Goal: Task Accomplishment & Management: Manage account settings

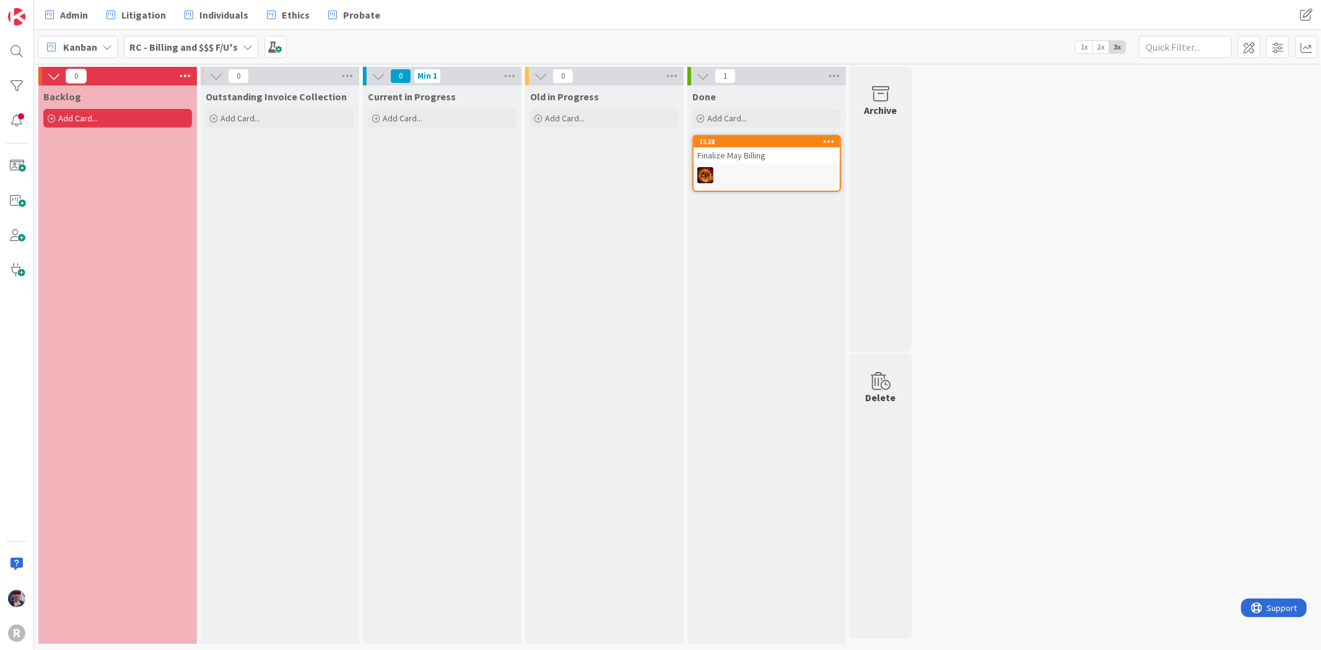
click at [96, 51] on span "Kanban" at bounding box center [80, 47] width 34 height 15
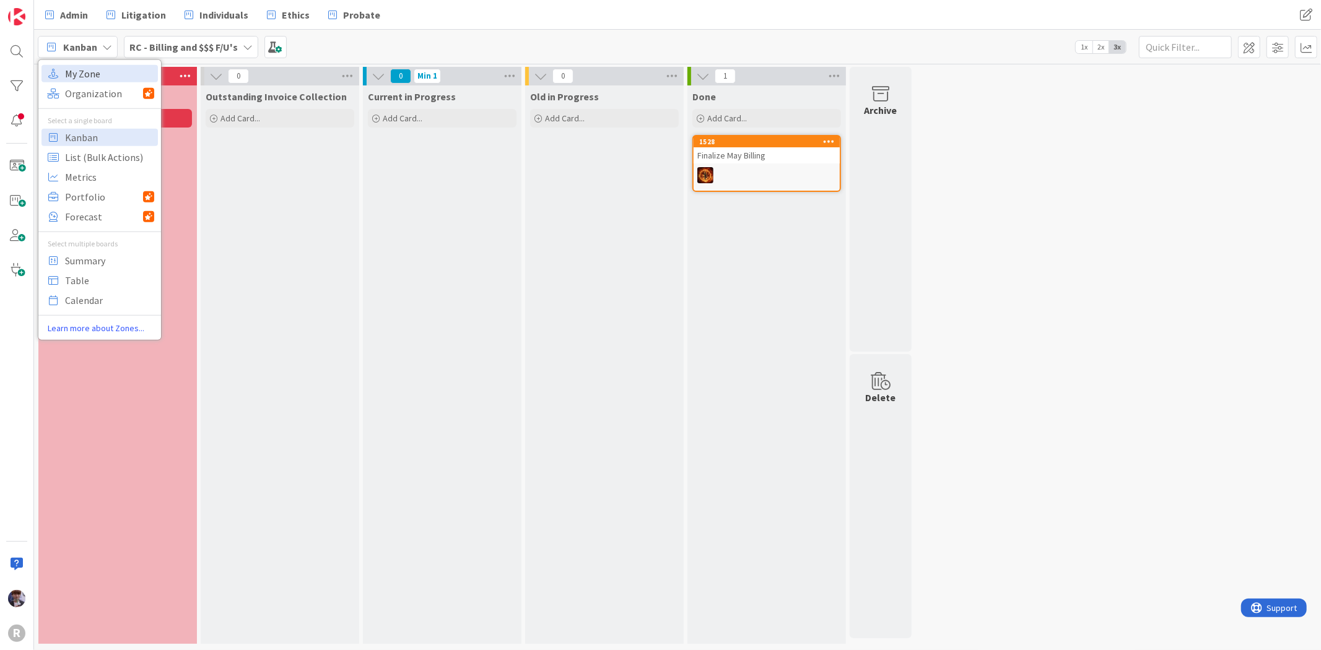
click at [100, 76] on span "My Zone" at bounding box center [109, 73] width 89 height 19
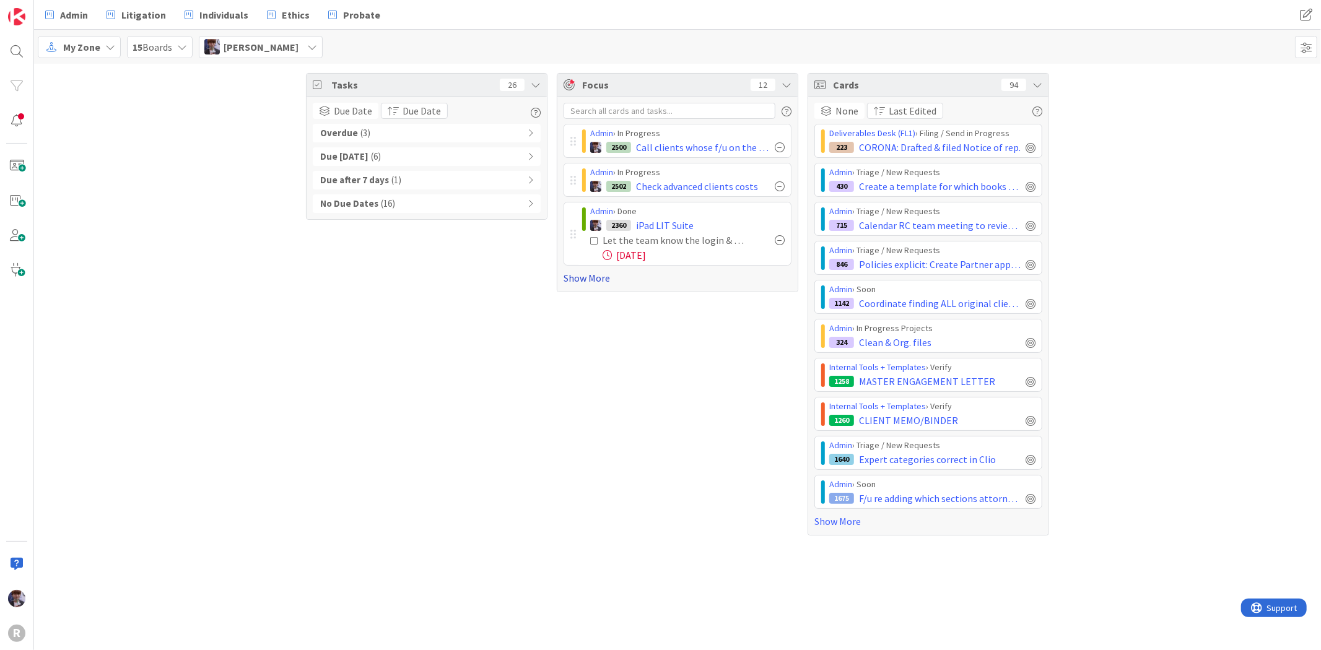
click at [568, 277] on link "Show More" at bounding box center [678, 278] width 228 height 15
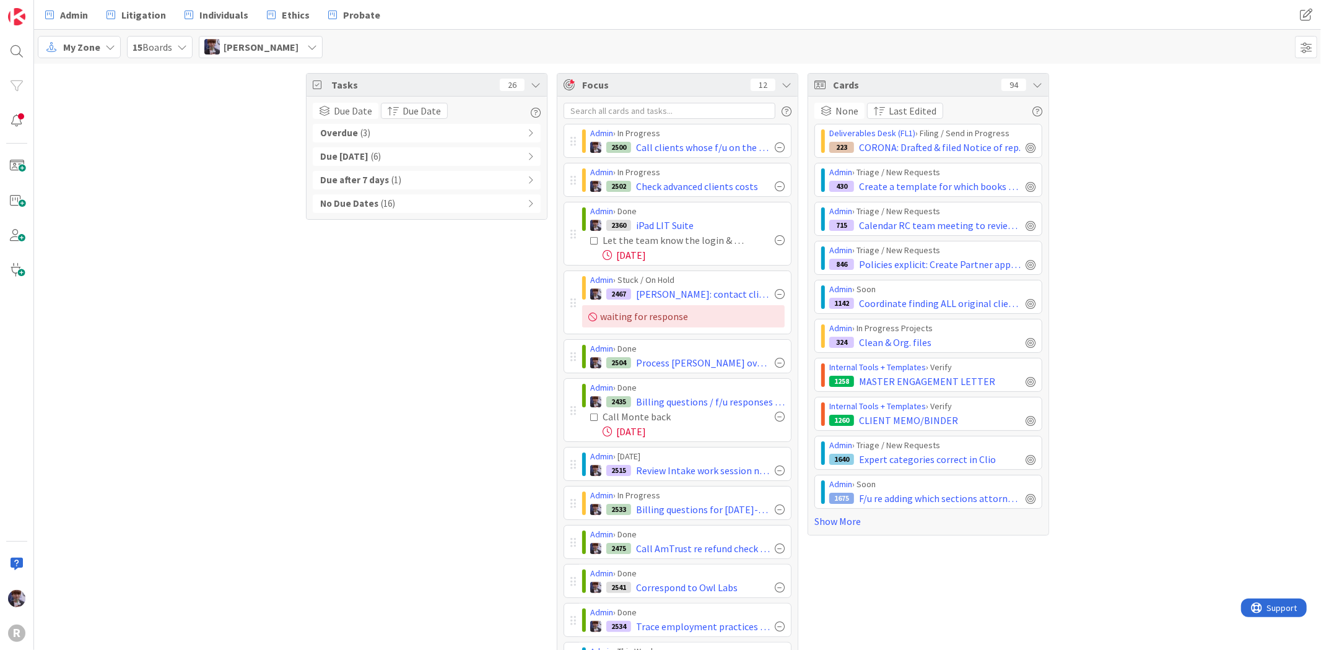
click at [1032, 84] on icon at bounding box center [1037, 85] width 10 height 10
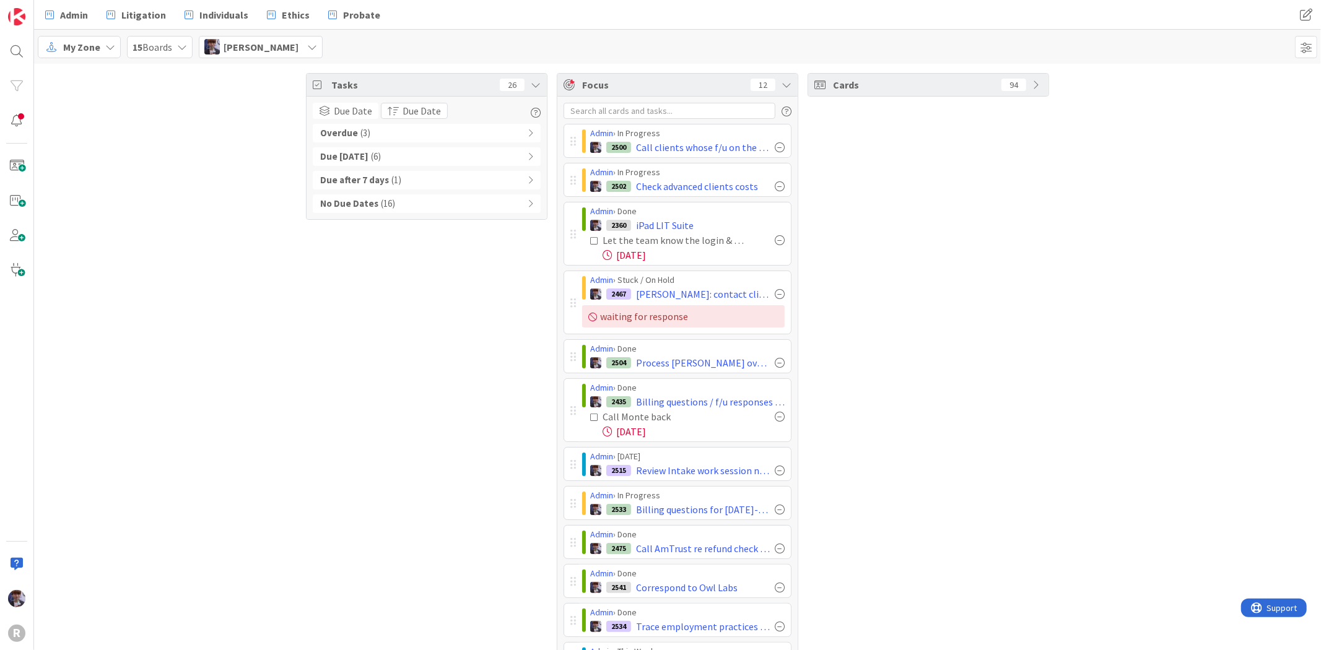
click at [523, 90] on div "Tasks 26" at bounding box center [427, 85] width 240 height 23
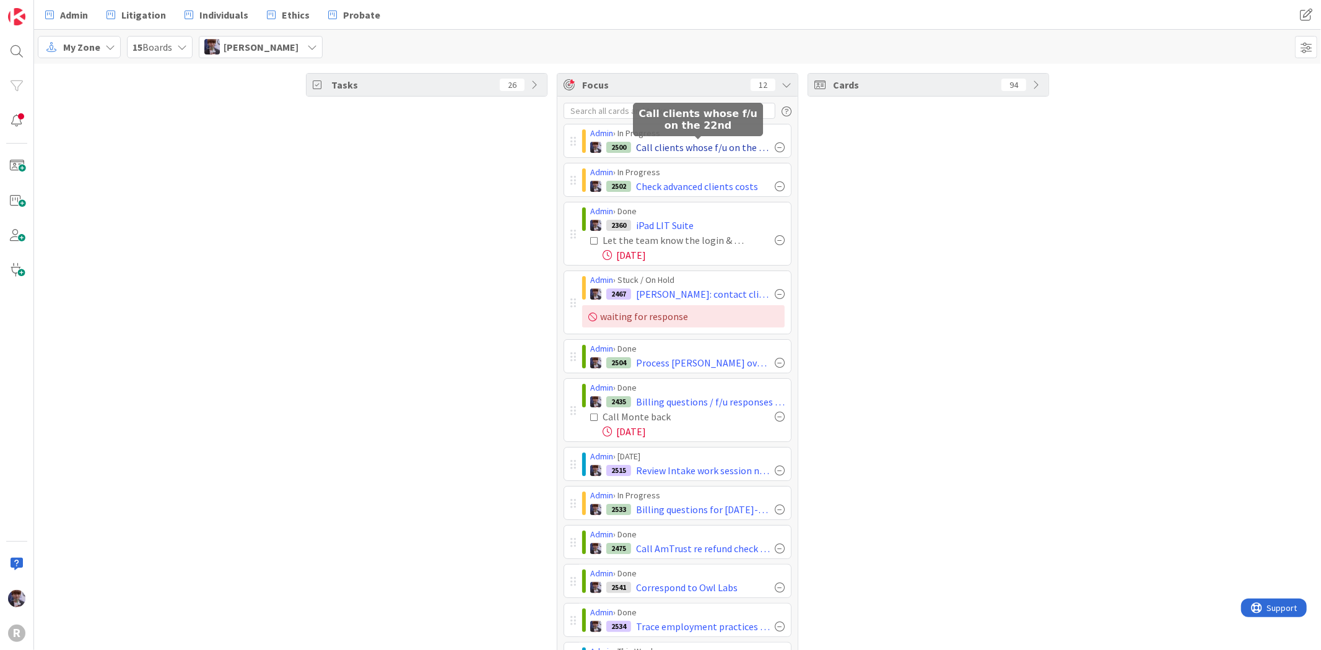
click at [757, 150] on span "Call clients whose f/u on the 22nd" at bounding box center [703, 147] width 134 height 15
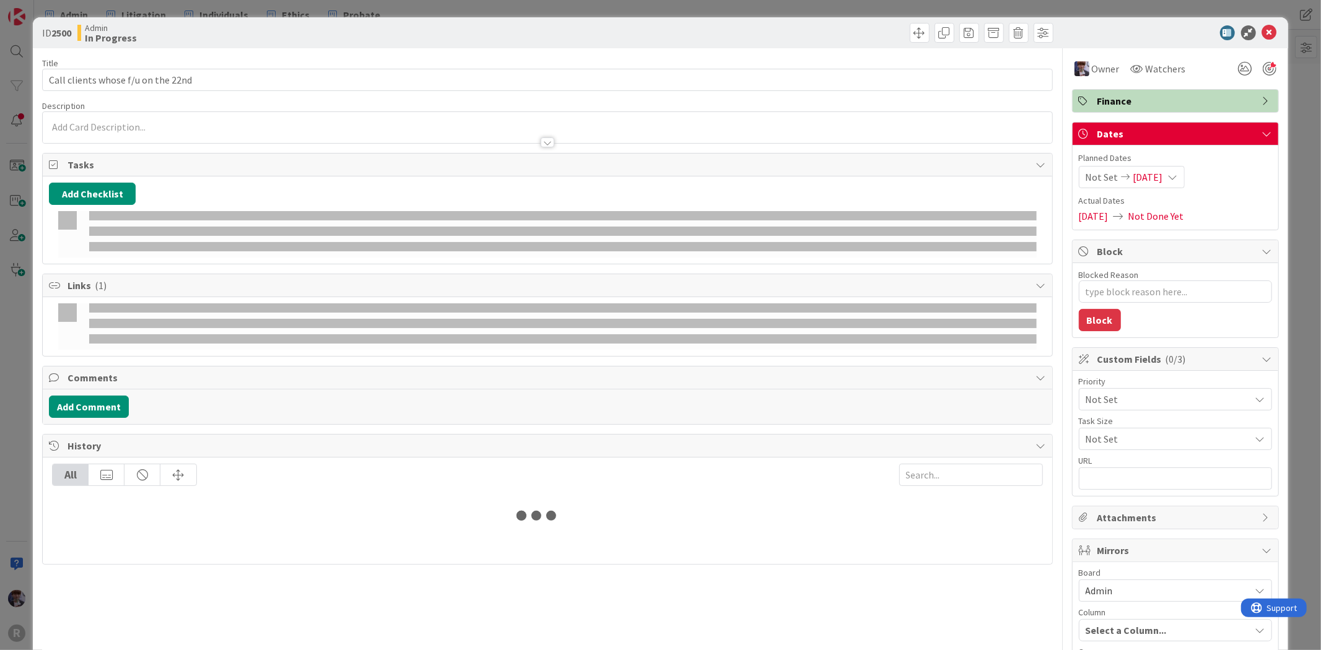
type textarea "x"
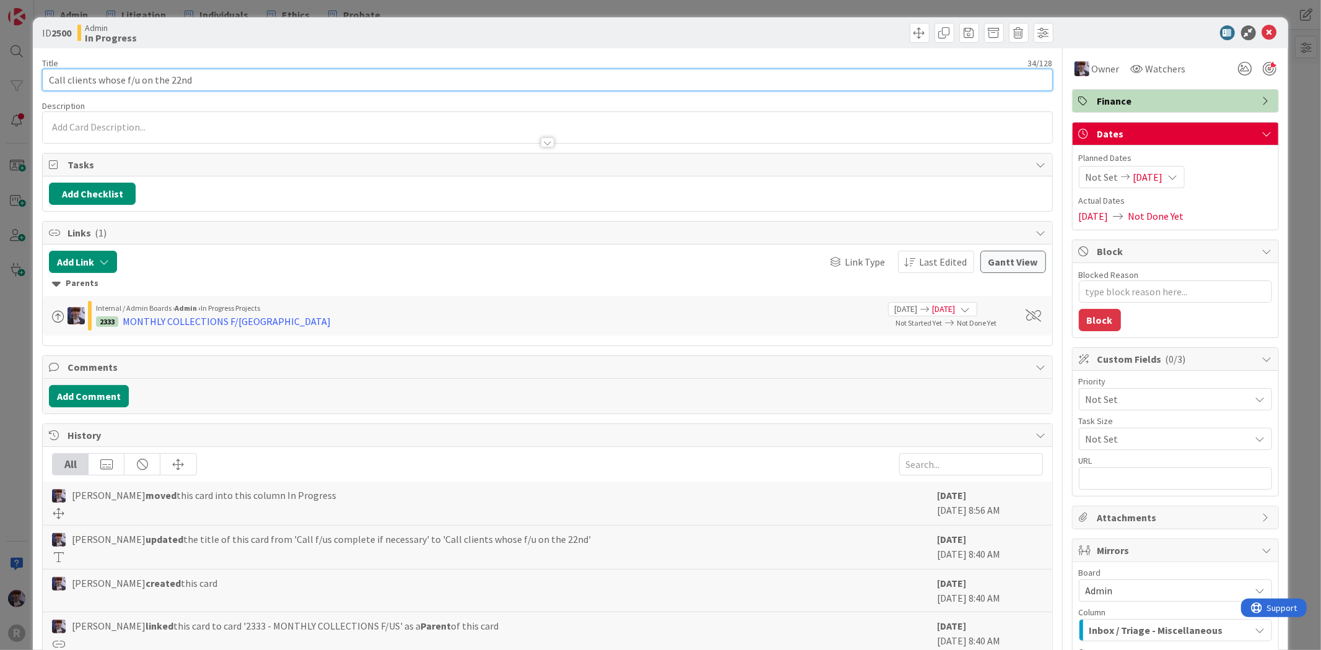
click at [172, 78] on input "Call clients whose f/u on the 22nd" at bounding box center [547, 80] width 1010 height 22
click at [175, 77] on input "Call clients whose f/u on the 22nd" at bounding box center [547, 80] width 1010 height 22
type input "Call clients whose f/u on the 25nd"
type textarea "x"
type input "Call clients whose f/u on the 25th"
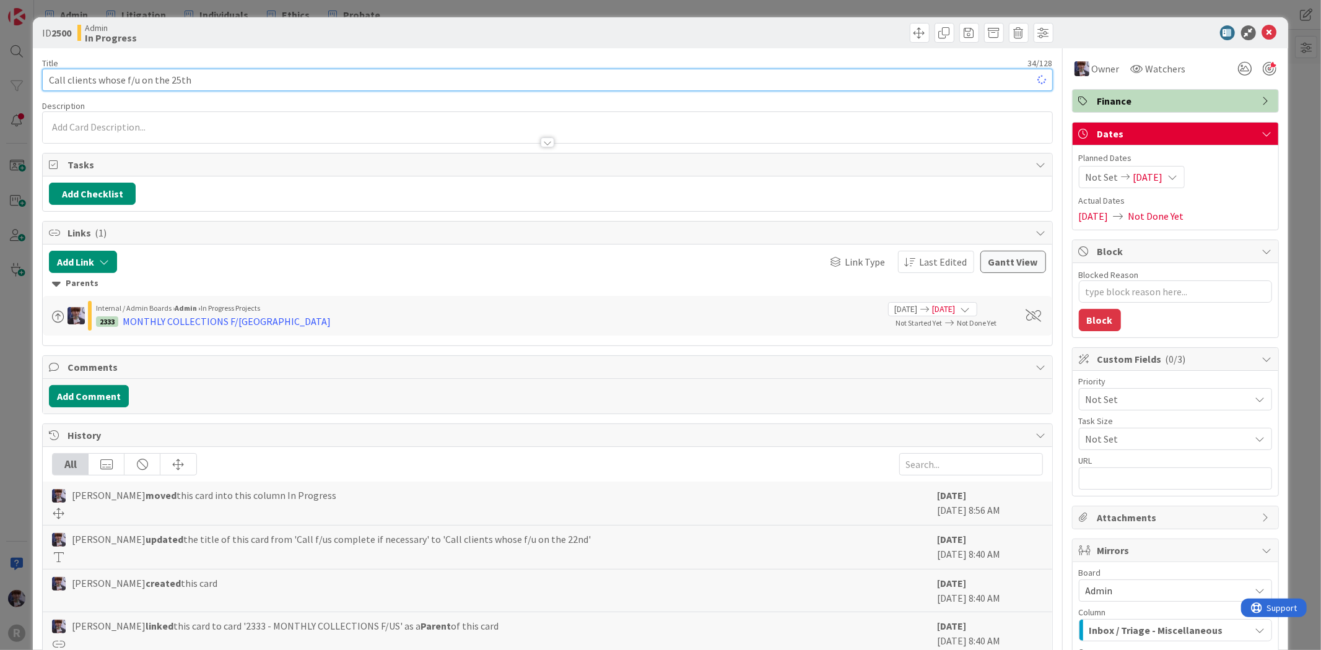
type textarea "x"
type input "Call clients whose f/u on the 25th"
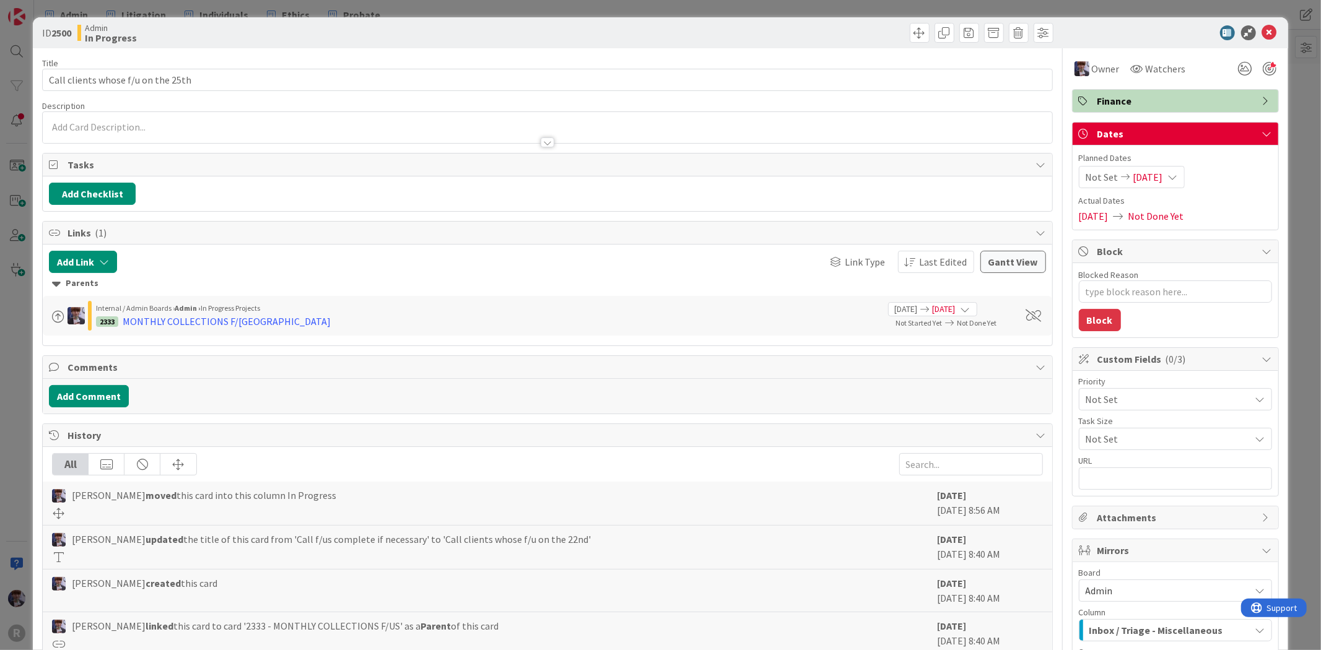
click at [1133, 182] on span "[DATE]" at bounding box center [1148, 177] width 30 height 15
type textarea "x"
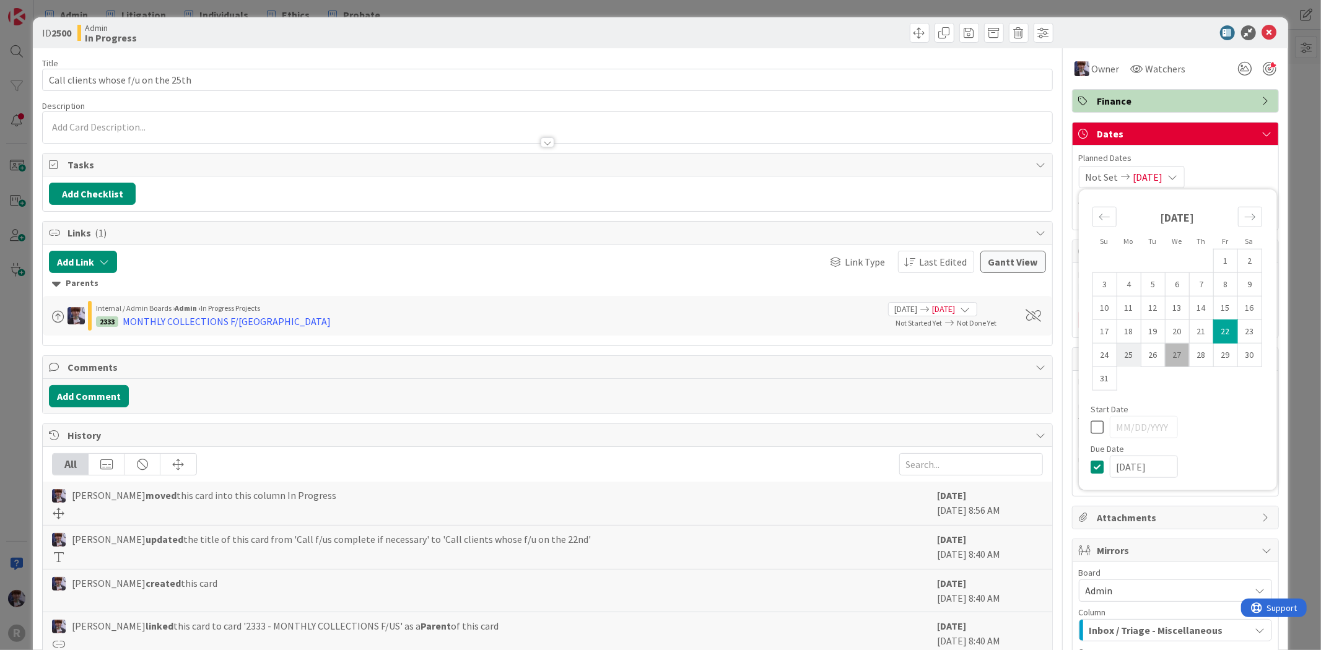
click at [1125, 360] on td "25" at bounding box center [1129, 355] width 24 height 24
type input "[DATE]"
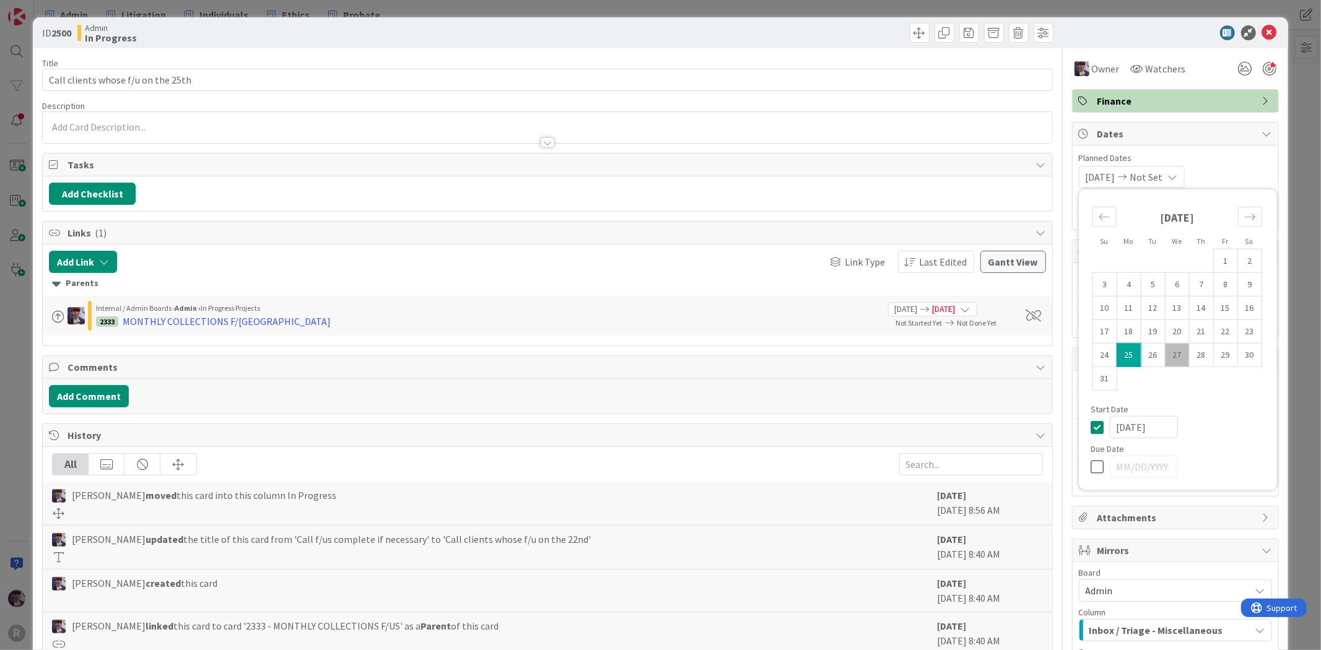
type textarea "x"
click at [1213, 334] on td "22" at bounding box center [1225, 332] width 24 height 24
type input "[DATE]"
type textarea "x"
click at [1144, 355] on td "26" at bounding box center [1153, 355] width 24 height 24
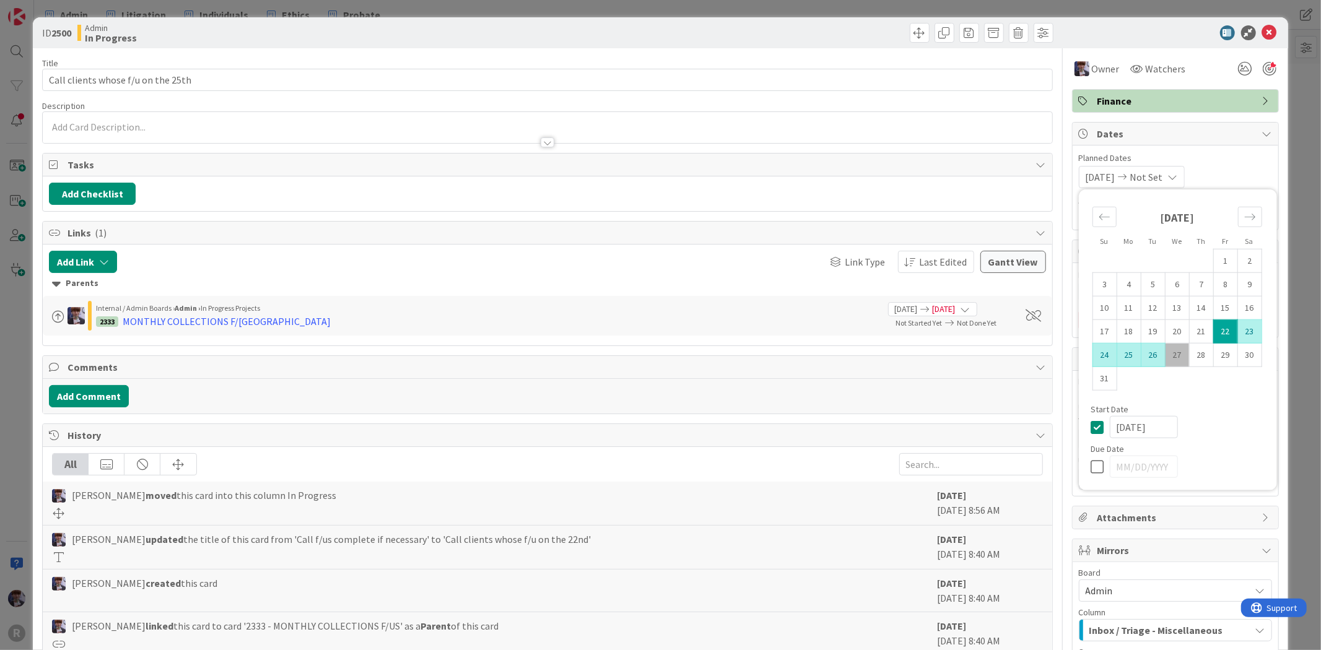
type input "[DATE]"
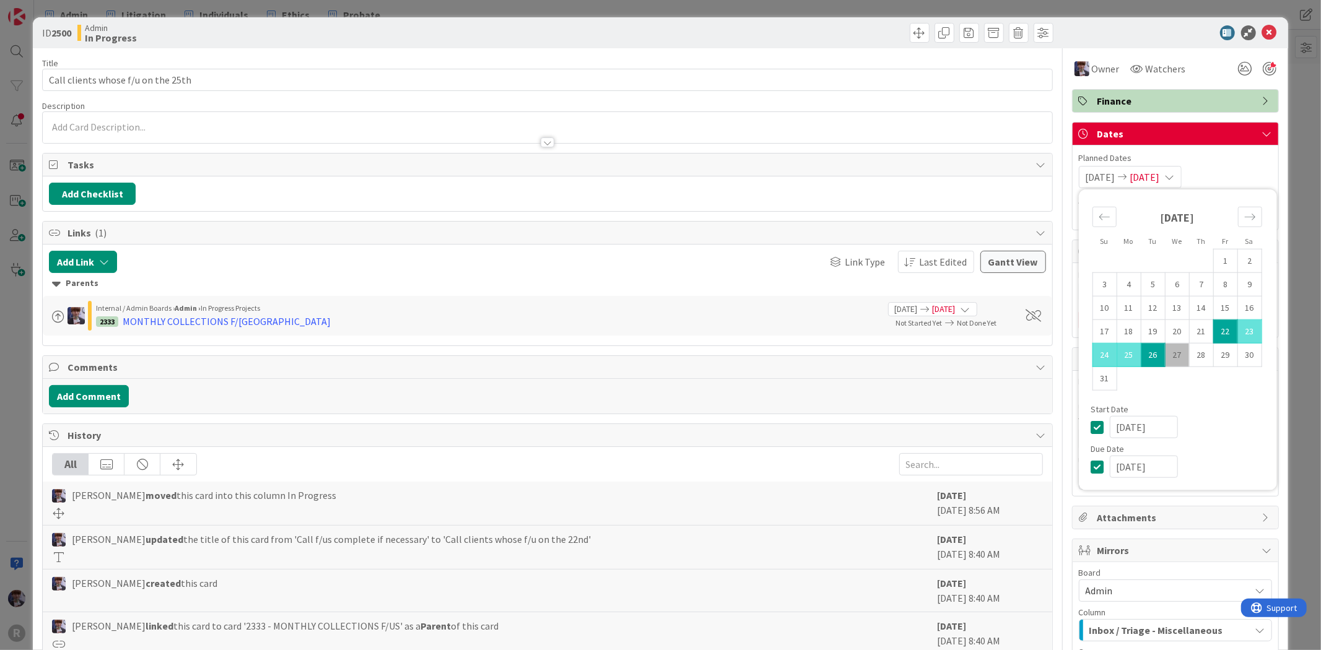
type textarea "x"
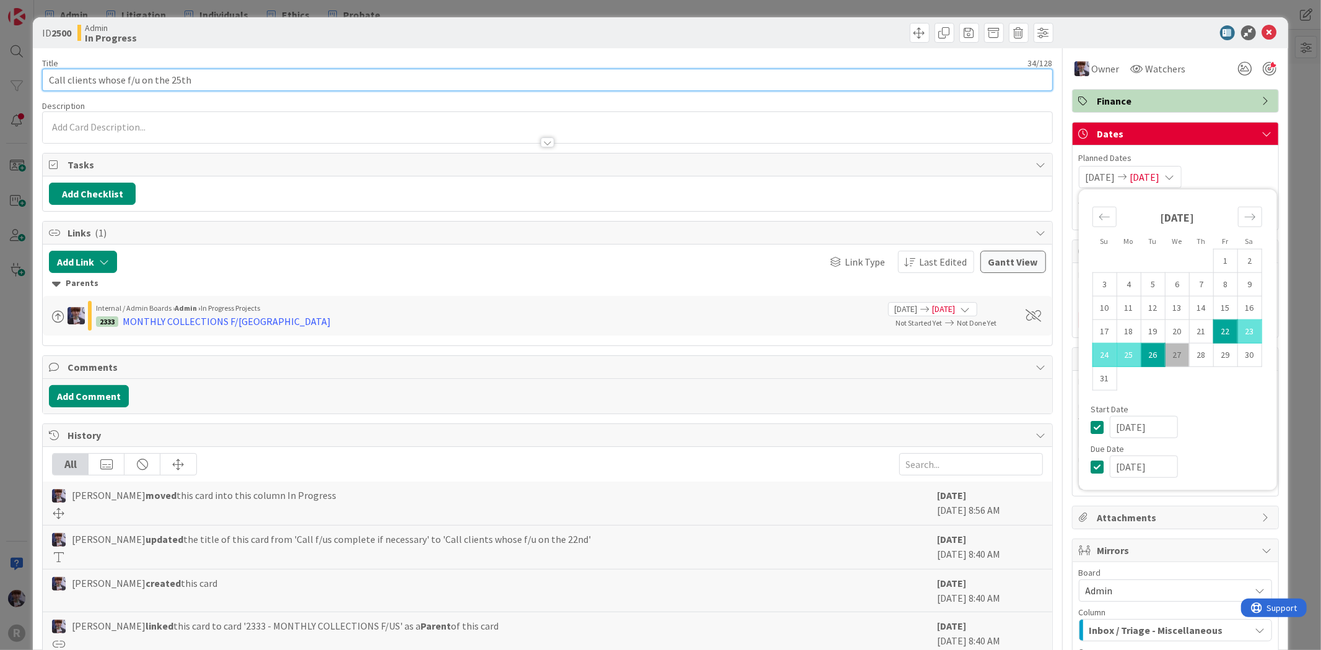
click at [177, 79] on input "Call clients whose f/u on the 25th" at bounding box center [547, 80] width 1010 height 22
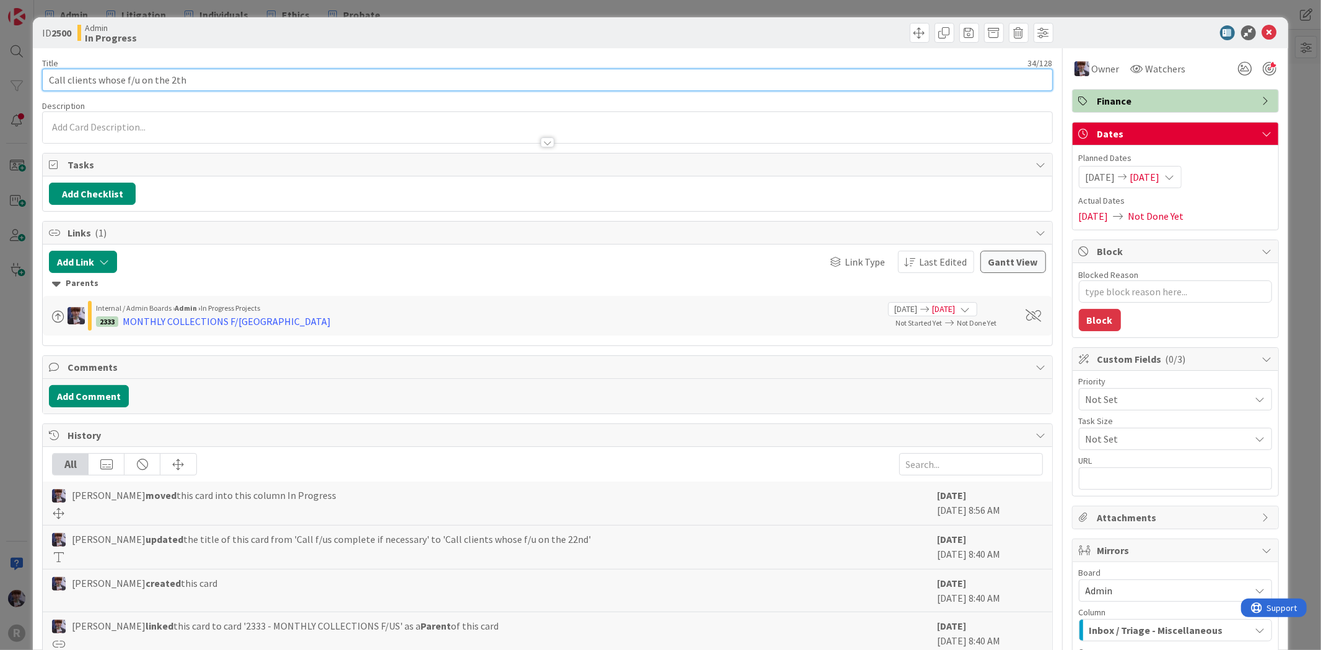
type input "Call clients whose f/u on the 26th"
type textarea "x"
type input "Call clients whose f/u on the 26th"
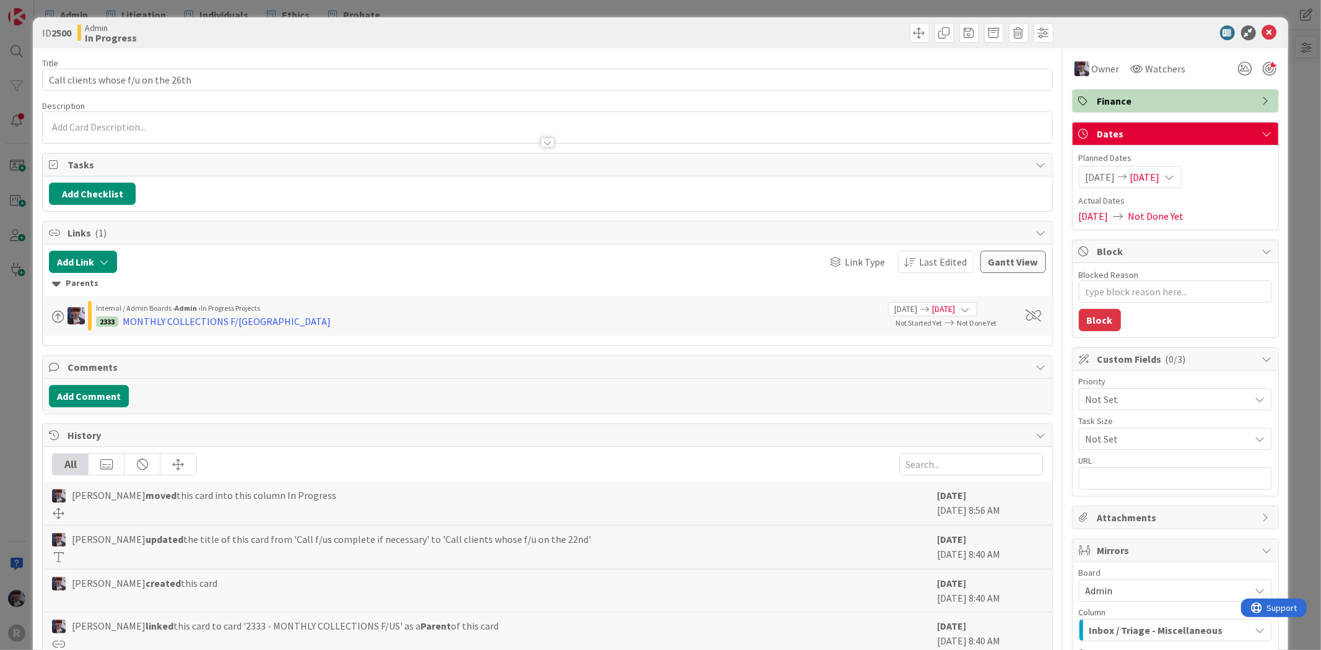
click at [22, 292] on div "ID 2500 Admin In Progress Title 34 / 128 Call clients whose f/u on the 26th Des…" at bounding box center [660, 325] width 1321 height 650
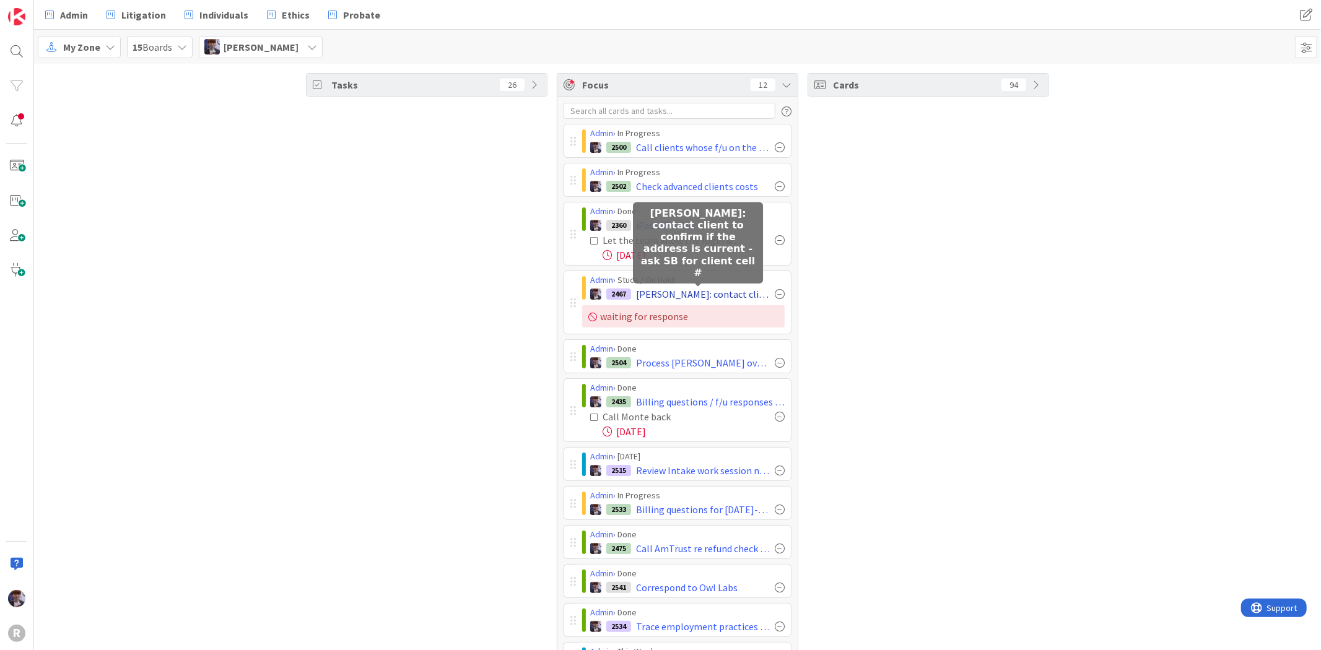
click at [666, 295] on span "[PERSON_NAME]: contact client to confirm if the address is current - ask SB for…" at bounding box center [703, 294] width 134 height 15
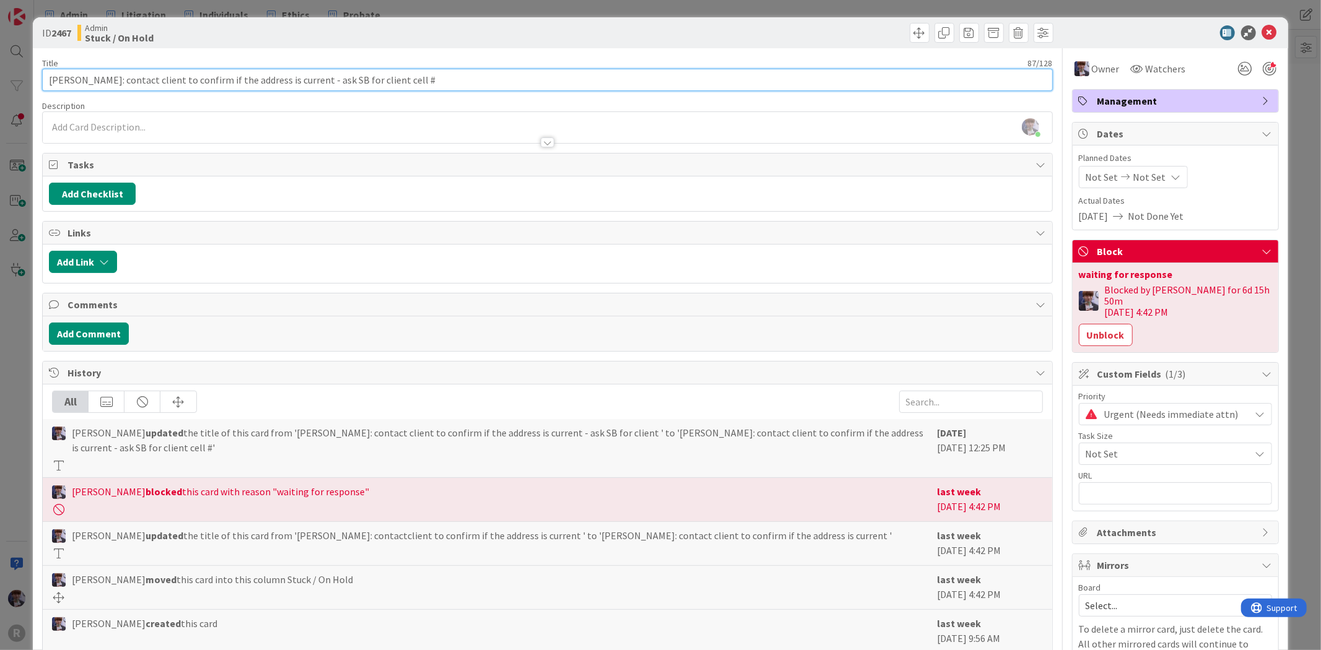
click at [409, 79] on input "[PERSON_NAME]: contact client to confirm if the address is current - ask SB for…" at bounding box center [547, 80] width 1010 height 22
drag, startPoint x: 398, startPoint y: 81, endPoint x: 294, endPoint y: 78, distance: 104.1
click at [294, 78] on input "[PERSON_NAME]: contact client to confirm if the address is current - ask SB for…" at bounding box center [547, 80] width 1010 height 22
type input "[PERSON_NAME]: contact client to confirm if the address is current - call numbe…"
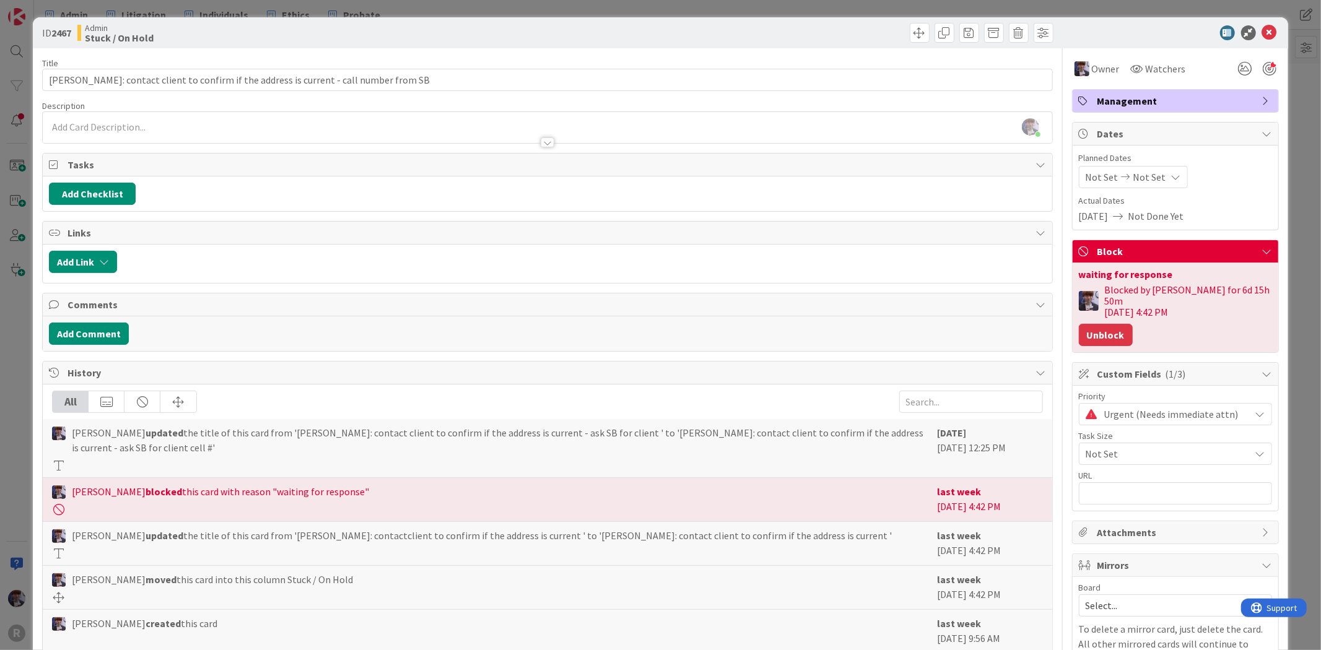
click at [1092, 324] on button "Unblock" at bounding box center [1106, 335] width 54 height 22
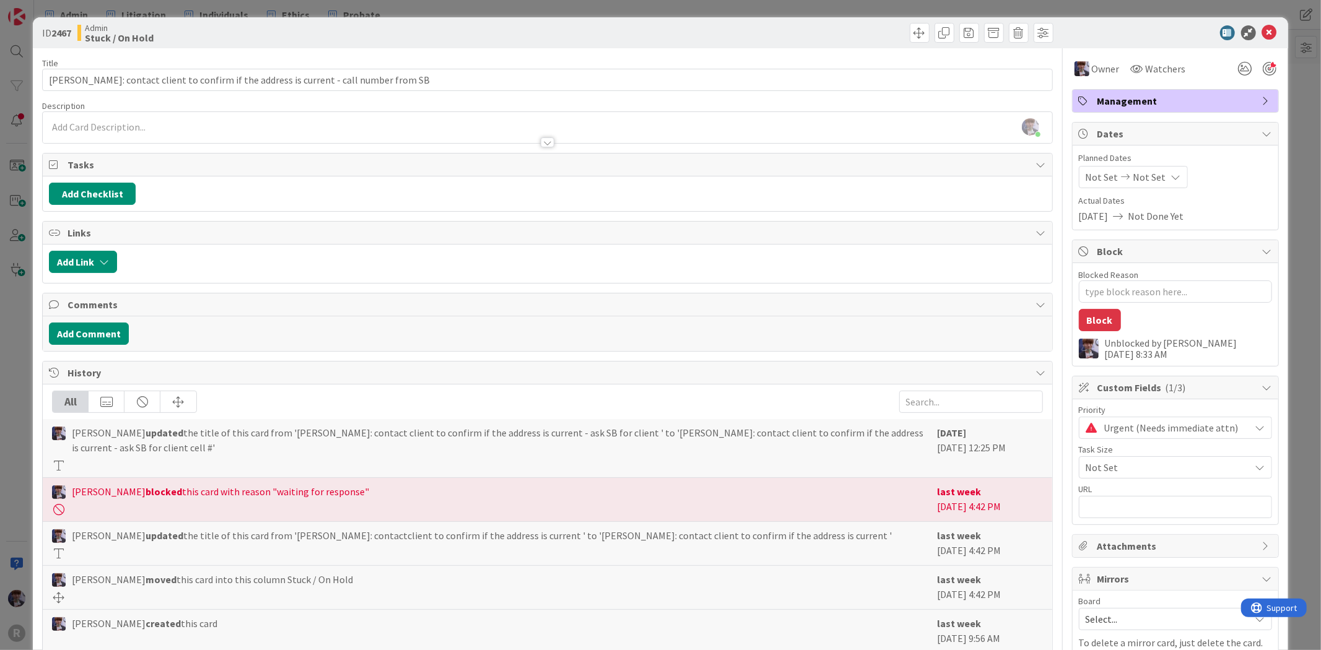
click at [1092, 324] on button "Block" at bounding box center [1100, 320] width 42 height 22
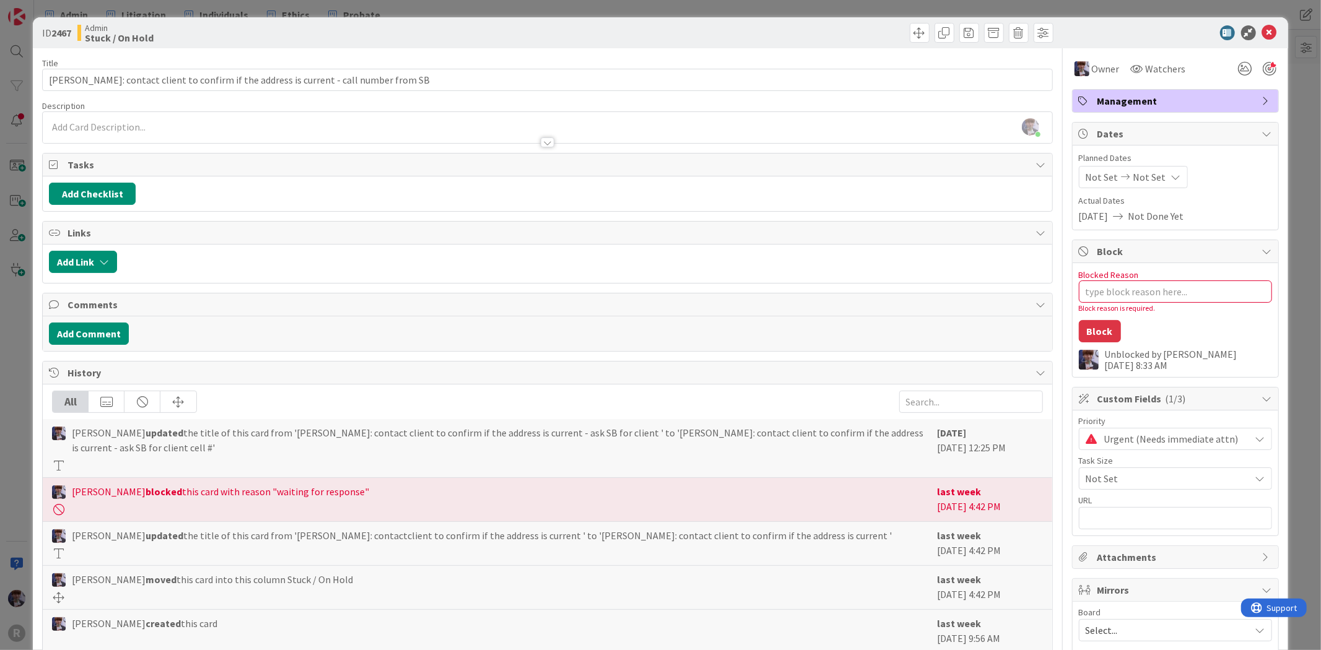
click at [1290, 191] on div "ID 2467 Admin Stuck / On Hold Title 82 / 128 [PERSON_NAME]: contact client to c…" at bounding box center [660, 325] width 1321 height 650
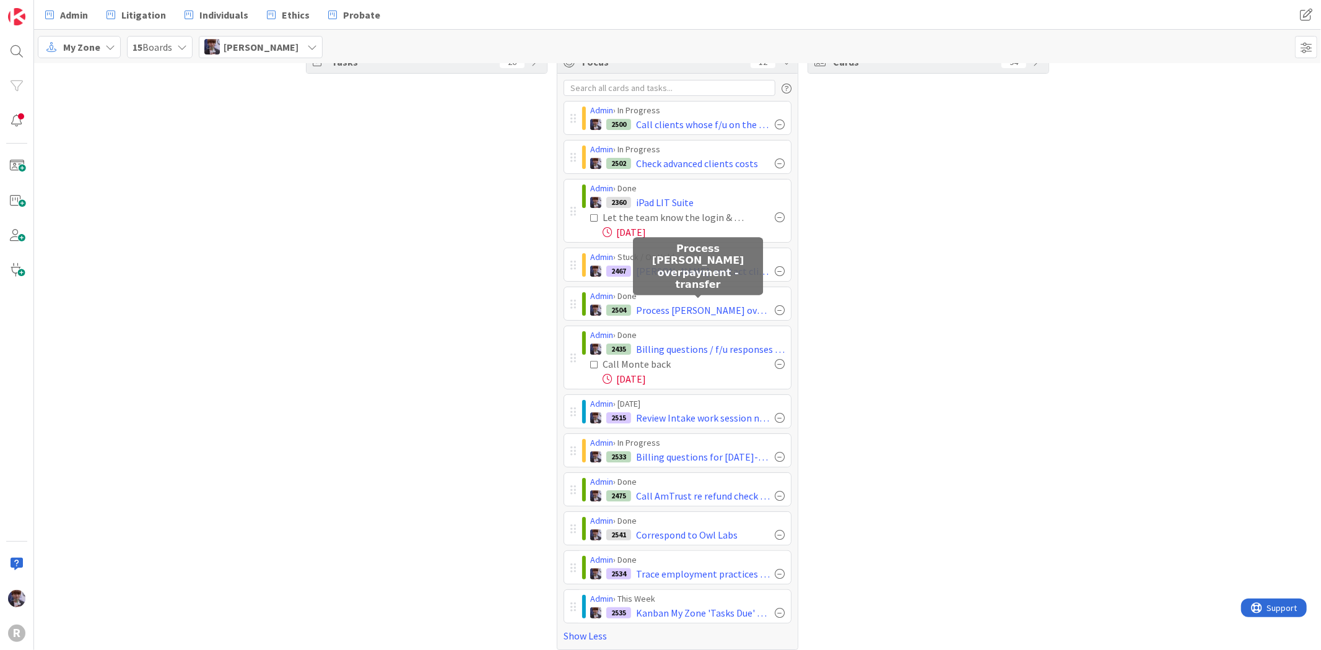
scroll to position [33, 0]
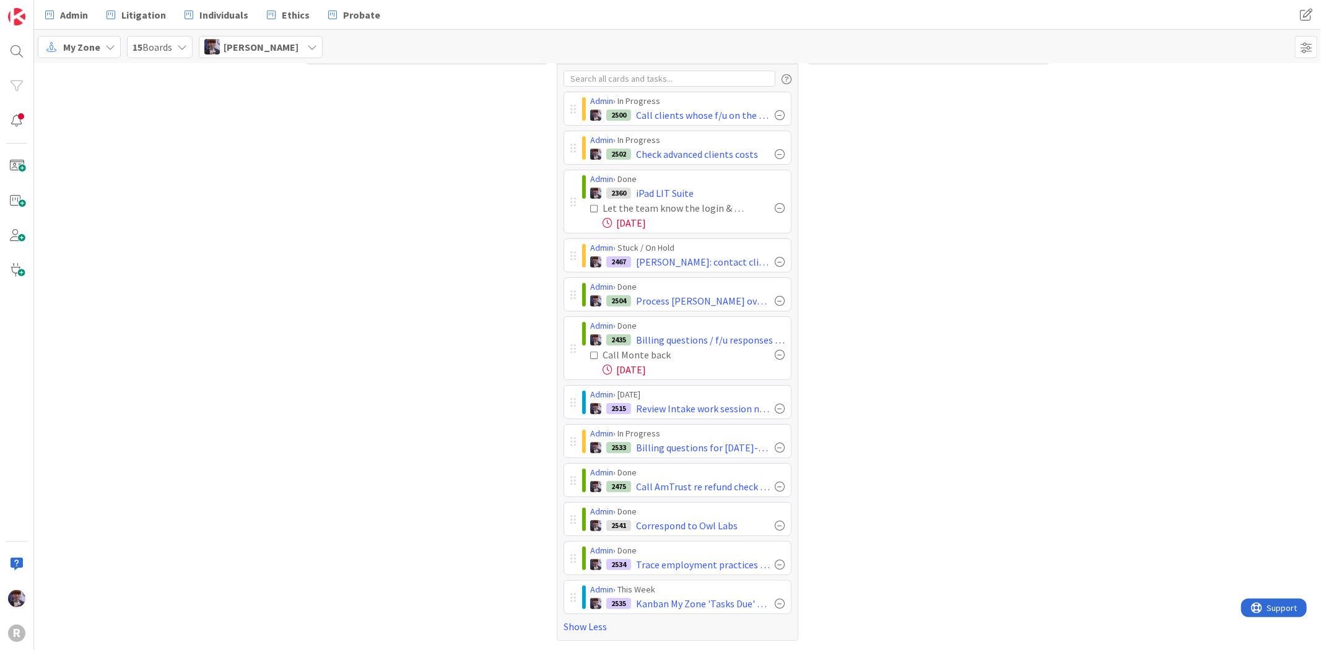
click at [570, 598] on div at bounding box center [573, 597] width 6 height 11
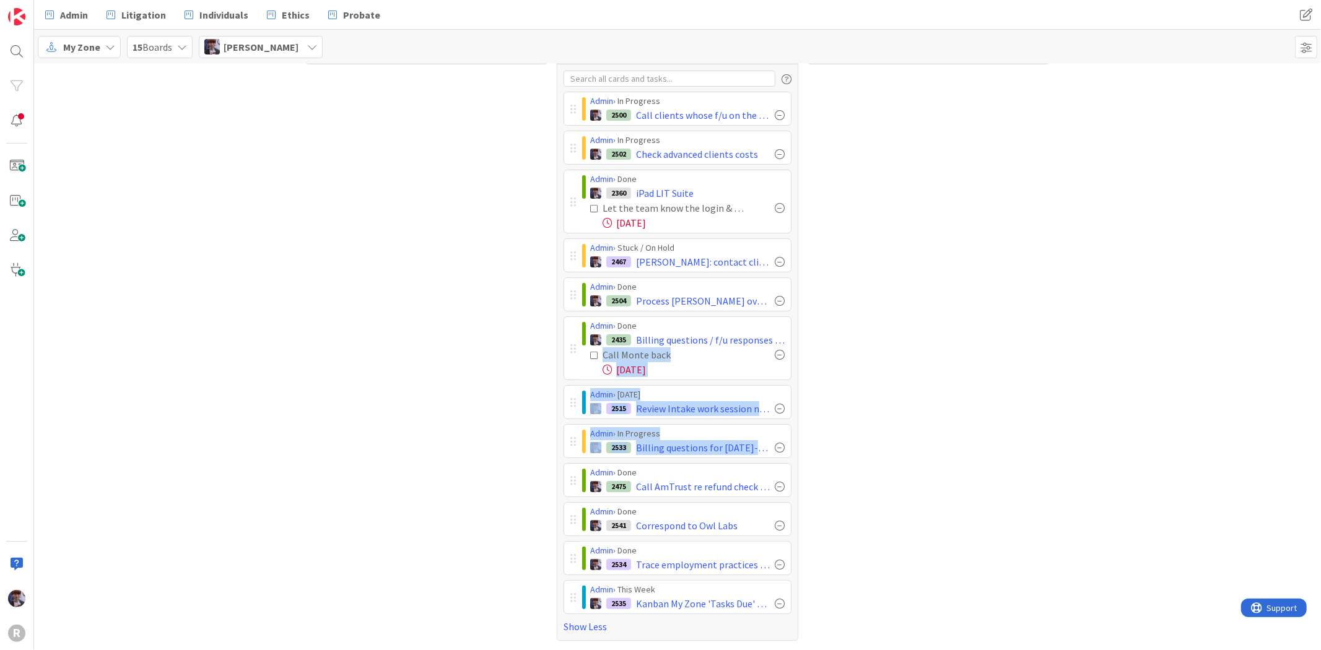
drag, startPoint x: 573, startPoint y: 450, endPoint x: 579, endPoint y: 375, distance: 75.1
click at [579, 375] on div "Admin › In Progress 2500 Call clients whose f/u on the 26th Admin › In Progress…" at bounding box center [678, 353] width 228 height 523
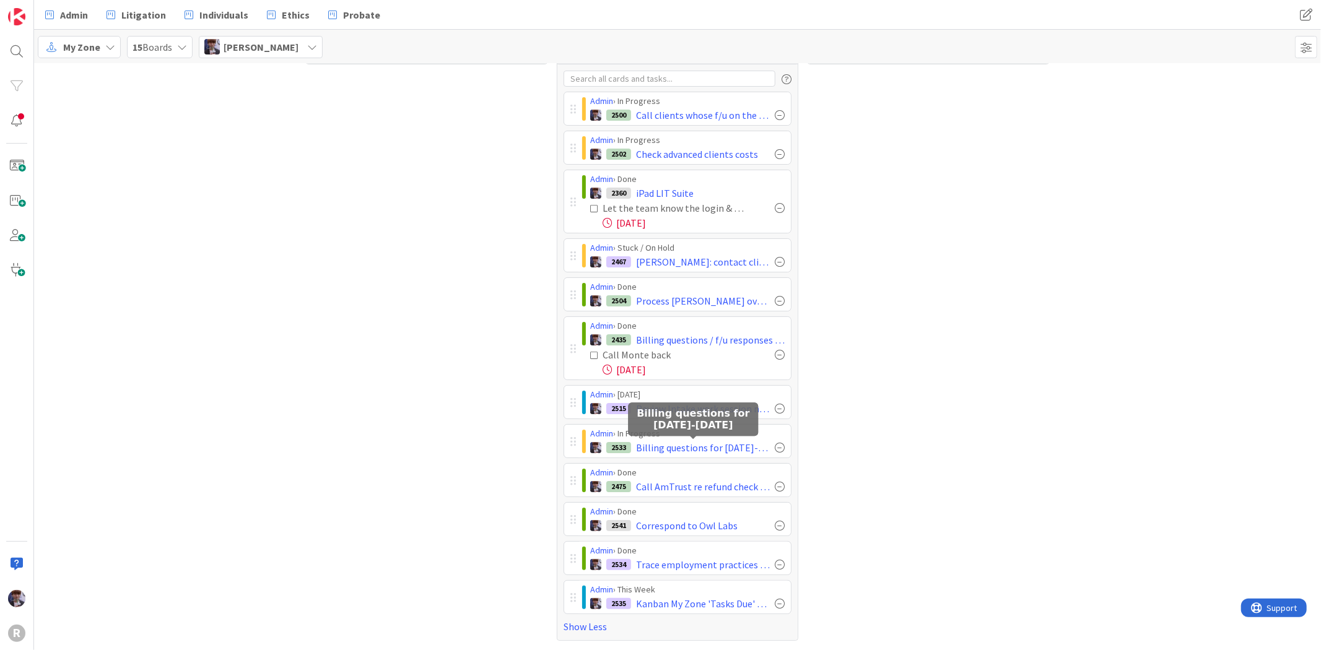
drag, startPoint x: 931, startPoint y: 378, endPoint x: 911, endPoint y: 403, distance: 31.7
click at [925, 394] on div "Cards 94" at bounding box center [929, 341] width 242 height 600
click at [647, 614] on div "Admin › This Week 2535 Kanban My Zone 'Tasks Due' Reminder Email - [DATE]" at bounding box center [678, 597] width 228 height 34
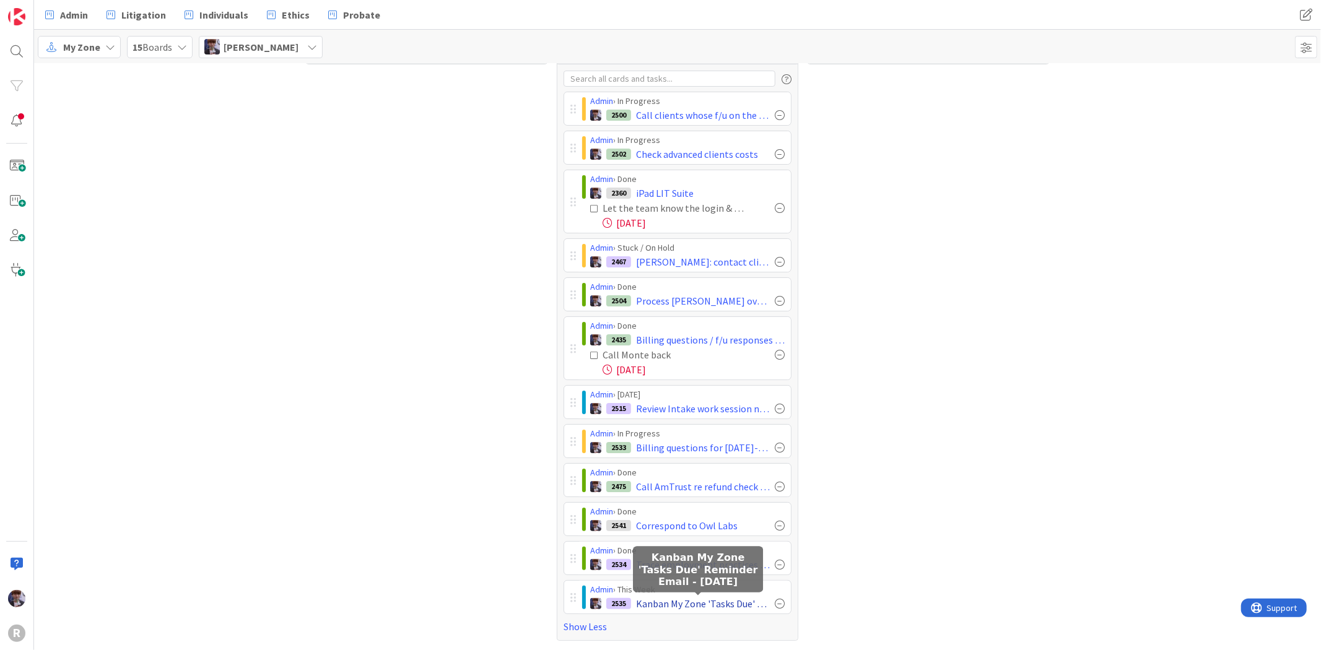
click at [649, 607] on span "Kanban My Zone 'Tasks Due' Reminder Email - [DATE]" at bounding box center [703, 603] width 134 height 15
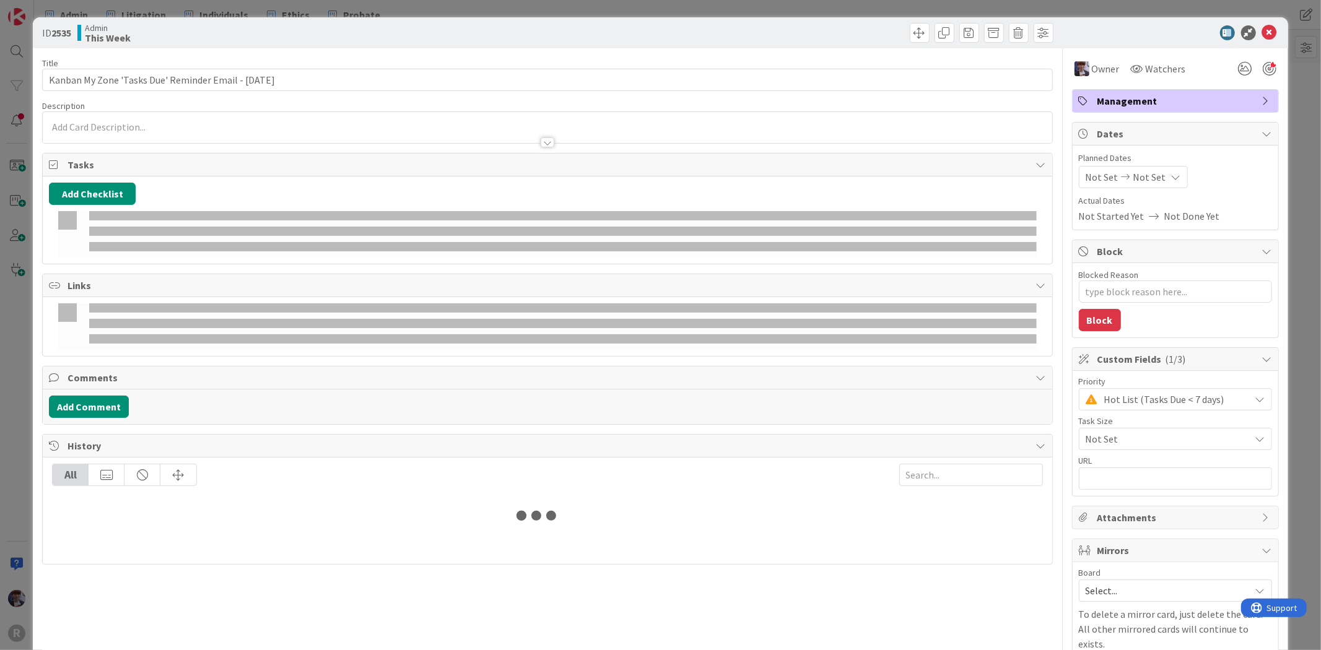
type textarea "x"
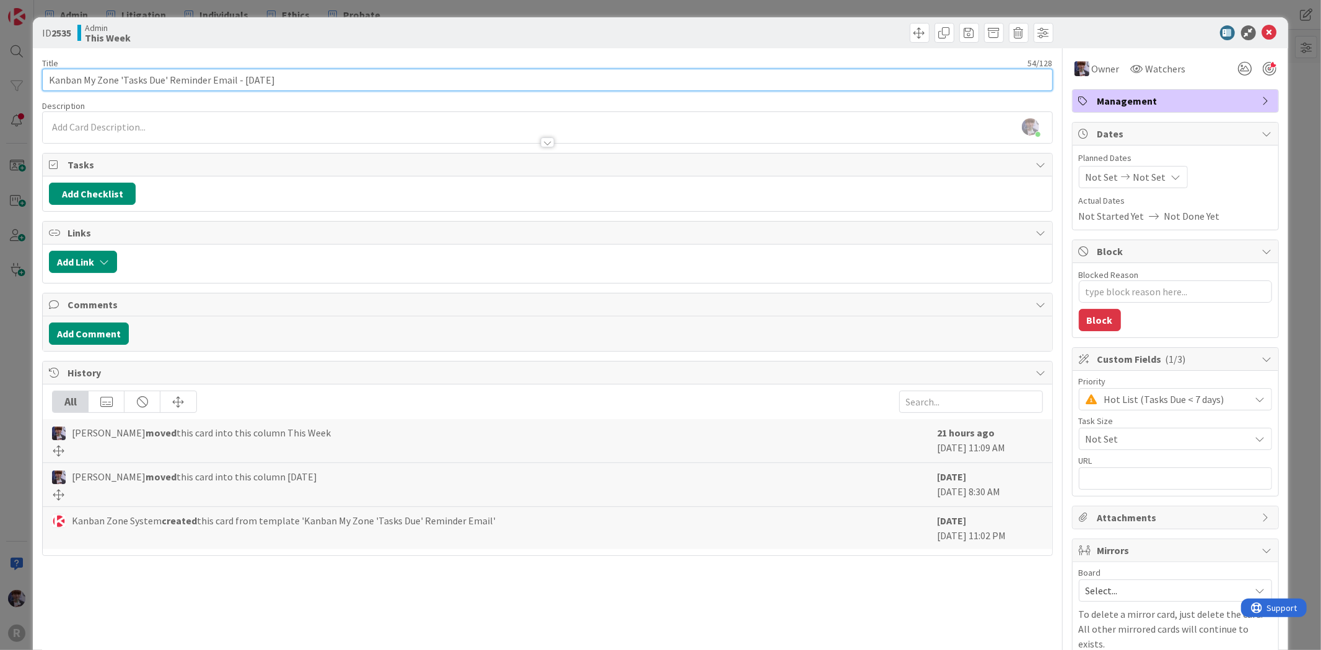
click at [45, 77] on input "Kanban My Zone 'Tasks Due' Reminder Email - [DATE]" at bounding box center [547, 80] width 1010 height 22
type input "Review myzonesKanban My Zone 'Tasks Due' Reminder Email - [DATE]"
type textarea "x"
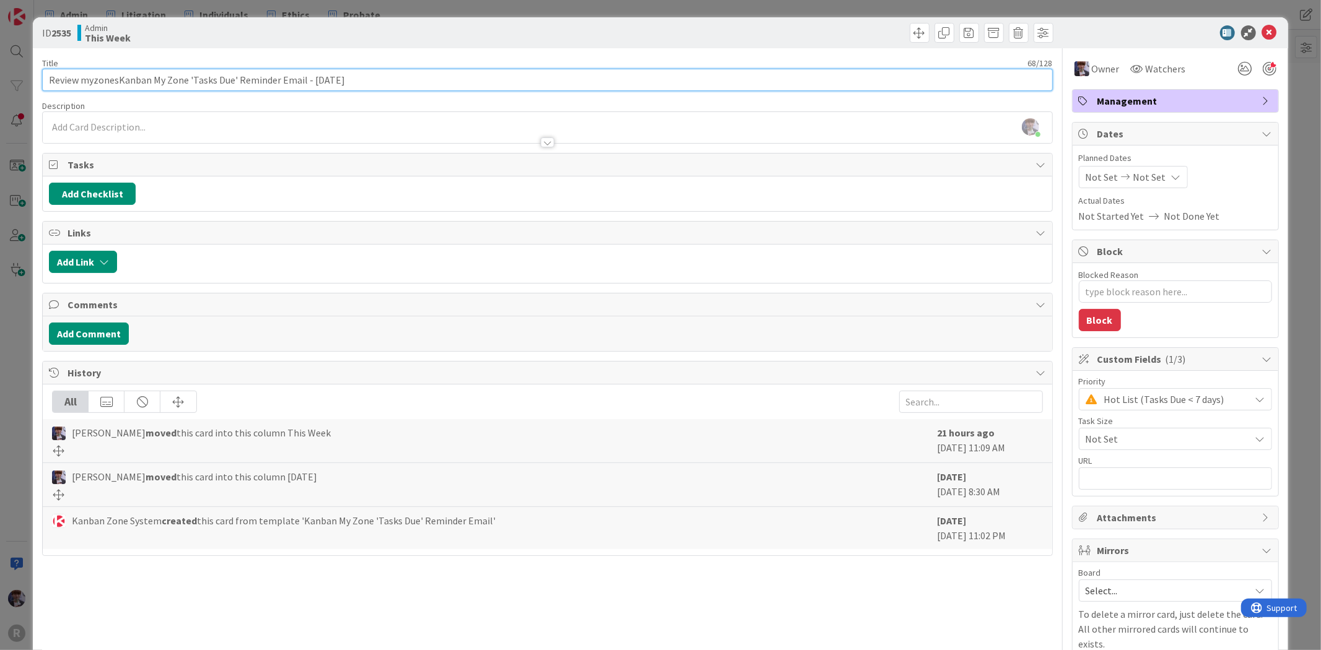
type input "Review myzones;Kanban My Zone 'Tasks Due' Reminder Email - [DATE]"
type textarea "x"
type input "Review myzones; Kanban My Zone 'Tasks Due' Reminder Email - [DATE]"
type textarea "x"
type input "Review myzones; Kanban My Zone 'Tasks Due' Reminder Email - [DATE]"
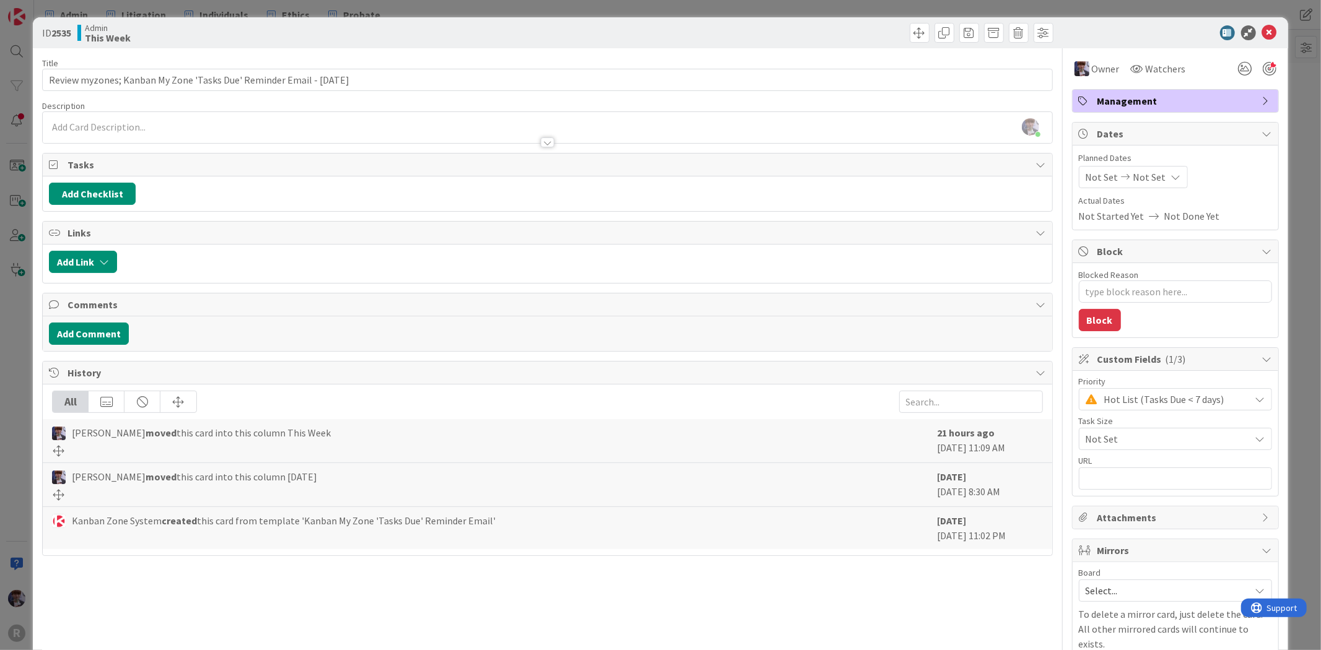
click at [21, 300] on div "ID 2535 Admin This Week Title 70 / 128 Review myzones; Kanban My Zone 'Tasks Du…" at bounding box center [660, 325] width 1321 height 650
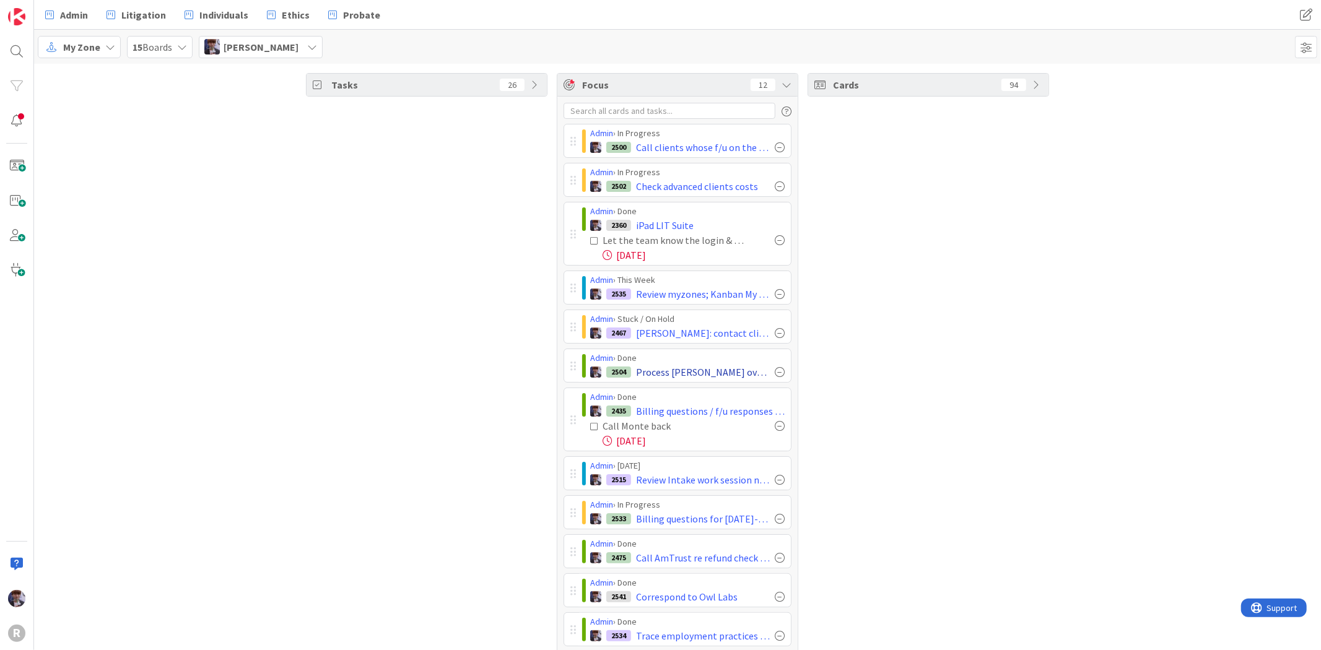
click at [775, 375] on div at bounding box center [780, 372] width 10 height 10
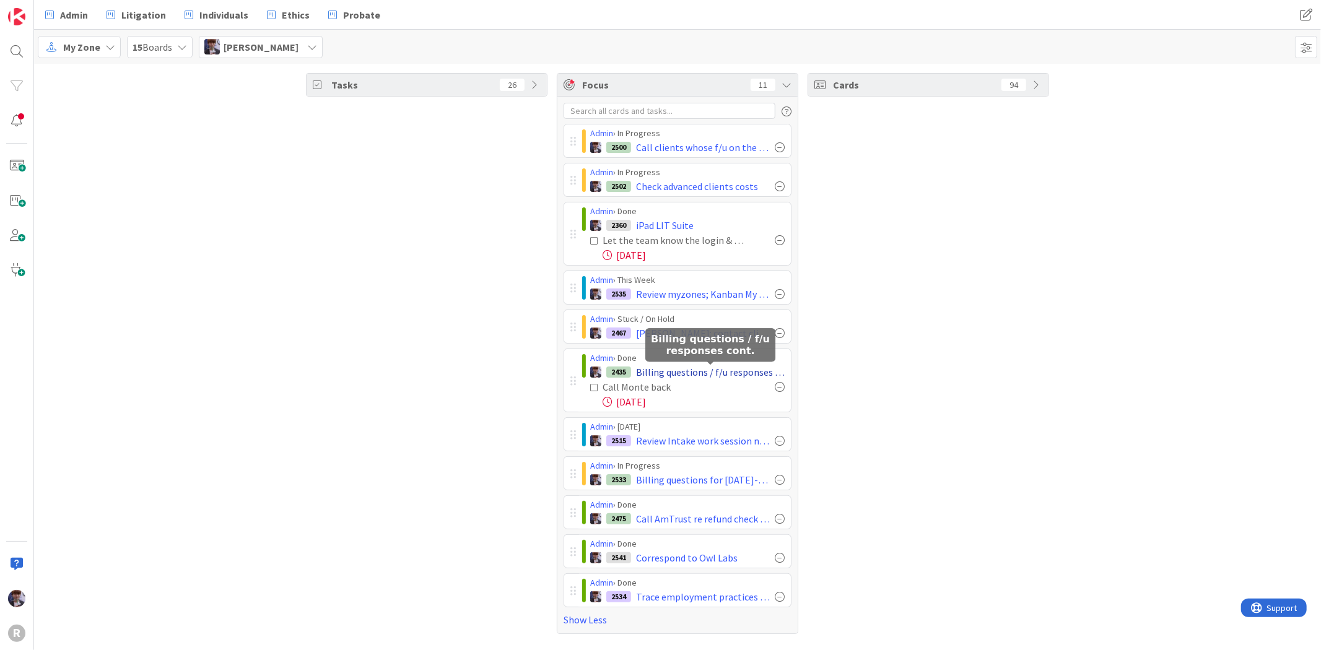
click at [743, 370] on span "Billing questions / f/u responses cont." at bounding box center [710, 372] width 149 height 15
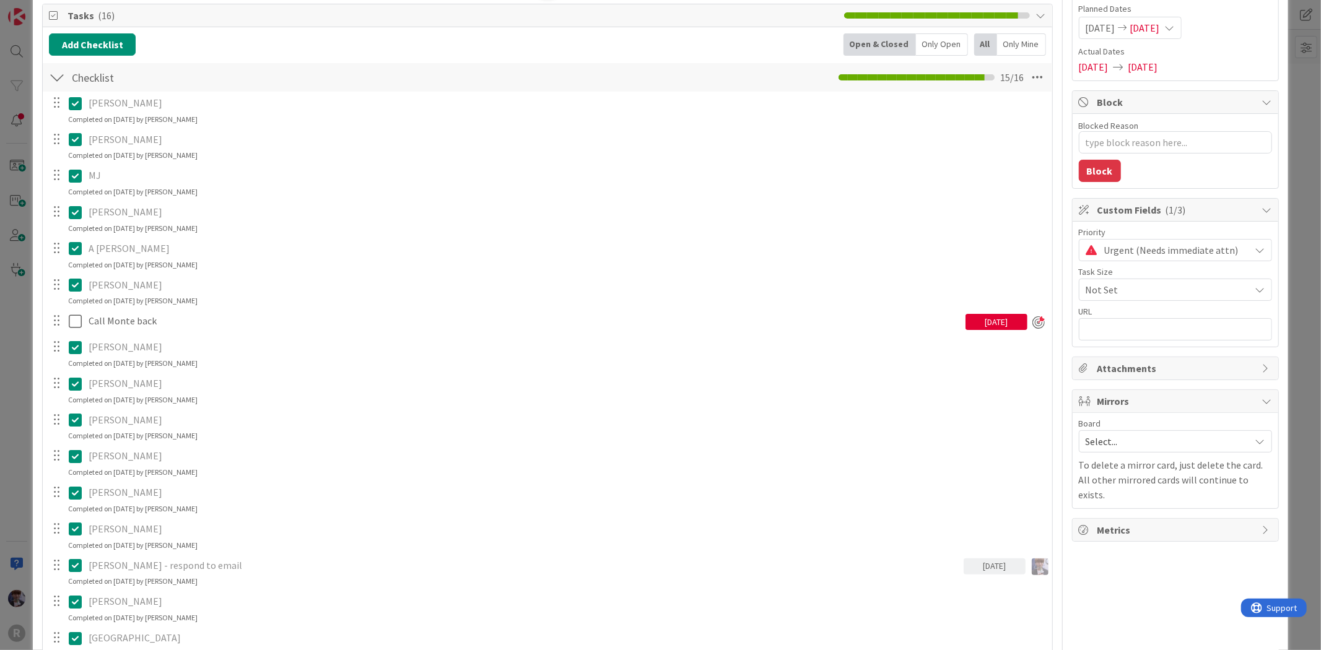
scroll to position [344, 0]
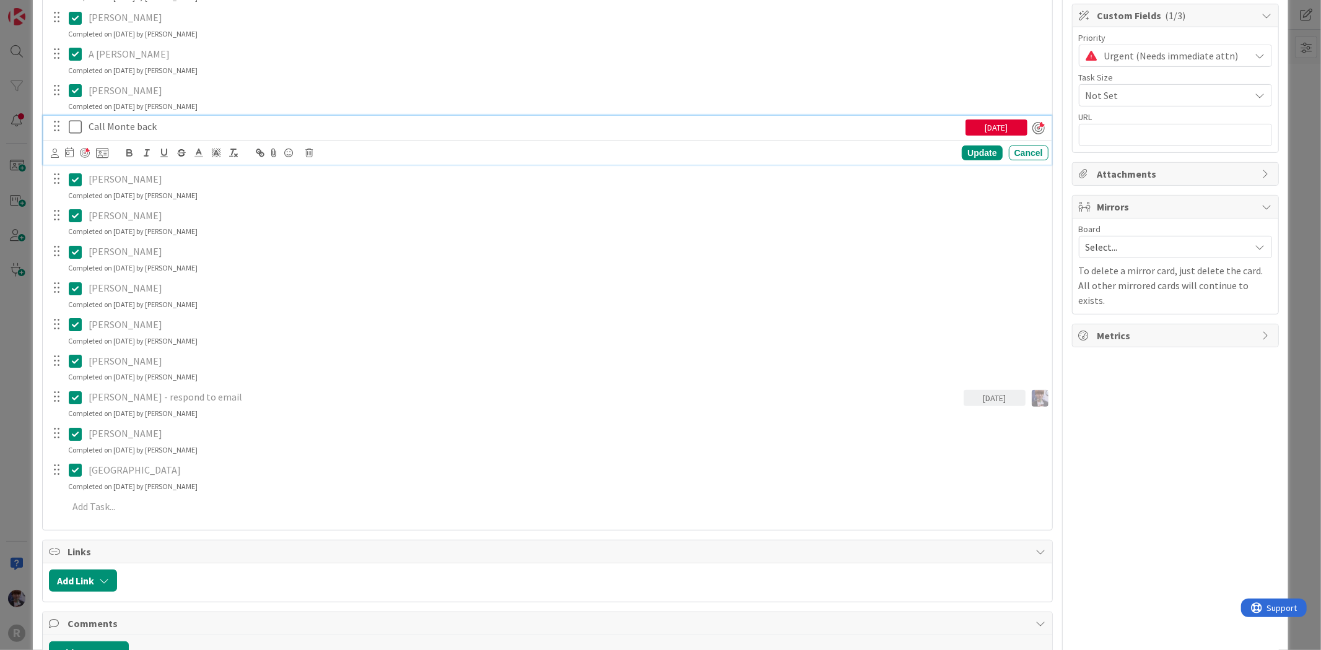
click at [77, 127] on icon at bounding box center [78, 127] width 19 height 15
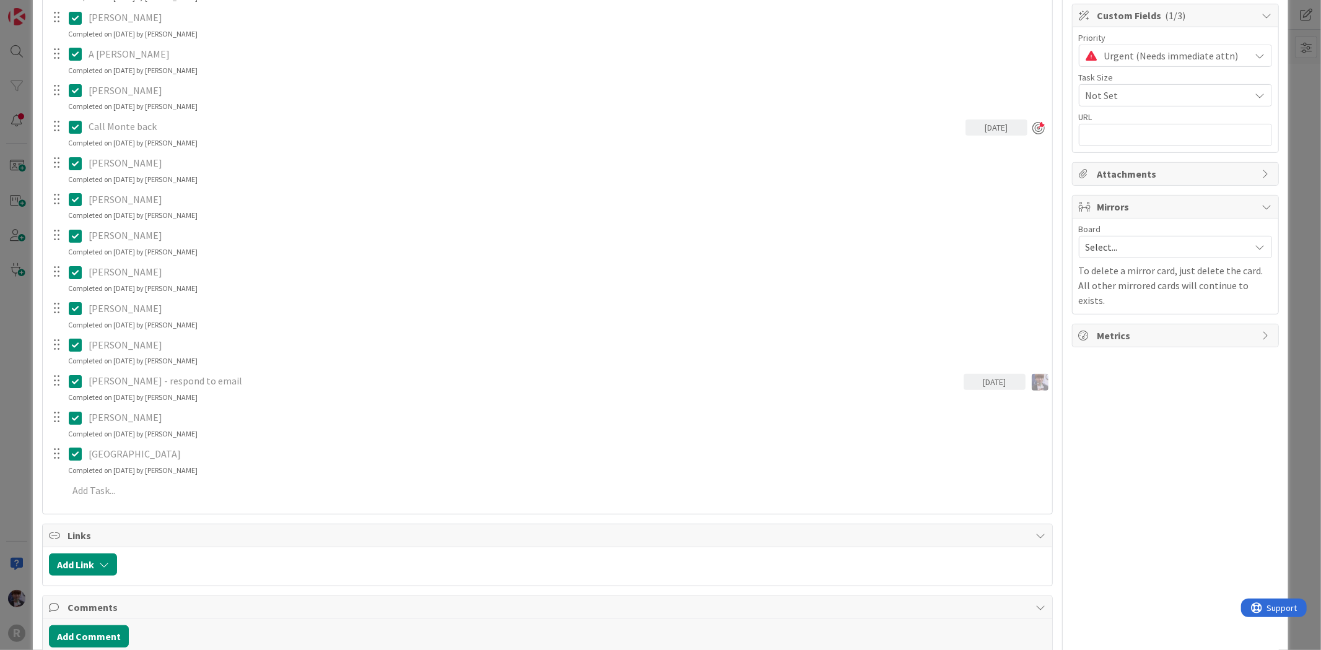
click at [77, 127] on icon at bounding box center [78, 127] width 19 height 15
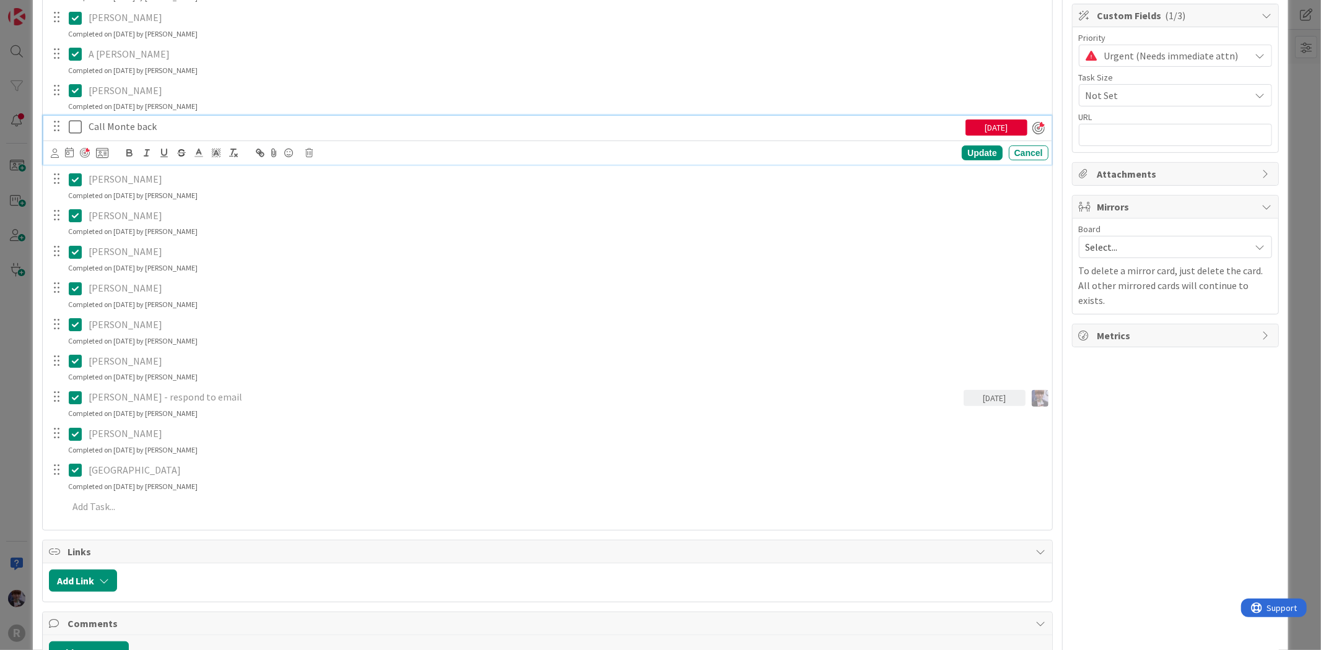
click at [77, 127] on icon at bounding box center [78, 127] width 19 height 15
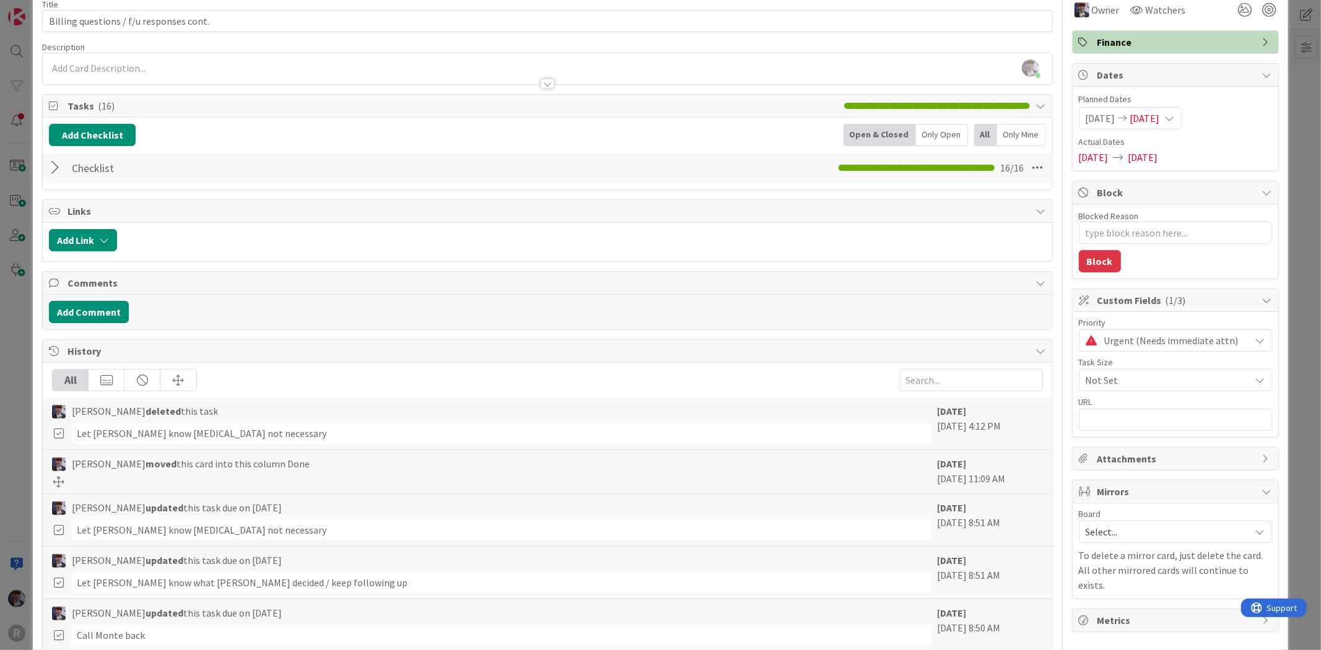
scroll to position [0, 0]
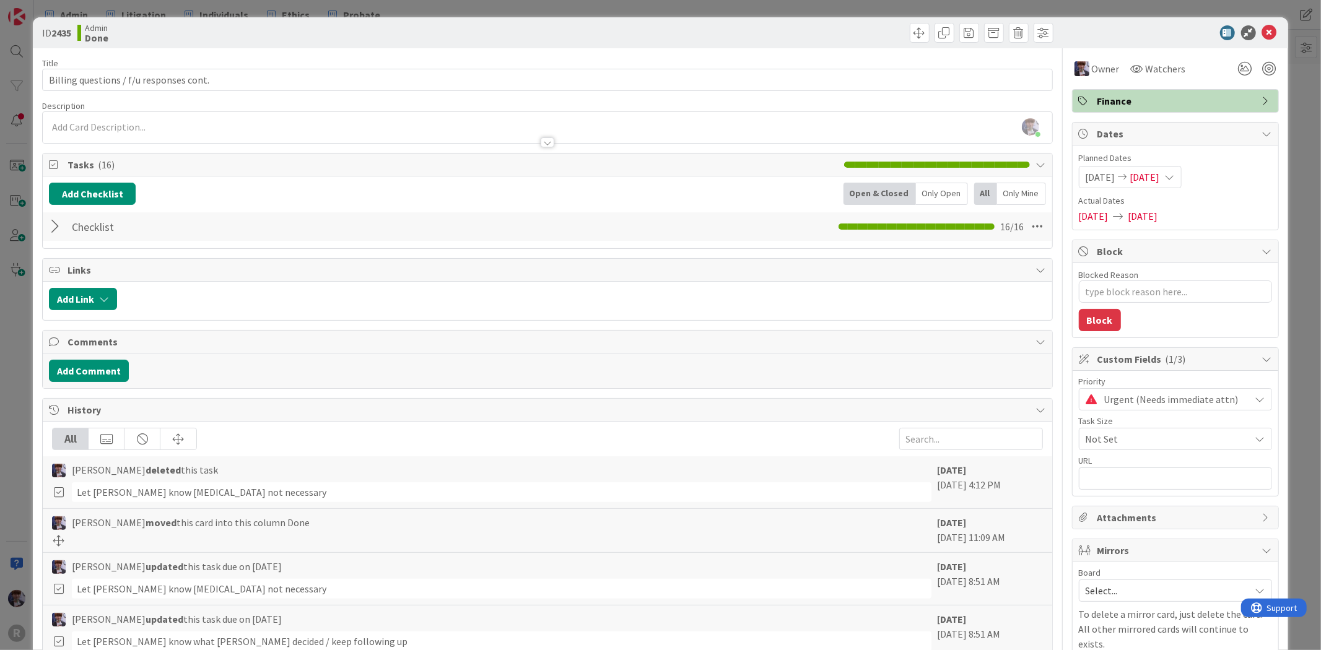
click at [1283, 153] on div "ID 2435 Admin Done Title 39 / 128 Billing questions / f/u responses cont. Descr…" at bounding box center [660, 325] width 1321 height 650
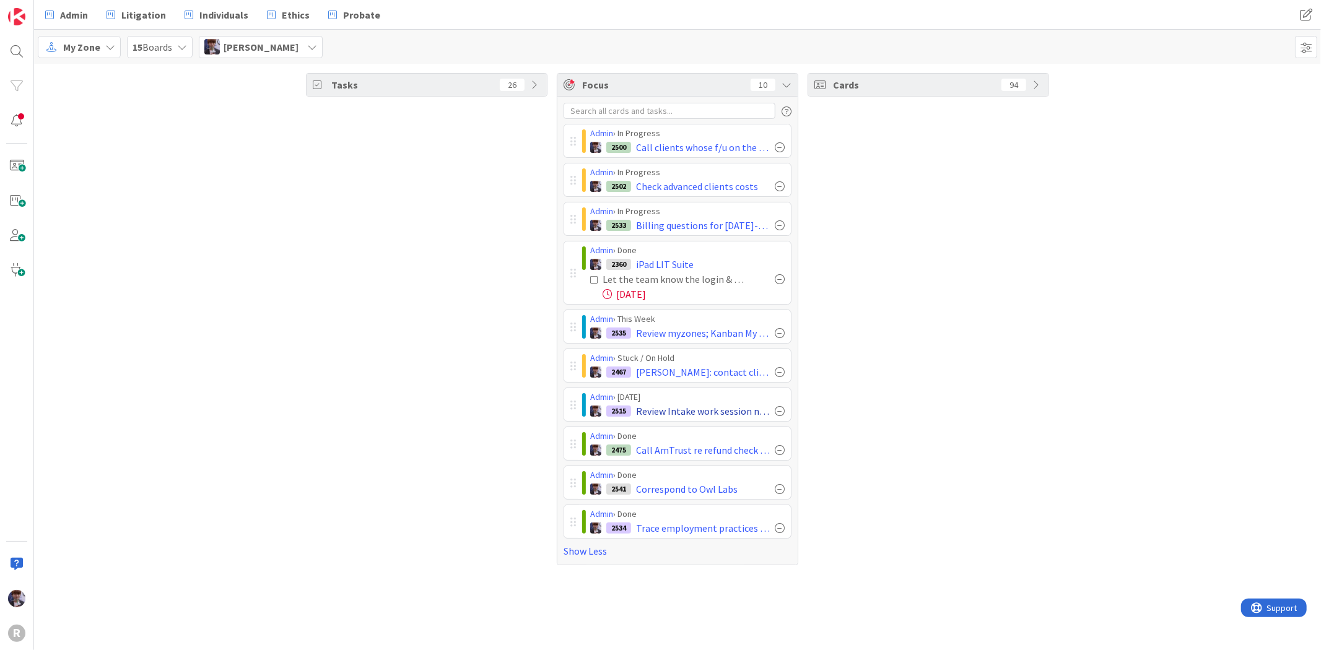
click at [778, 410] on div at bounding box center [780, 411] width 10 height 10
click at [777, 411] on div at bounding box center [780, 411] width 10 height 10
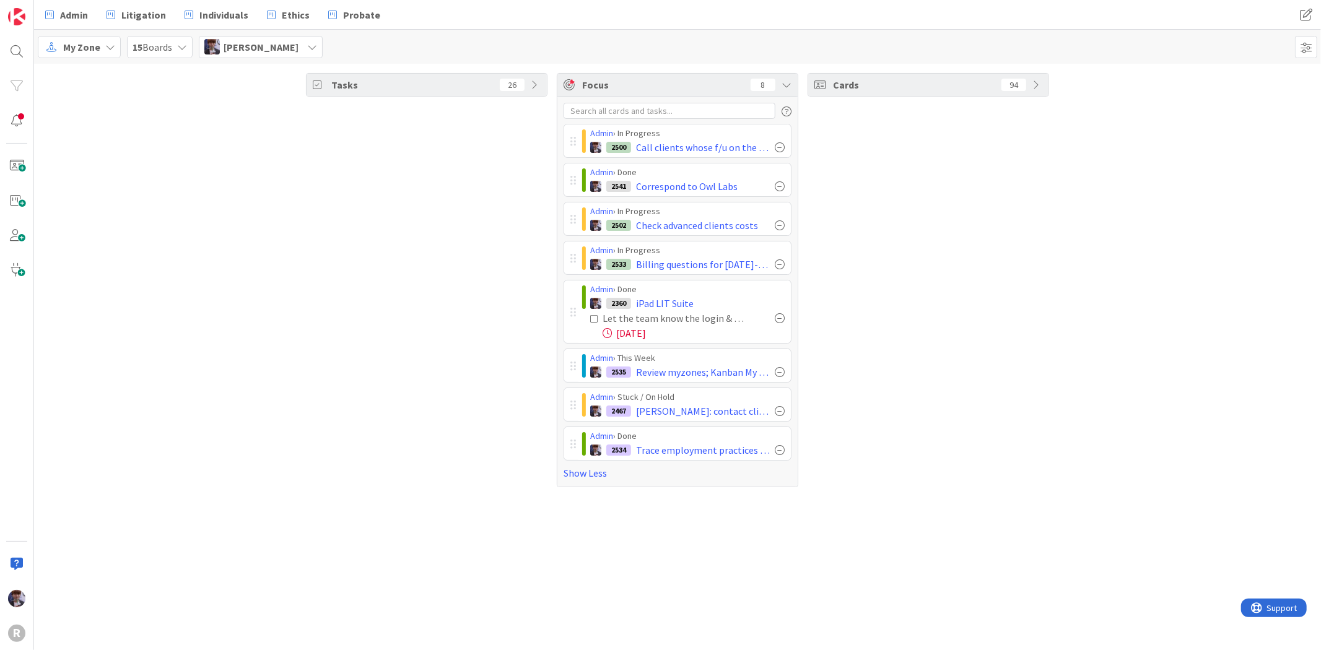
click at [564, 135] on div "Admin › In Progress 2500 Call clients whose f/u on the 26th" at bounding box center [678, 141] width 228 height 34
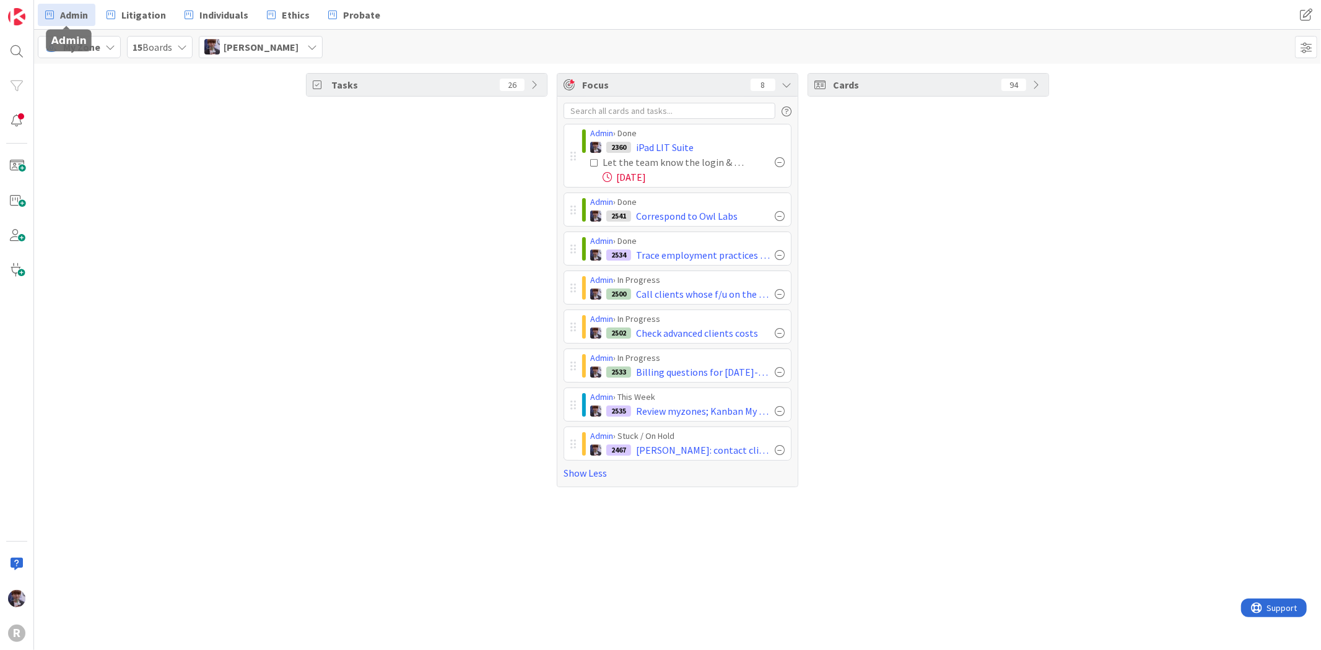
click at [76, 13] on span "Admin" at bounding box center [74, 14] width 28 height 15
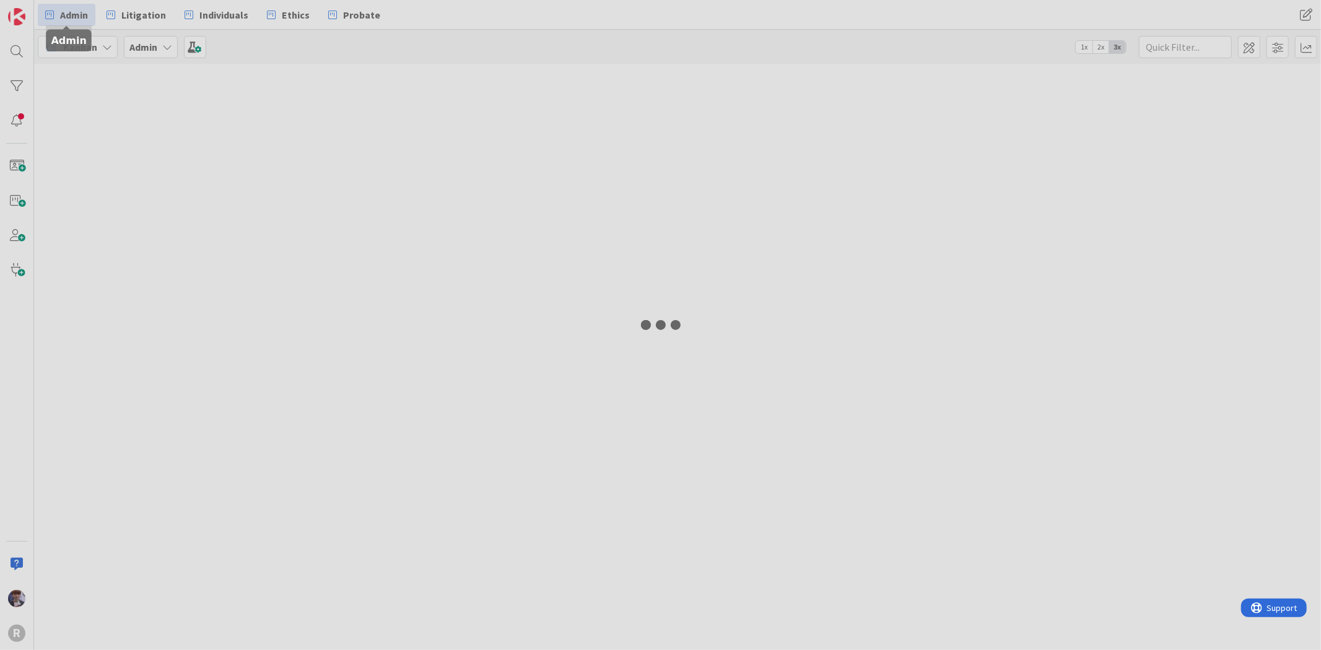
click at [76, 13] on div at bounding box center [660, 325] width 1321 height 650
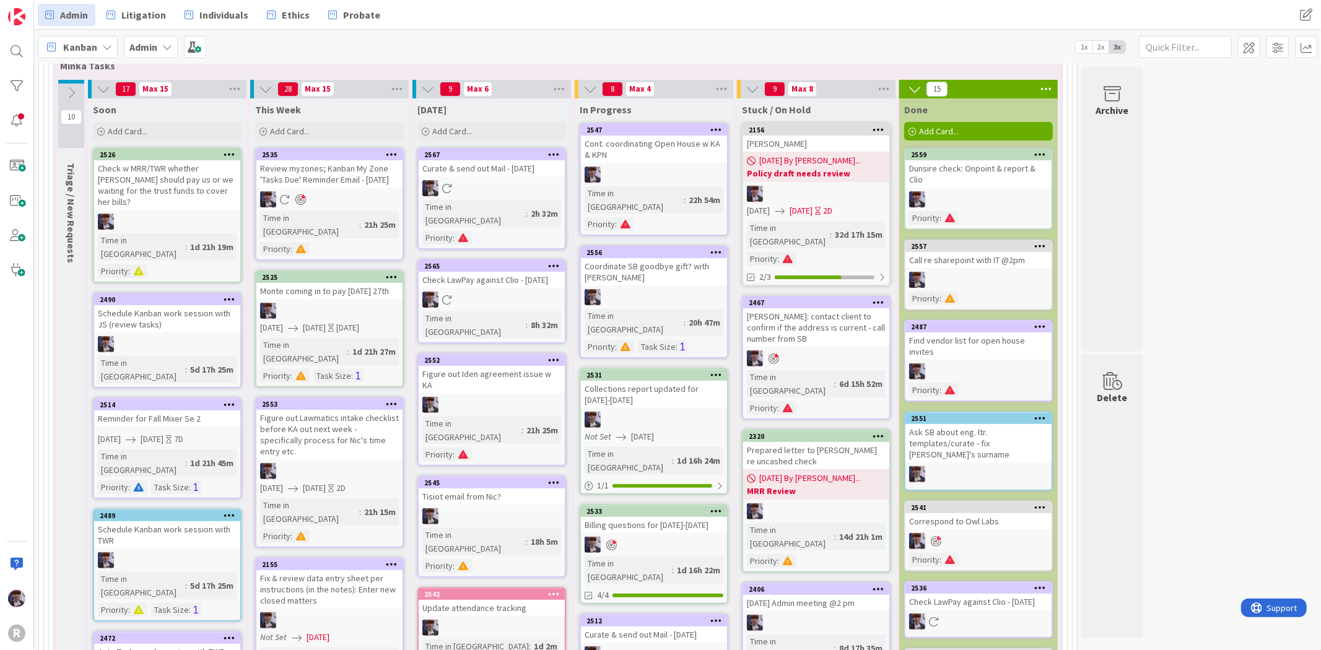
scroll to position [275, 0]
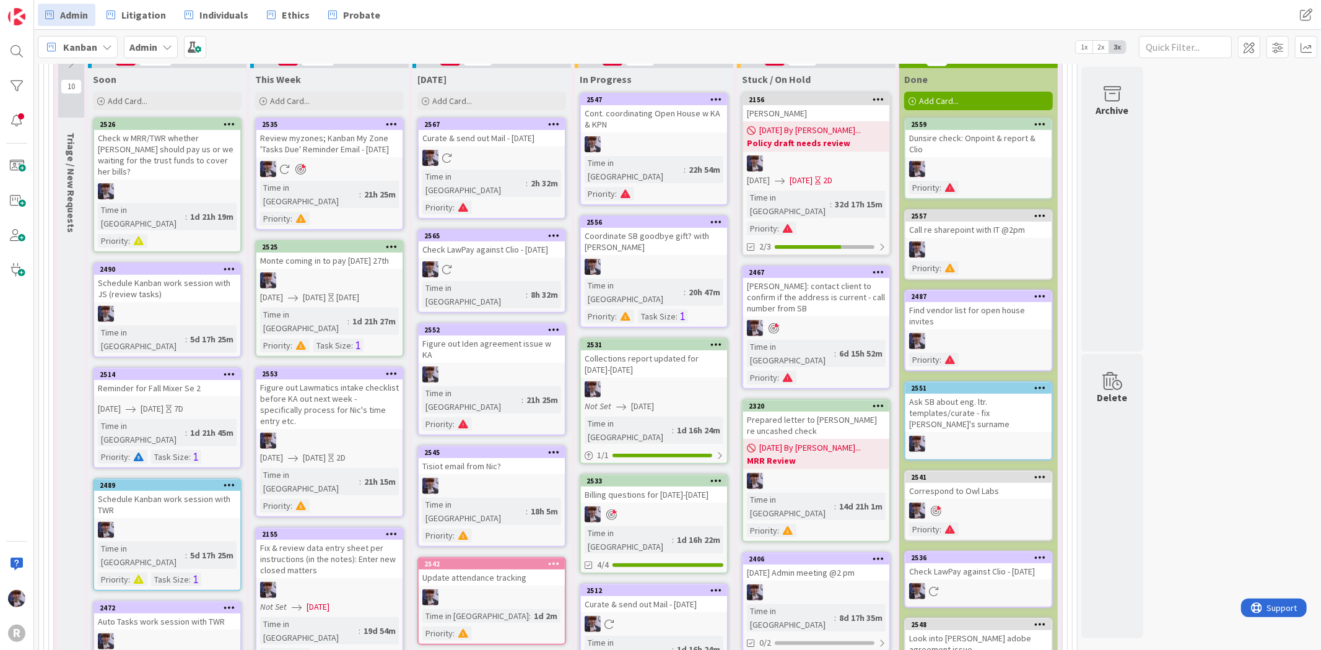
click at [941, 483] on div "Correspond to Owl Labs" at bounding box center [978, 491] width 146 height 16
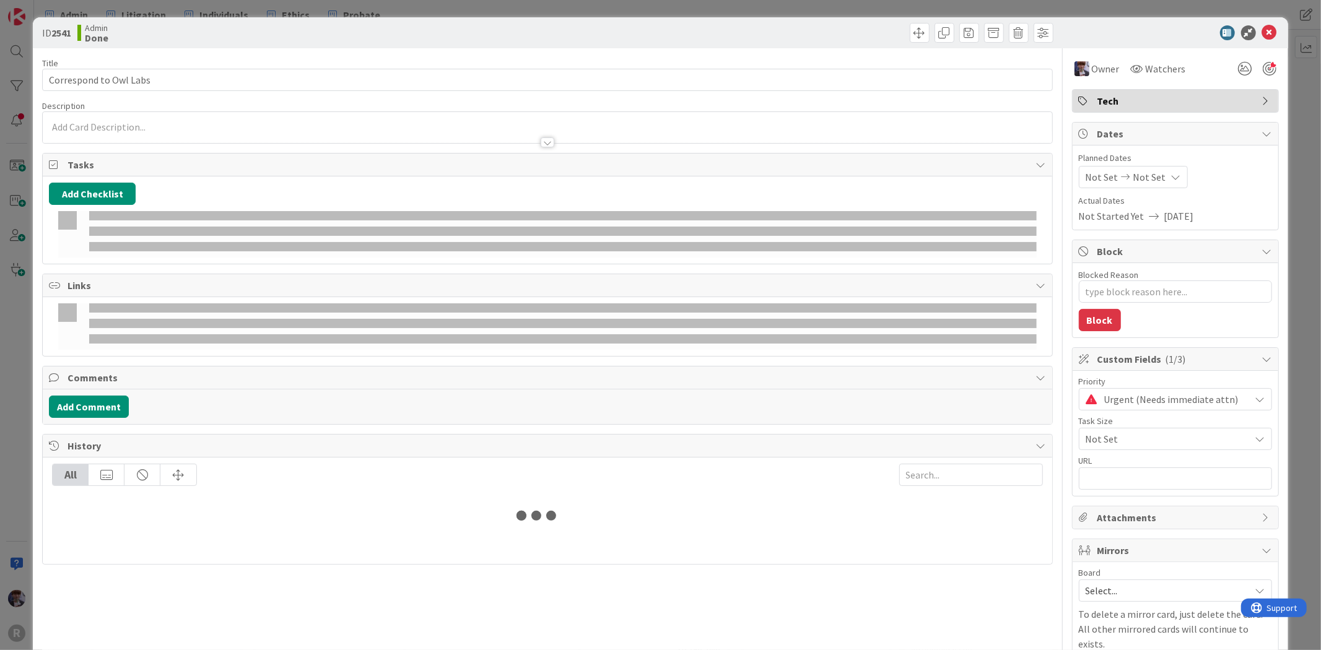
type textarea "x"
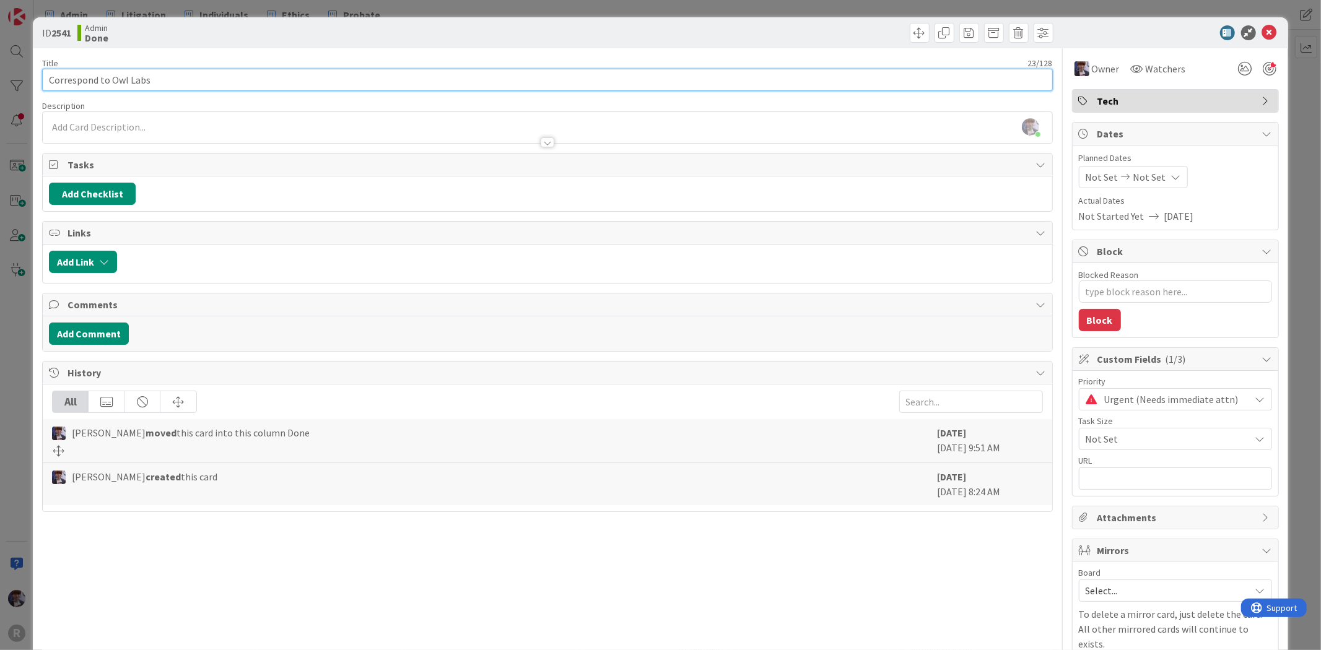
click at [171, 84] on input "Correspond to Owl Labs" at bounding box center [547, 80] width 1010 height 22
type input "Correspond to Owl Labs -"
type textarea "x"
type input "Correspond to Owl Labs - coordinate retirn w K"
type textarea "x"
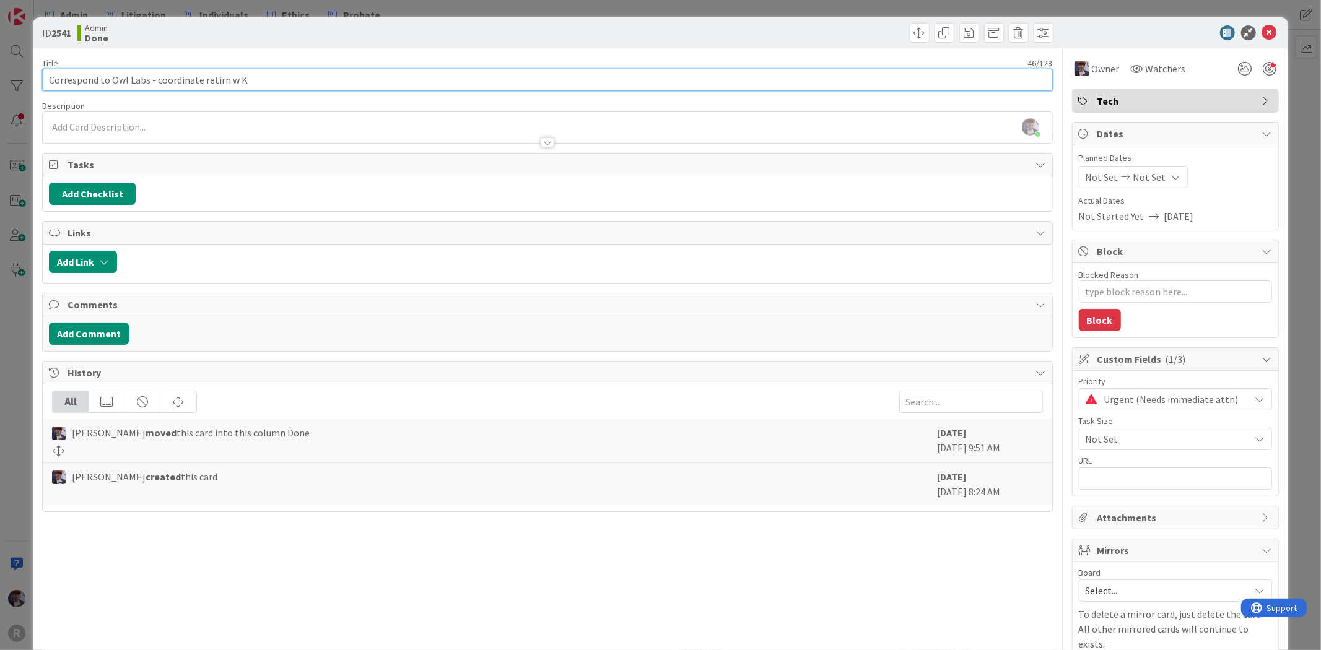
type input "Correspond to Owl Labs - coordinate retirn w KA"
type textarea "x"
click at [215, 79] on input "Correspond to Owl Labs - coordinate retirn w KA" at bounding box center [547, 80] width 1010 height 22
type input "Correspond to Owl Labs - coordinate return w [GEOGRAPHIC_DATA]"
type textarea "x"
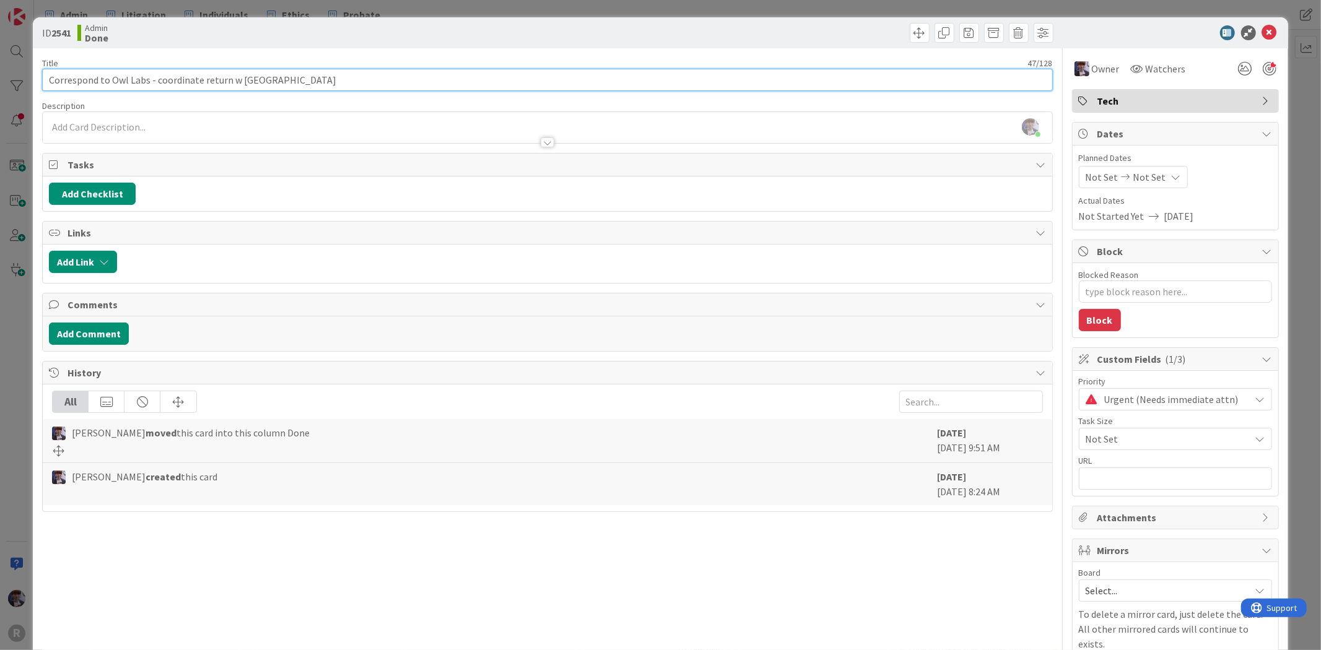
type input "Correspond to Owl Labs - coordinate return w [GEOGRAPHIC_DATA]"
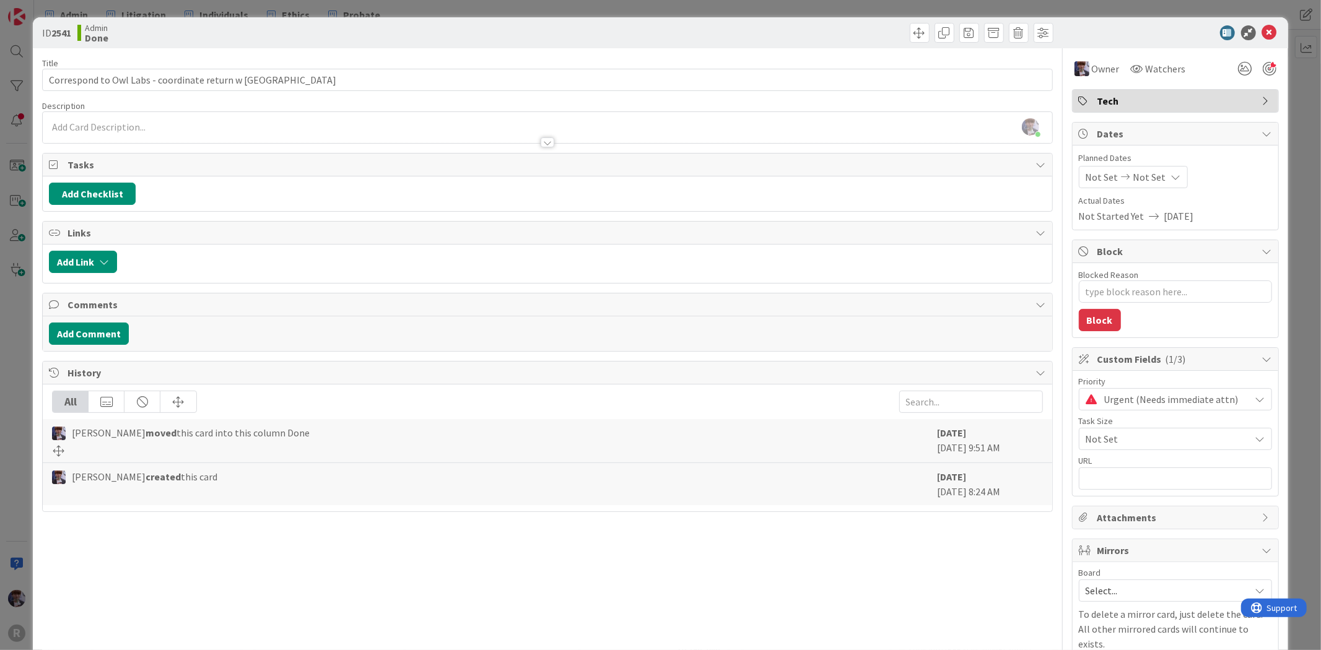
click at [9, 308] on div "ID 2541 Admin Done Title 47 / 128 Correspond to Owl Labs - coordinate return w …" at bounding box center [660, 325] width 1321 height 650
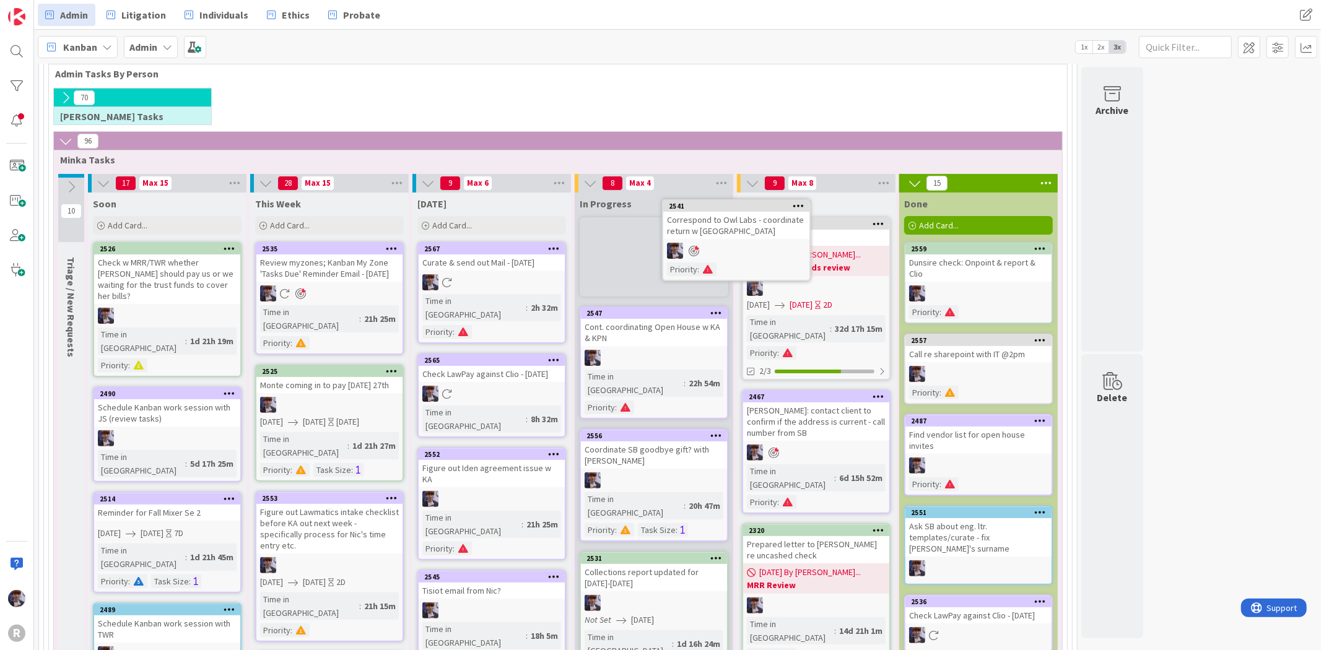
scroll to position [147, 0]
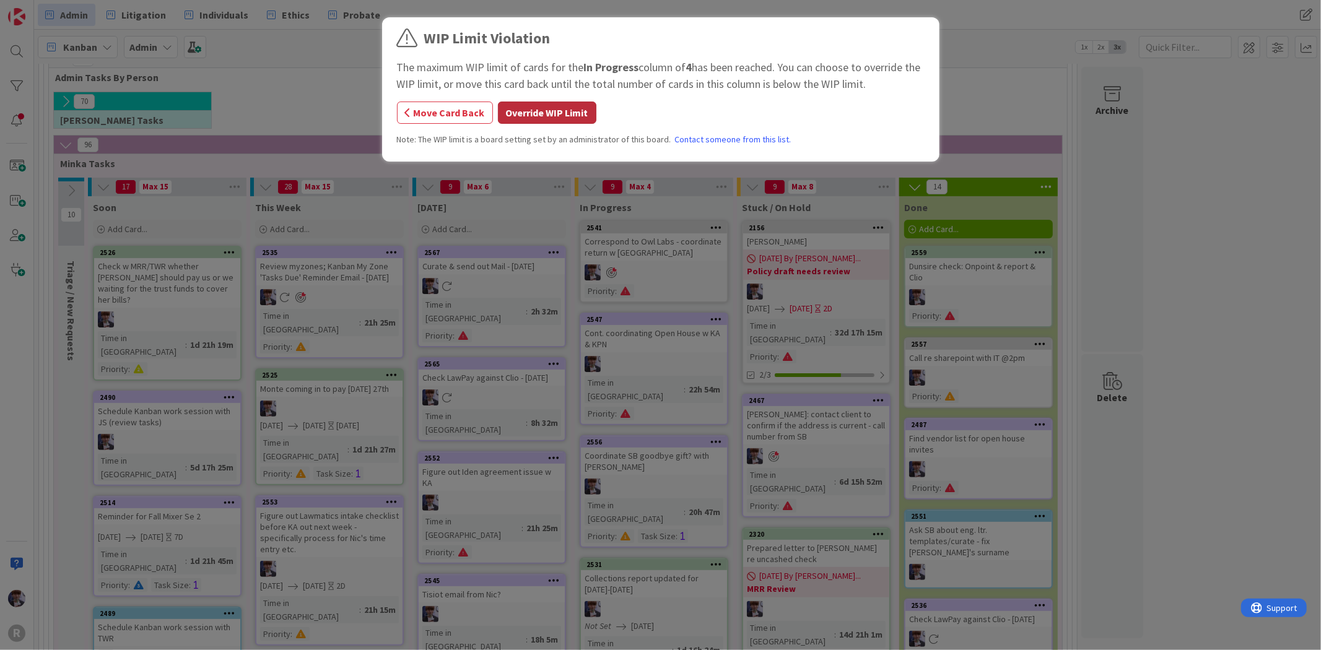
click at [583, 113] on button "Override WIP Limit" at bounding box center [547, 113] width 98 height 22
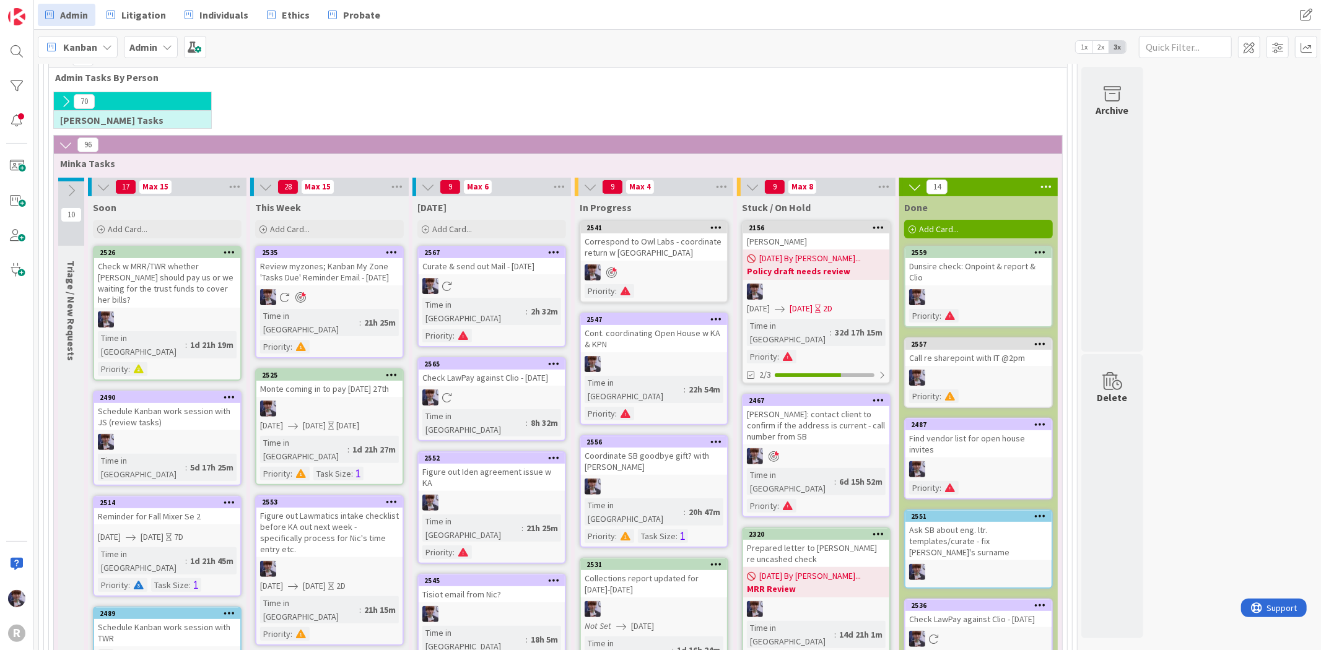
click at [1038, 420] on icon at bounding box center [1041, 424] width 12 height 9
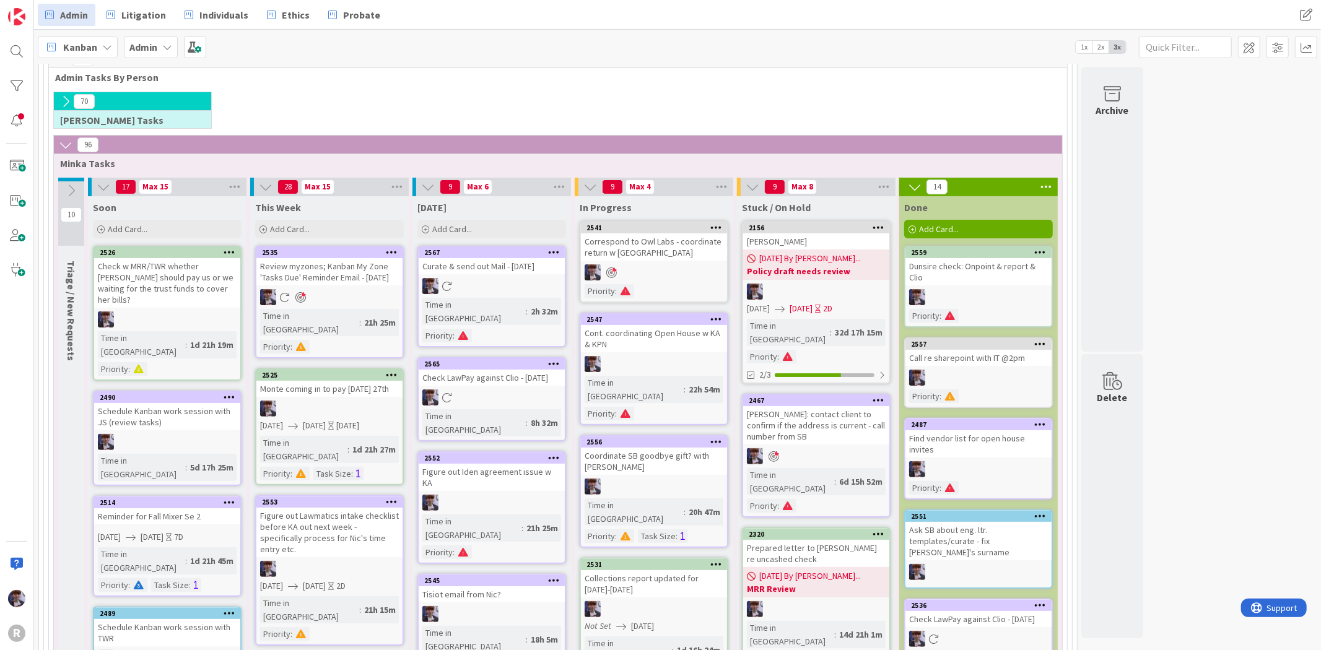
click at [967, 430] on div "Find vendor list for open house invites" at bounding box center [978, 443] width 146 height 27
type textarea "x"
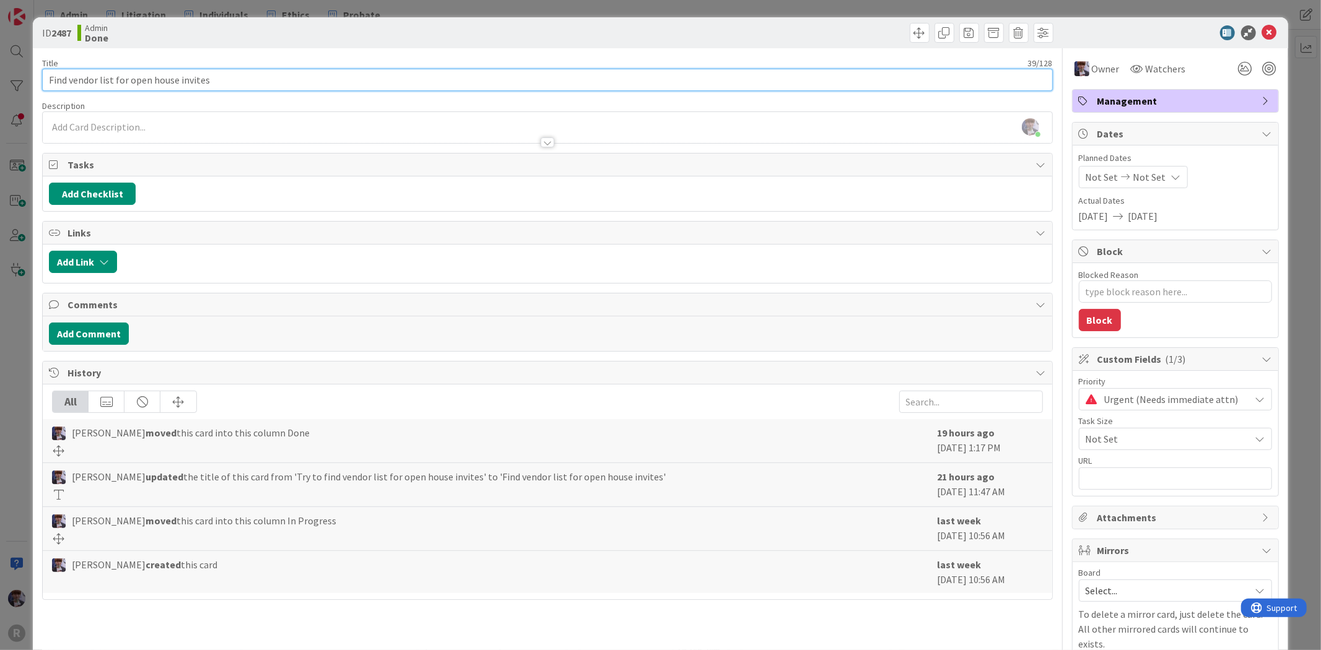
drag, startPoint x: 72, startPoint y: 77, endPoint x: 23, endPoint y: 75, distance: 49.6
click at [23, 75] on div "ID 2487 Admin Done Title 39 / 128 Find vendor list for open house invites Descr…" at bounding box center [660, 325] width 1321 height 650
type input "Cendor list for open house invites"
type textarea "x"
type input "Coendor list for open house invites"
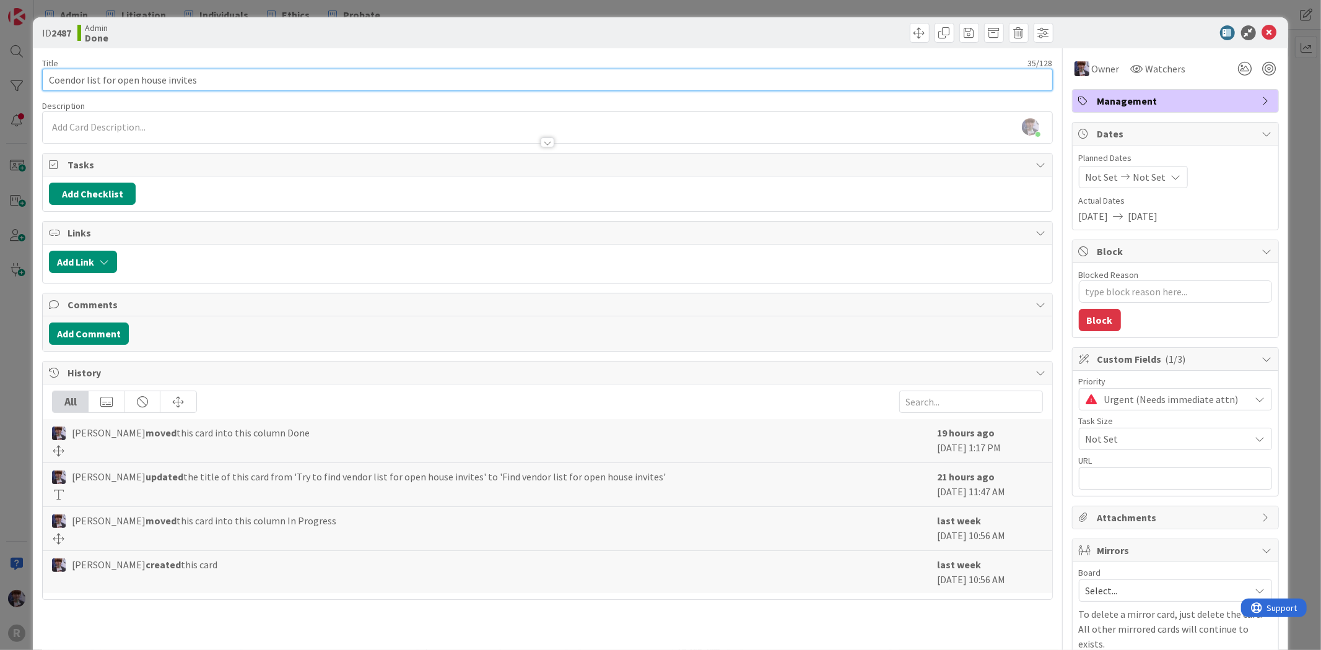
type textarea "x"
type input "Confirm endor list for open house invites"
type textarea "x"
type input "Confirm vendor list for open house invites"
type textarea "x"
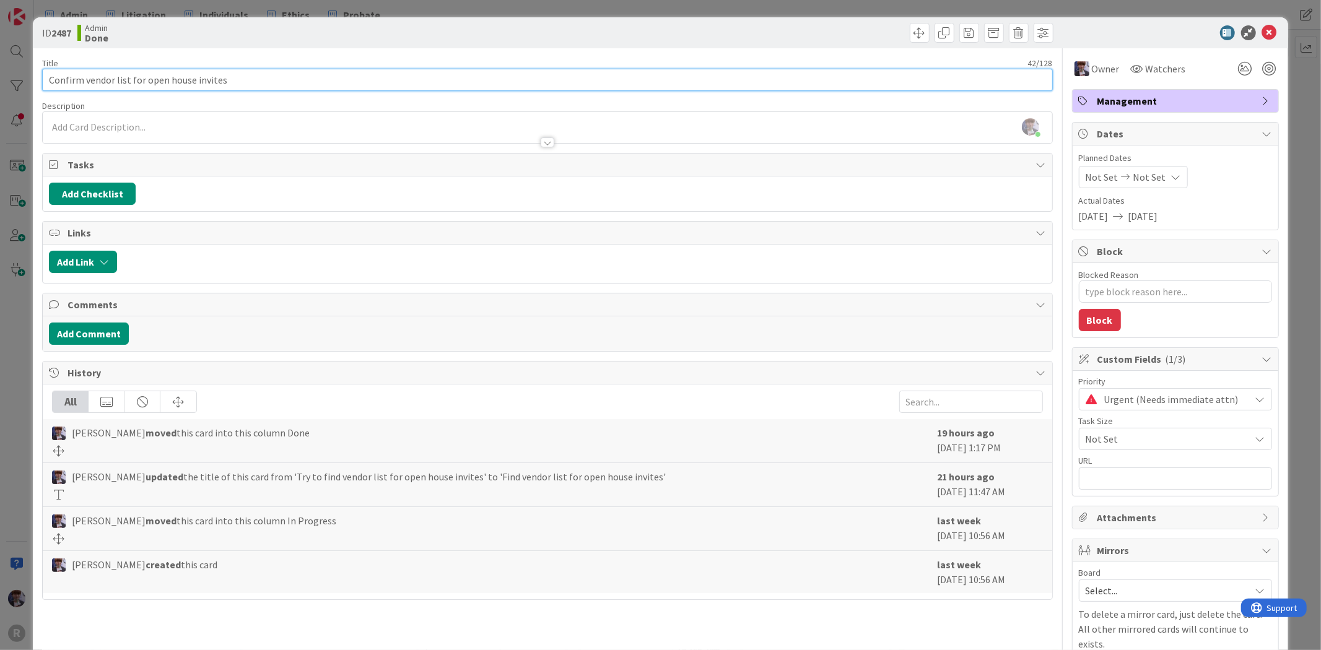
click at [249, 74] on input "Confirm vendor list for open house invites" at bounding box center [547, 80] width 1010 height 22
type input "Confirm vendor list for open house invites &"
type textarea "x"
type input "Confirm vendor list for open house invites"
type textarea "x"
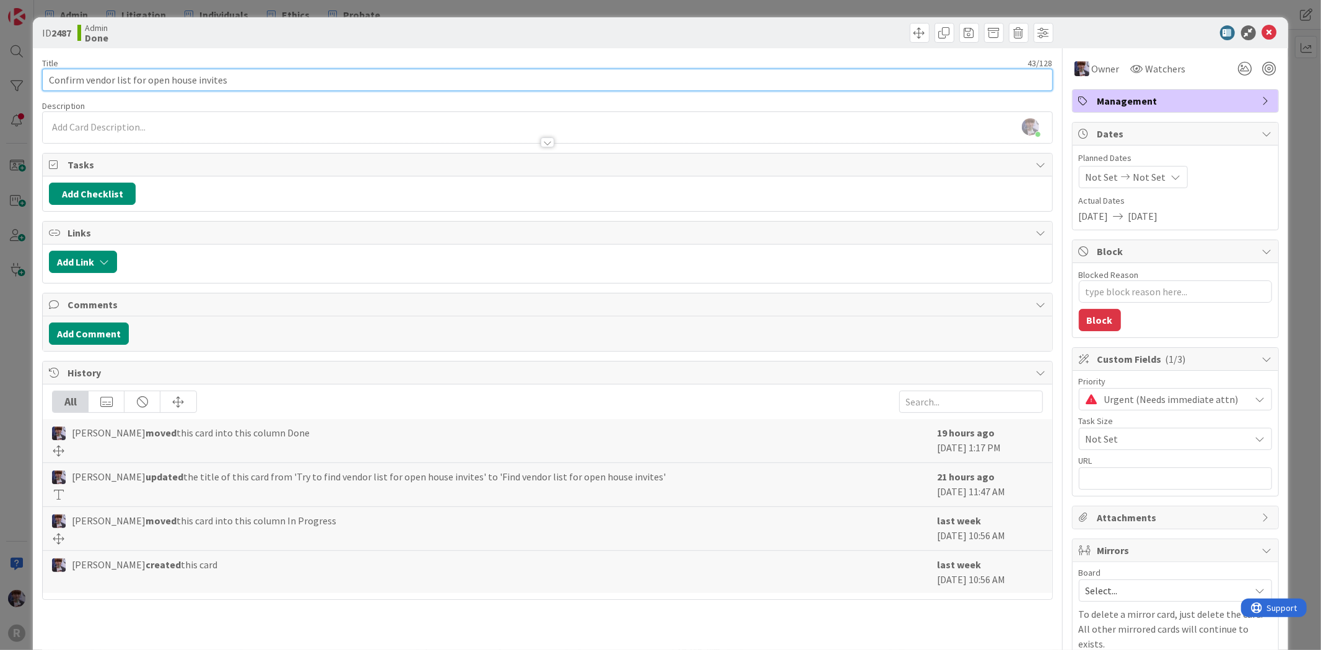
type input "Confirm vendor list for open house invites"
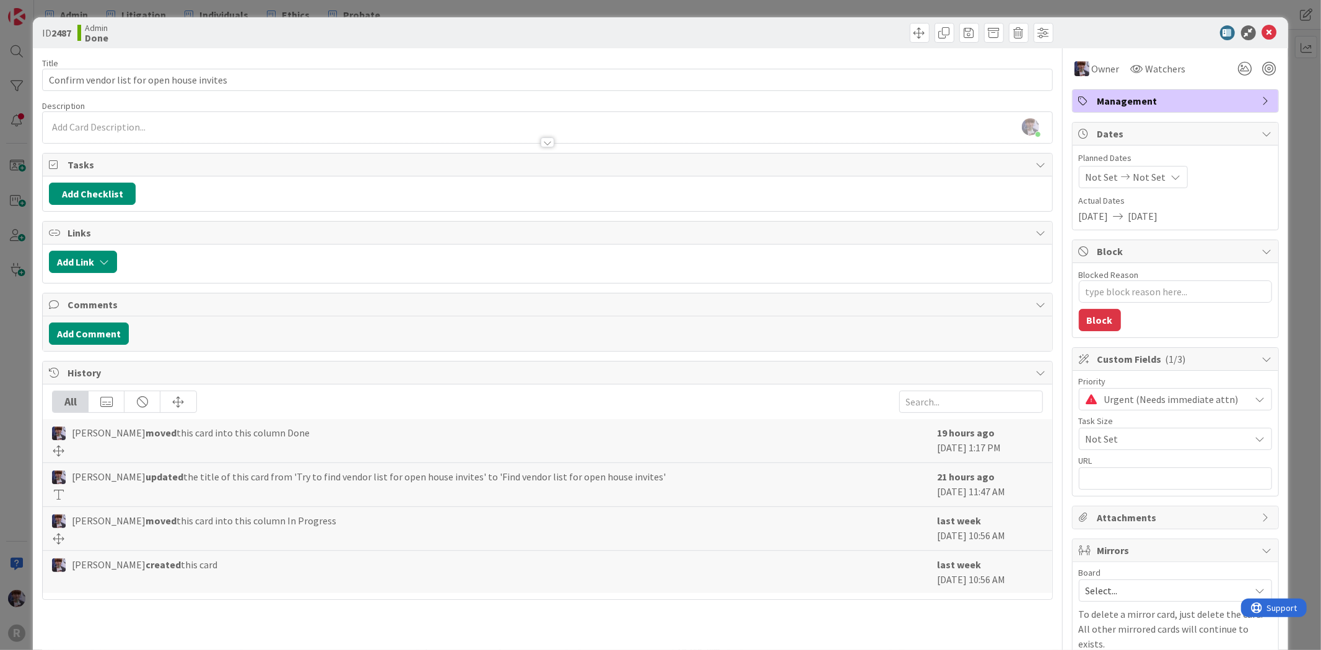
click at [22, 320] on div "ID 2487 Admin Done Title 43 / 128 Confirm vendor list for open house invites De…" at bounding box center [660, 325] width 1321 height 650
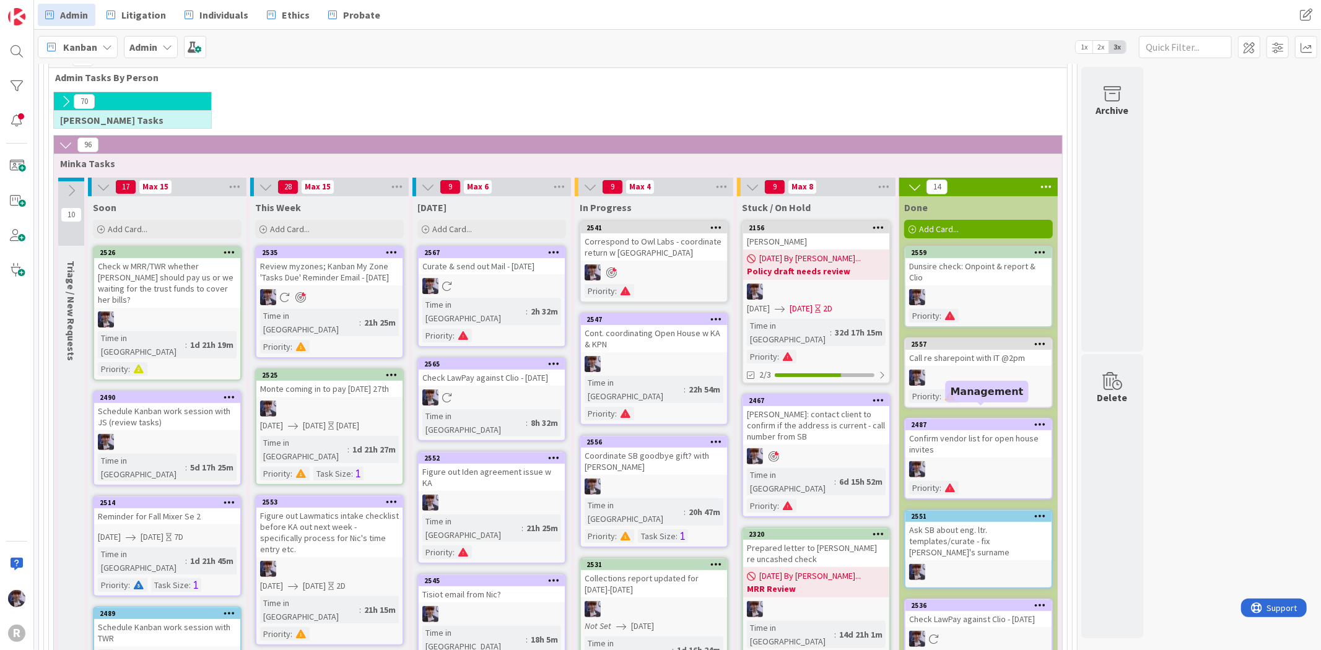
click at [960, 420] on div "2487" at bounding box center [981, 424] width 141 height 9
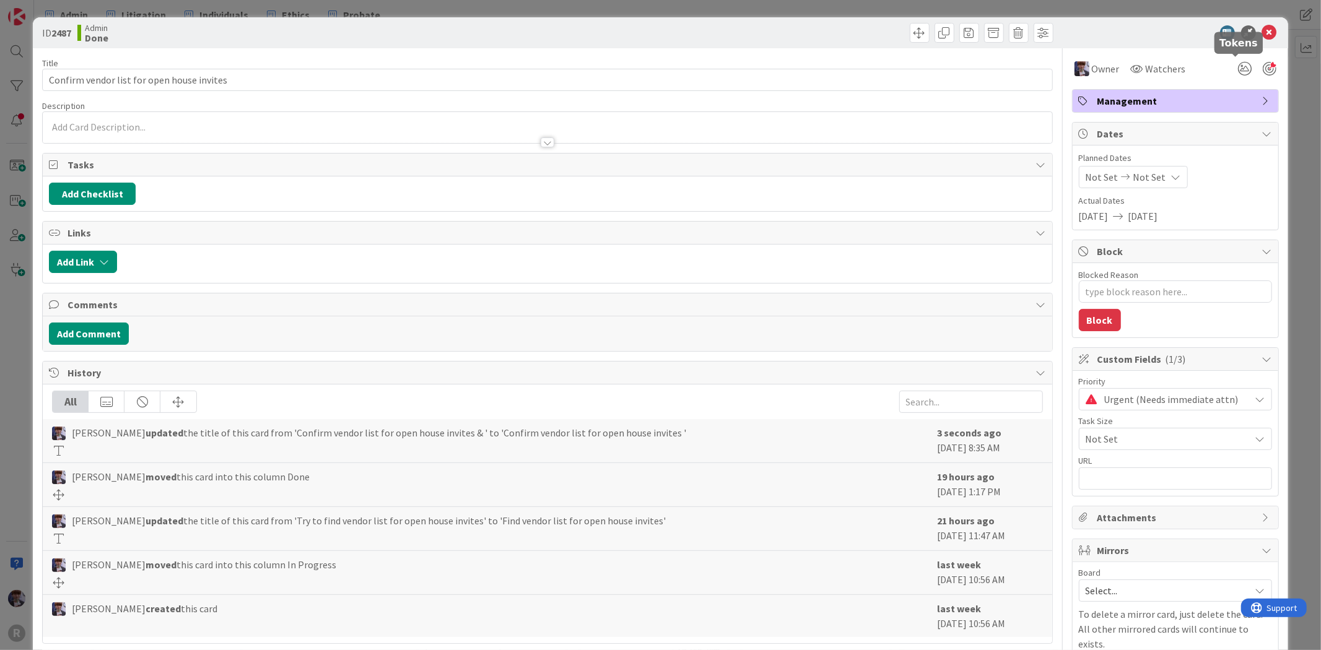
click at [1263, 69] on div at bounding box center [1270, 69] width 14 height 14
click at [1293, 132] on div "ID 2487 Admin Done Title 43 / 128 Confirm vendor list for open house invites De…" at bounding box center [660, 325] width 1321 height 650
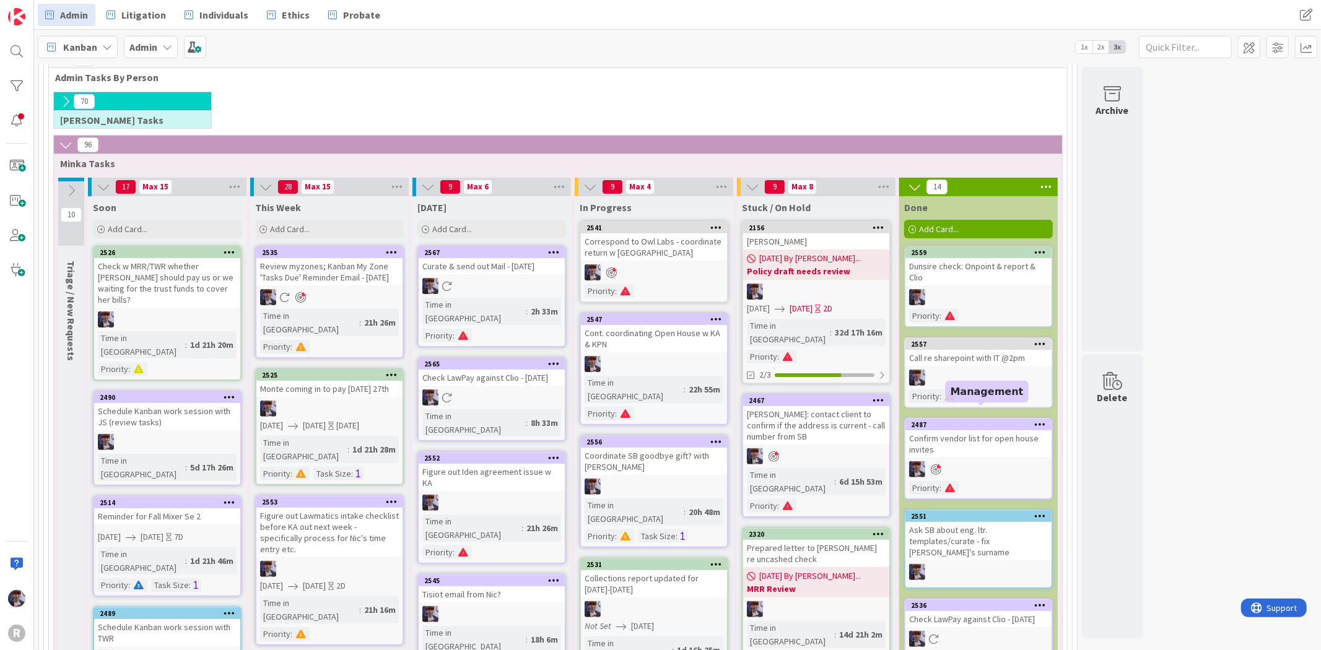
click at [993, 430] on div "Confirm vendor list for open house invites" at bounding box center [978, 443] width 146 height 27
type textarea "x"
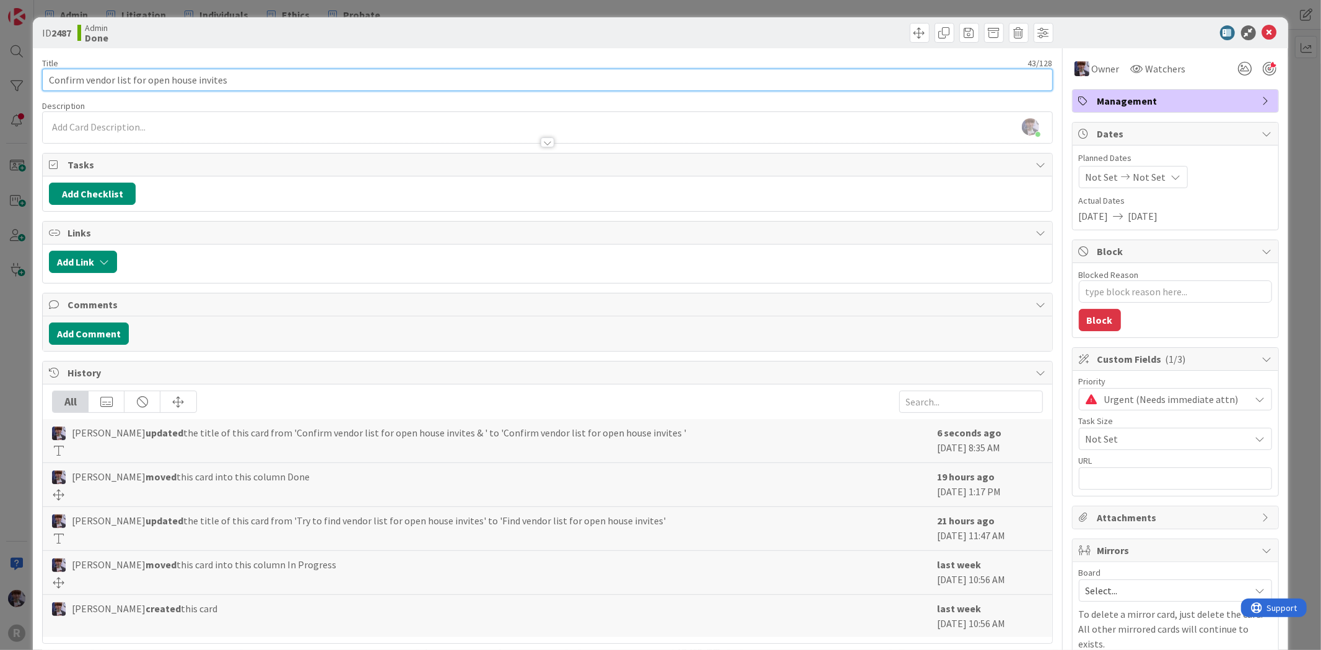
click at [110, 77] on input "Confirm vendor list for open house invites" at bounding box center [547, 80] width 1010 height 22
type input "Confirm vendor/ list for open house invites"
type textarea "x"
type input "Confirm vendor/professi list for open house invites"
type textarea "x"
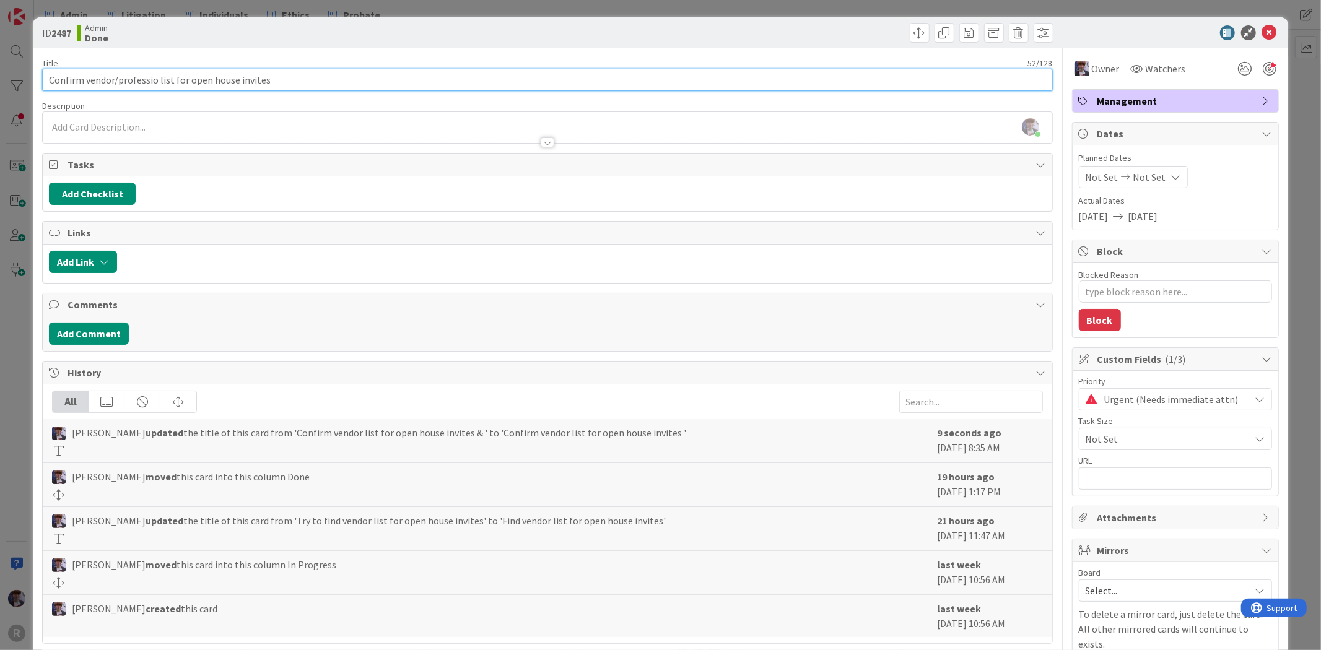
type input "Confirm vendor/profession list for open house invites"
type textarea "x"
type input "Confirm vendor/professional list for open house invites"
type textarea "x"
type input "Confirm vendor/professional rel. list for open house invites"
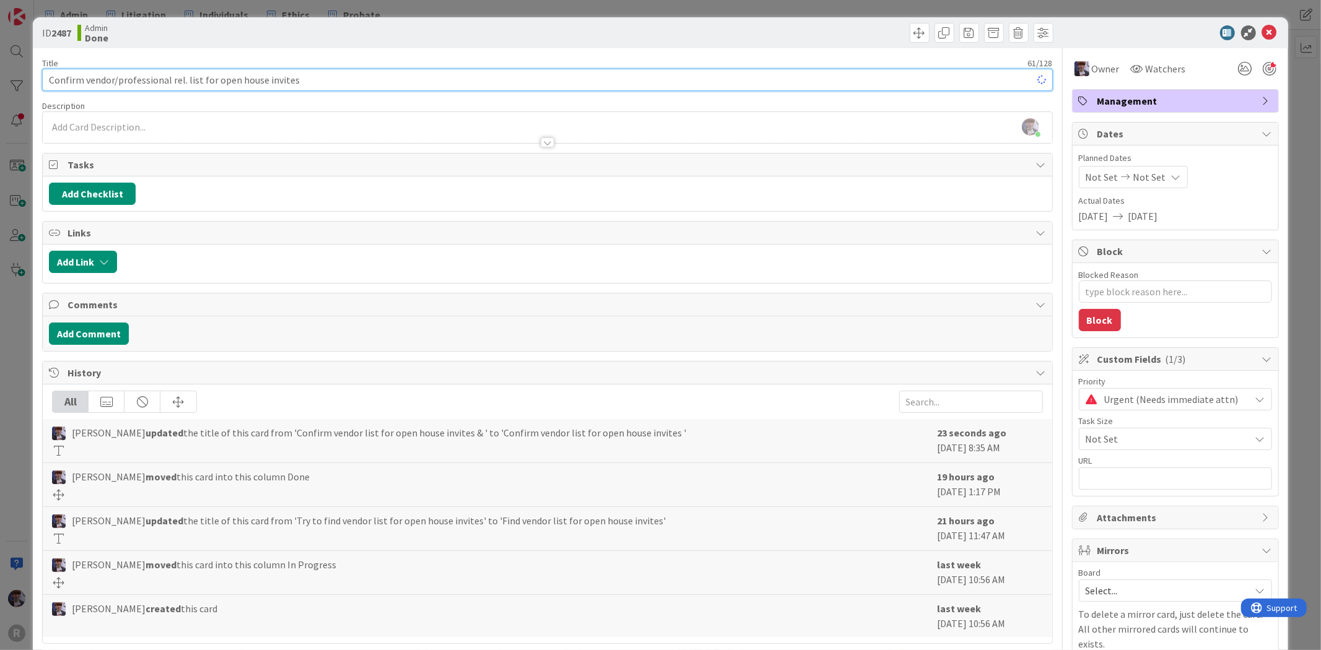
type textarea "x"
type input "Confirm vendor/professional rel. list for open house invites"
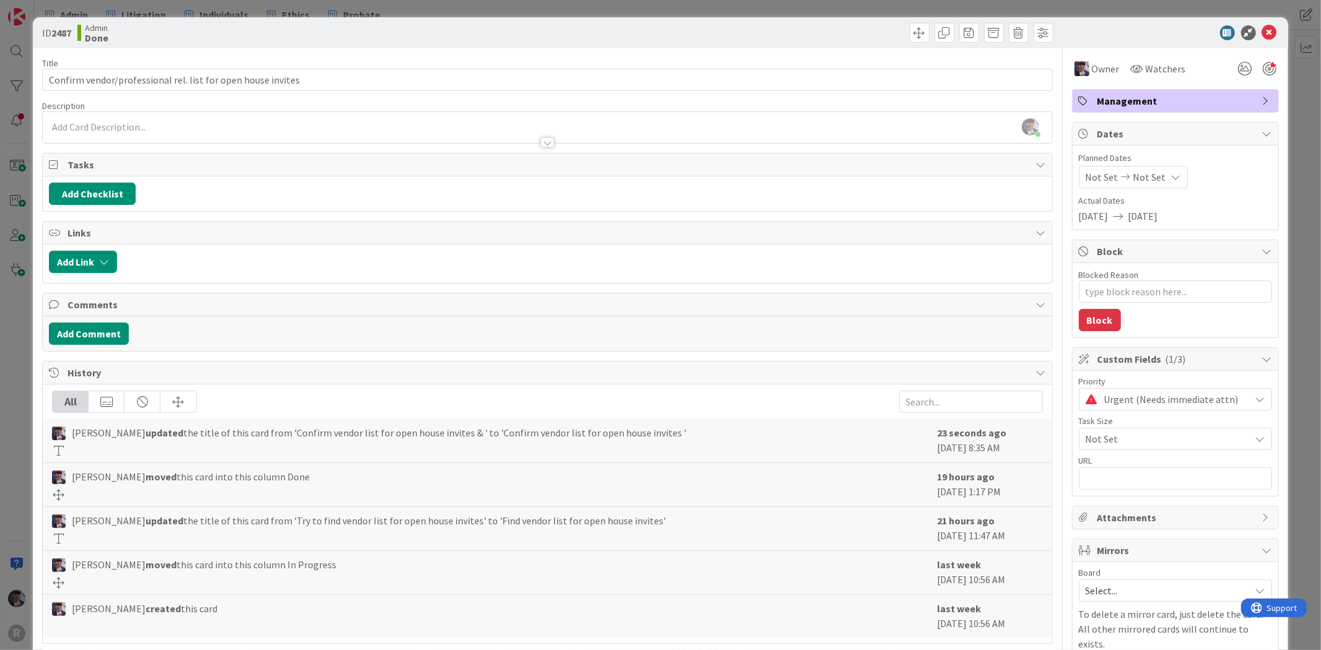
click at [23, 295] on div "ID 2487 Admin Done Title 61 / 128 Confirm vendor/professional rel. list for ope…" at bounding box center [660, 325] width 1321 height 650
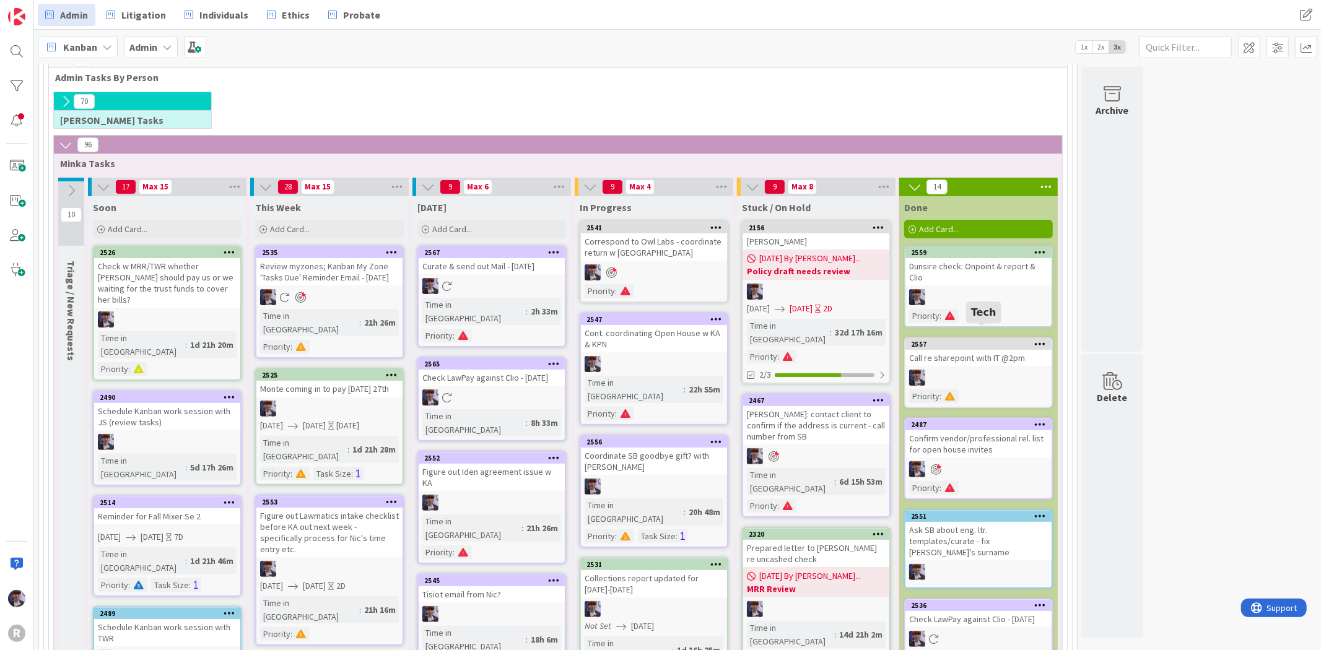
click at [970, 340] on div "2557" at bounding box center [981, 344] width 141 height 9
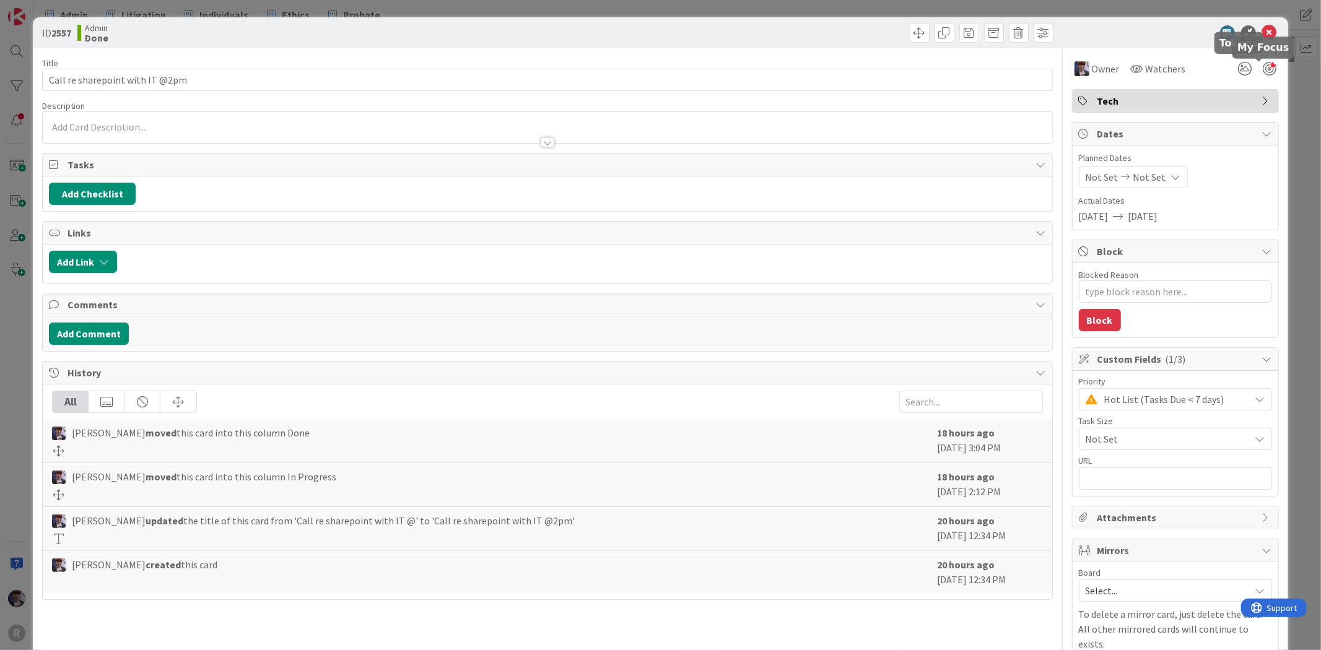
click at [1263, 69] on div at bounding box center [1270, 69] width 14 height 14
click at [1287, 141] on div "ID 2557 Admin Done Title 31 / 128 Call re sharepoint with IT @2pm Description […" at bounding box center [660, 325] width 1321 height 650
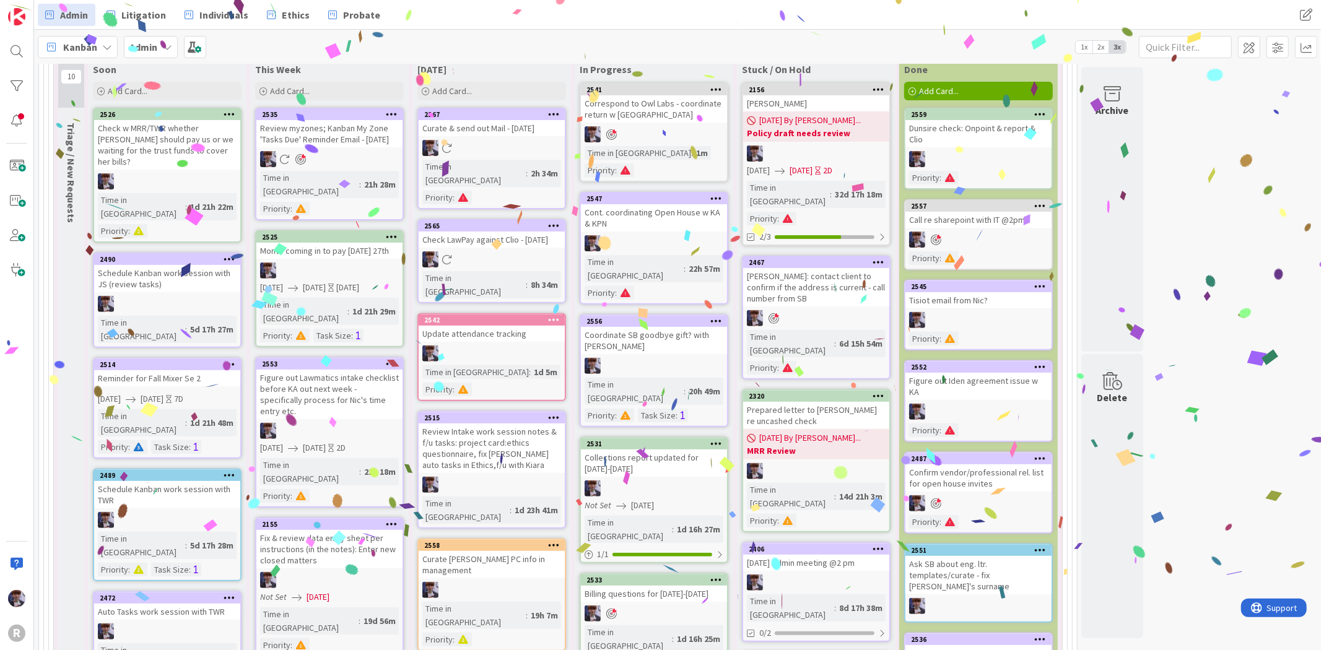
scroll to position [215, 0]
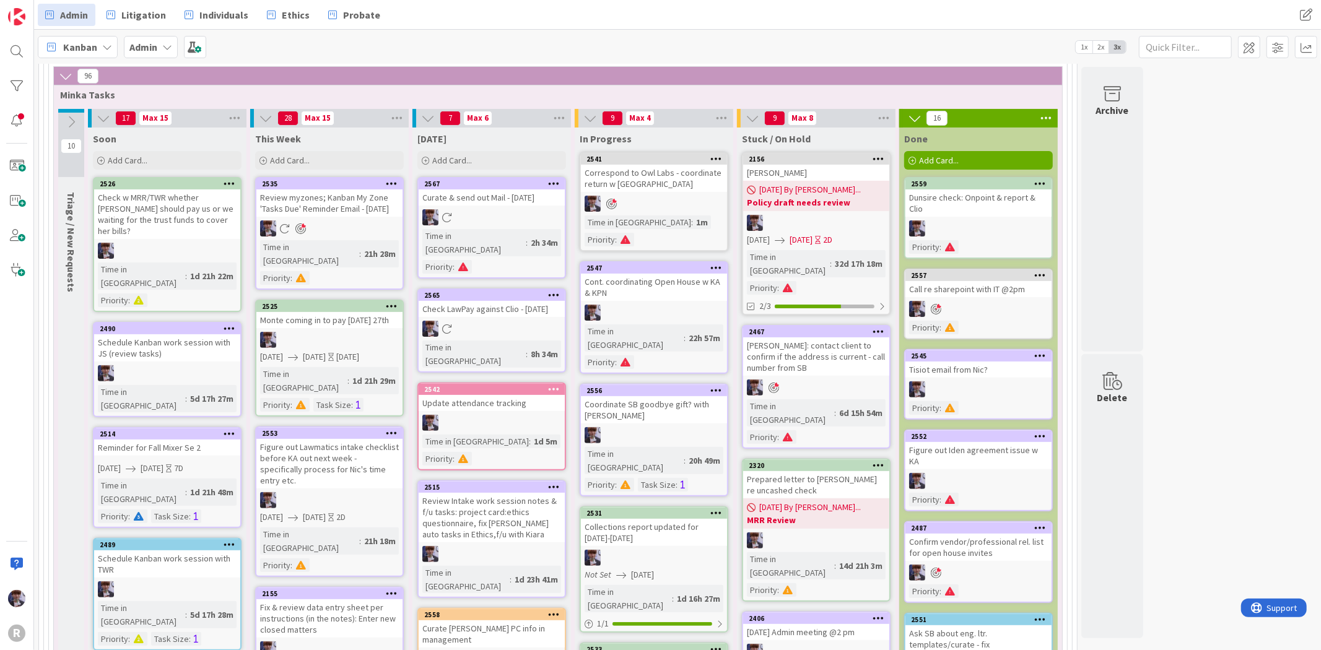
click at [551, 385] on icon at bounding box center [554, 389] width 12 height 9
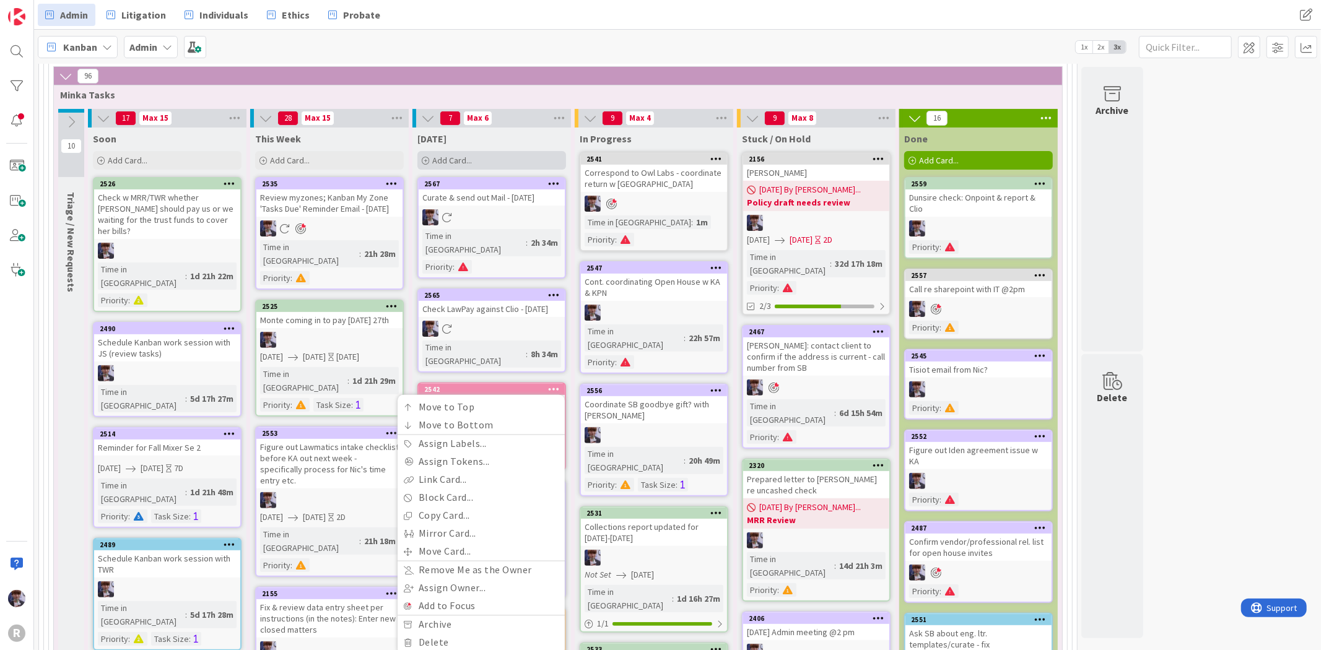
click at [444, 159] on span "Add Card..." at bounding box center [452, 160] width 40 height 11
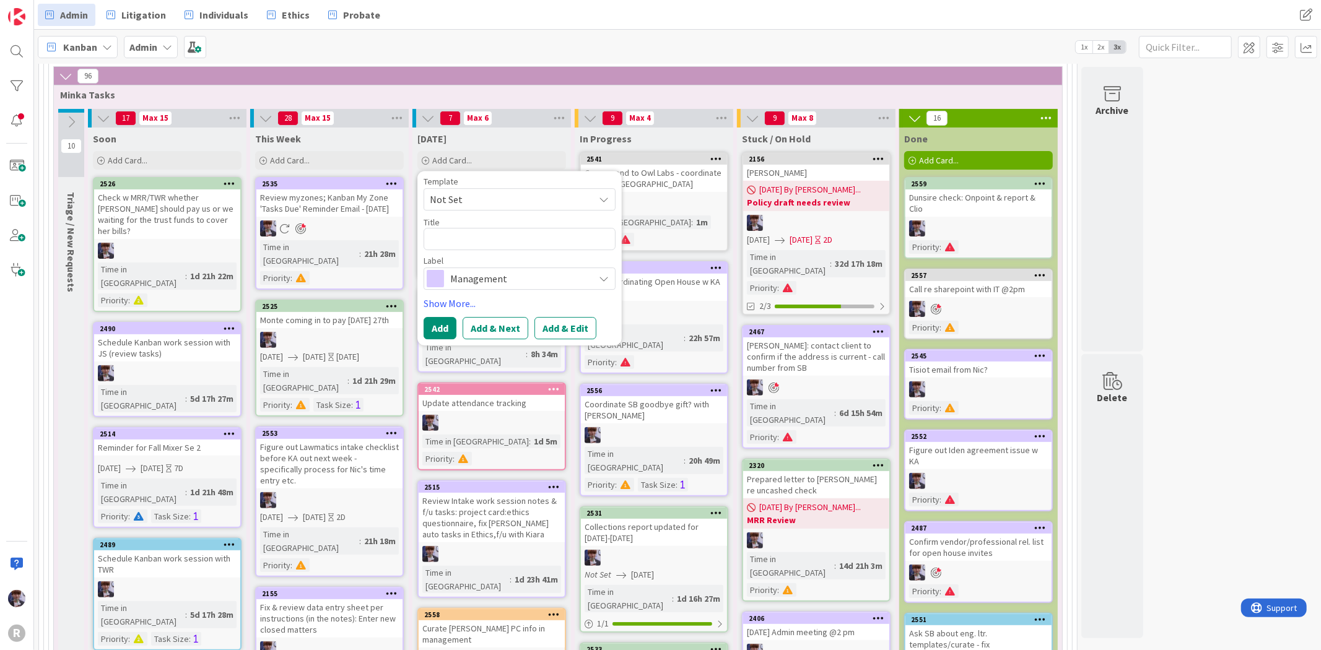
click at [546, 79] on div "96" at bounding box center [558, 76] width 1008 height 19
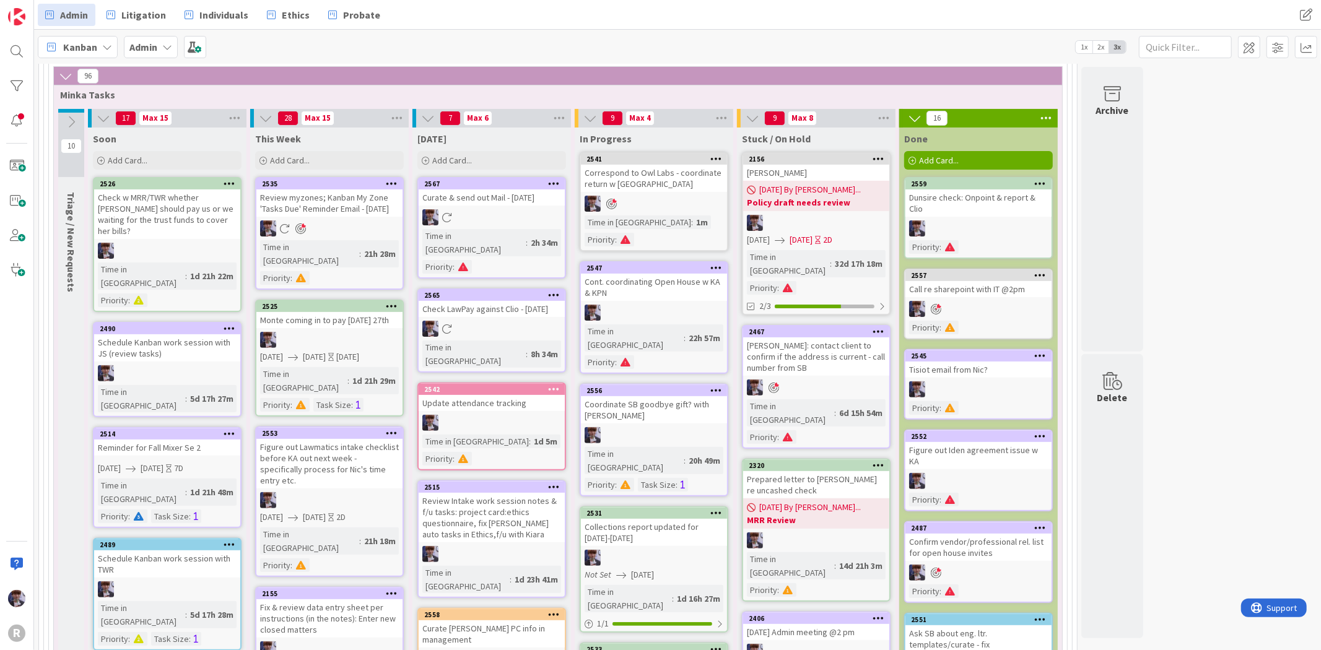
click at [676, 280] on div "Cont. coordinating Open House w KA & KPN" at bounding box center [654, 287] width 146 height 27
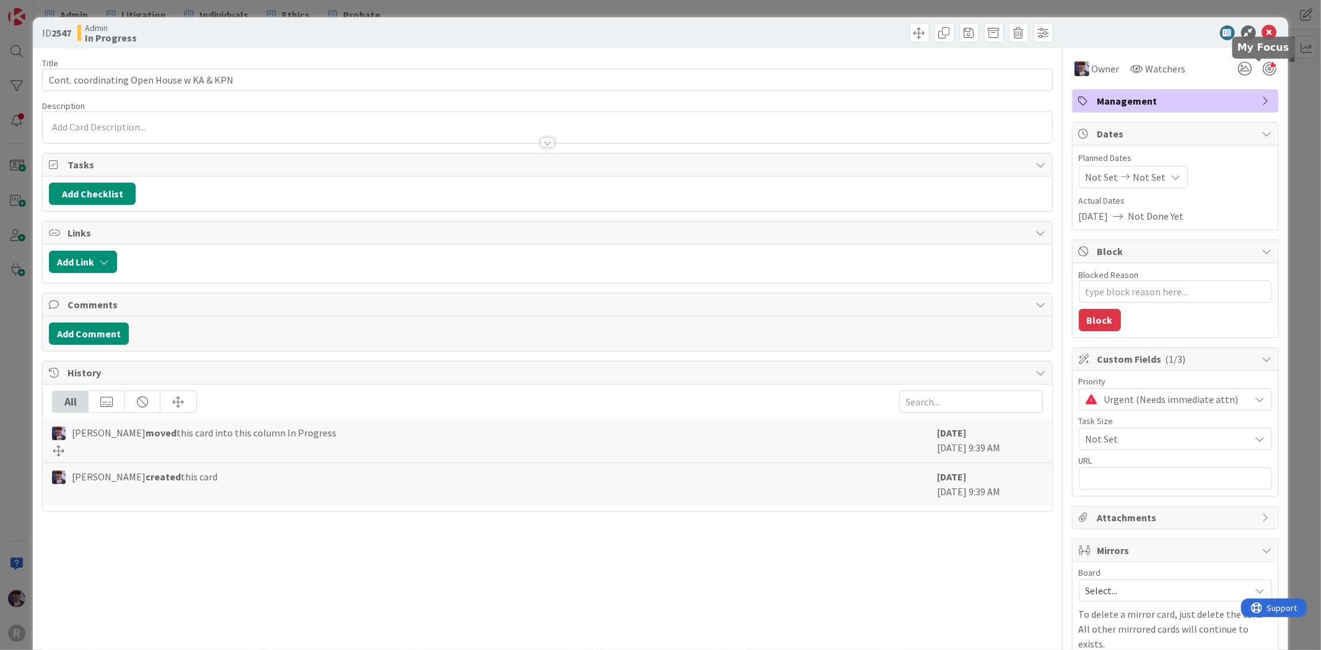
click at [1263, 70] on div at bounding box center [1270, 69] width 14 height 14
type textarea "x"
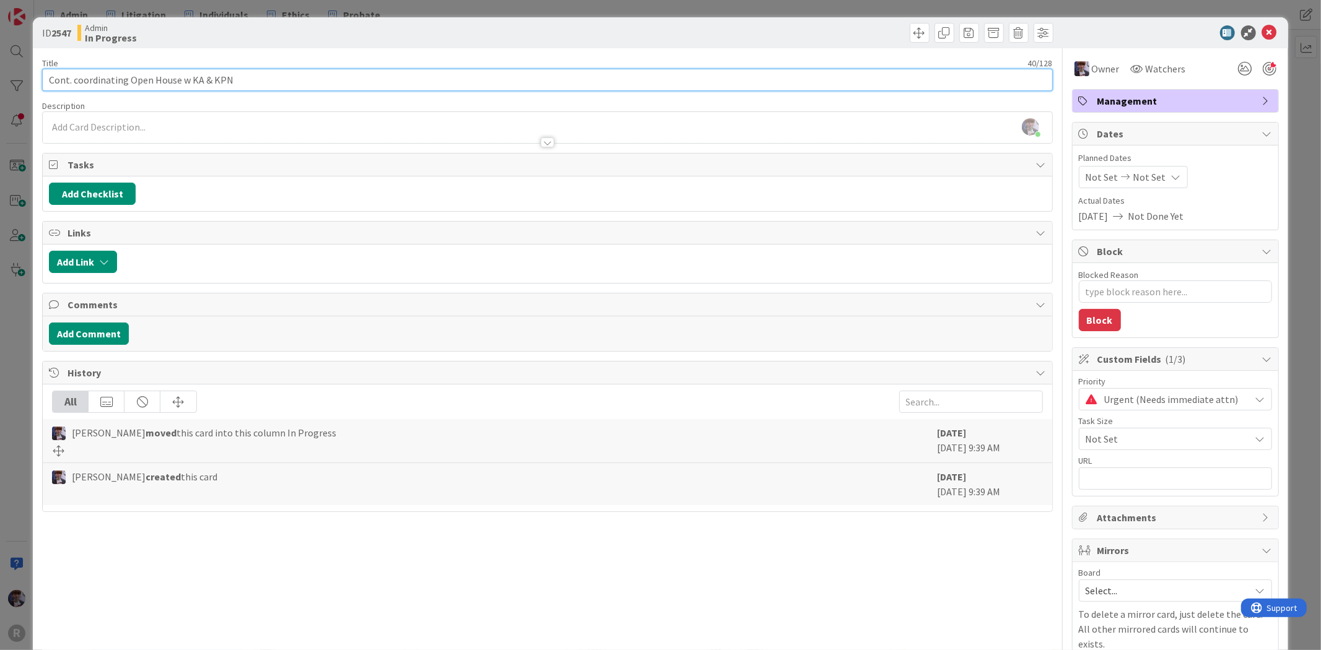
click at [366, 84] on input "Cont. coordinating Open House w KA & KPN" at bounding box center [547, 80] width 1010 height 22
type input "Cont. coordinating Open House w KA & KPN : ema"
type textarea "x"
type input "Cont. coordinating Open House w KA & KPN : em"
type textarea "x"
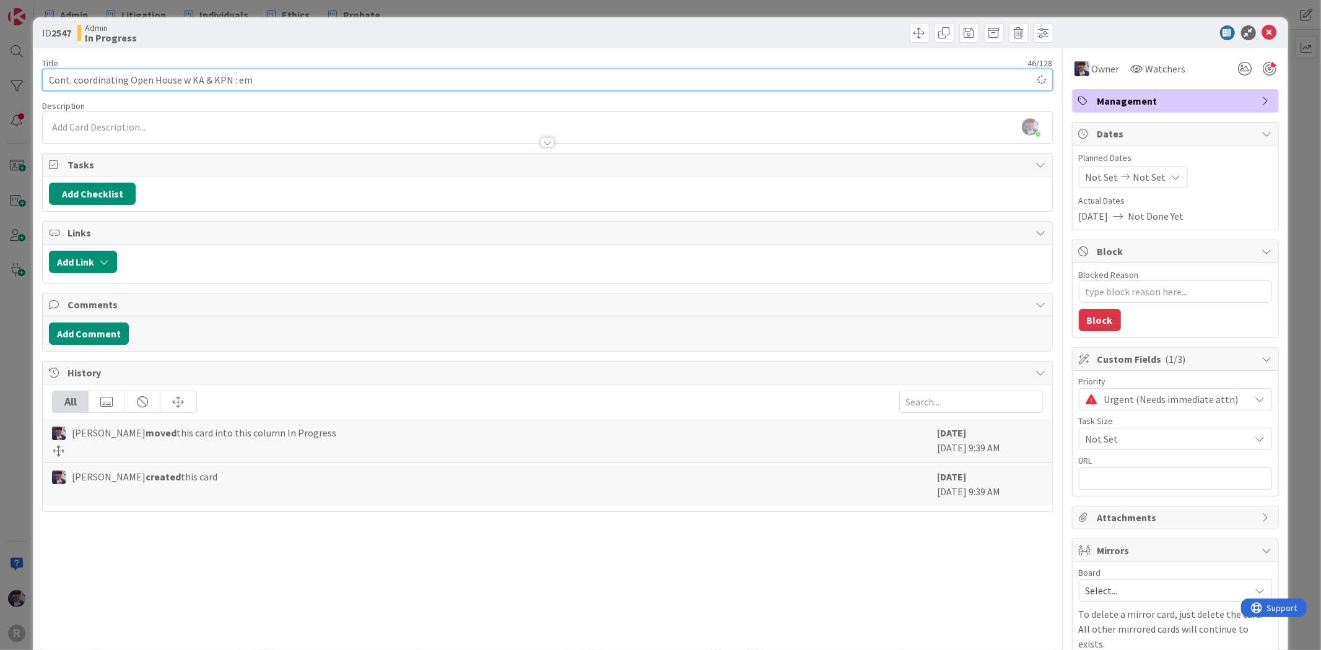
type input "Cont. coordinating Open House w KA & KPN : e"
type textarea "x"
type input "Cont. coordinating Open House w KA & KPN :"
type textarea "x"
type input "Cont. coordinating Open House w KA & KPN : e"
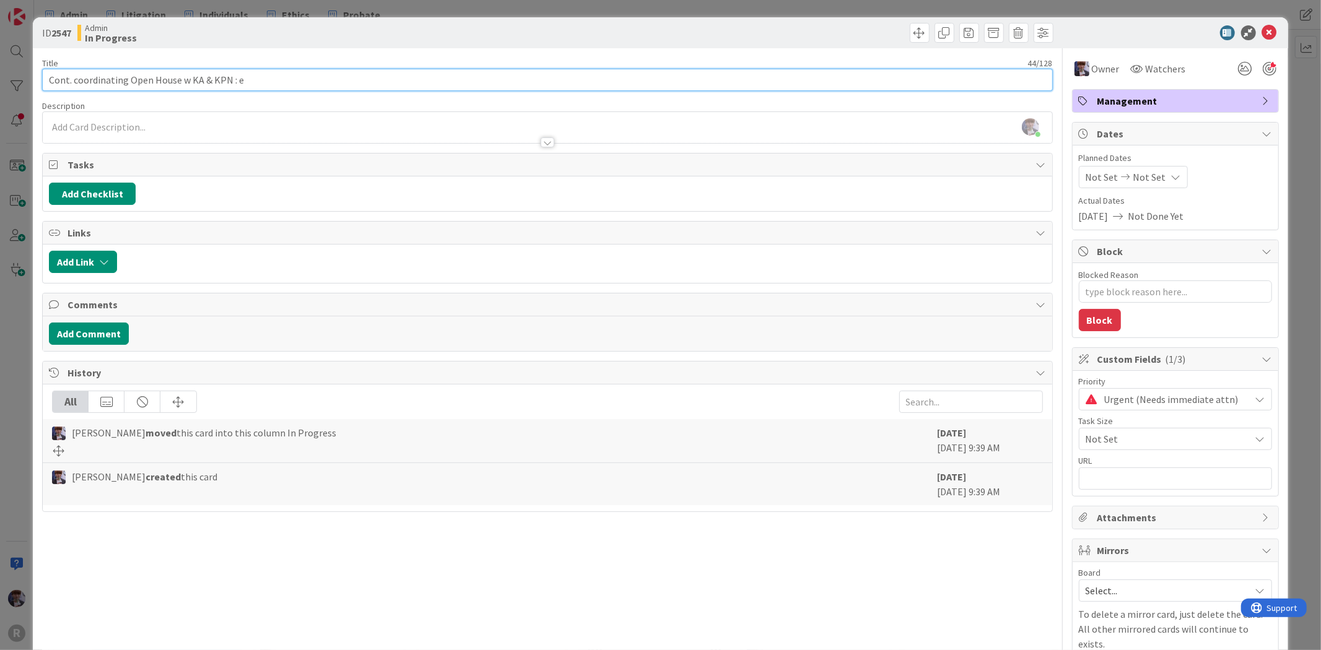
type textarea "x"
type input "Cont. coordinating Open House w KA & KPN : ei"
type textarea "x"
type input "Cont. coordinating Open House w KA & KPN : einvites"
type textarea "x"
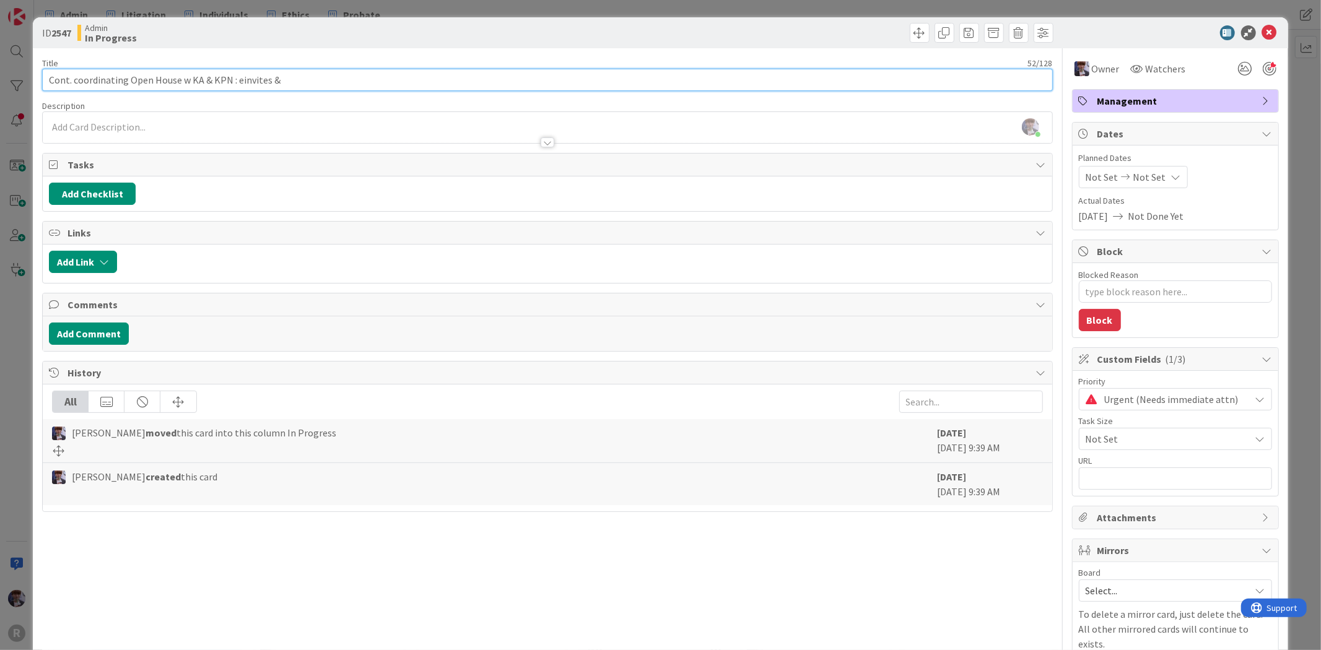
type input "Cont. coordinating Open House w KA & KPN : einvites &"
type textarea "x"
type input "Cont. coordinating Open House w KA & KPN : einvites & physical invites"
type textarea "x"
click at [239, 77] on input "Cont. coordinating Open House w KA & KPN : einvites & physical invites" at bounding box center [547, 80] width 1010 height 22
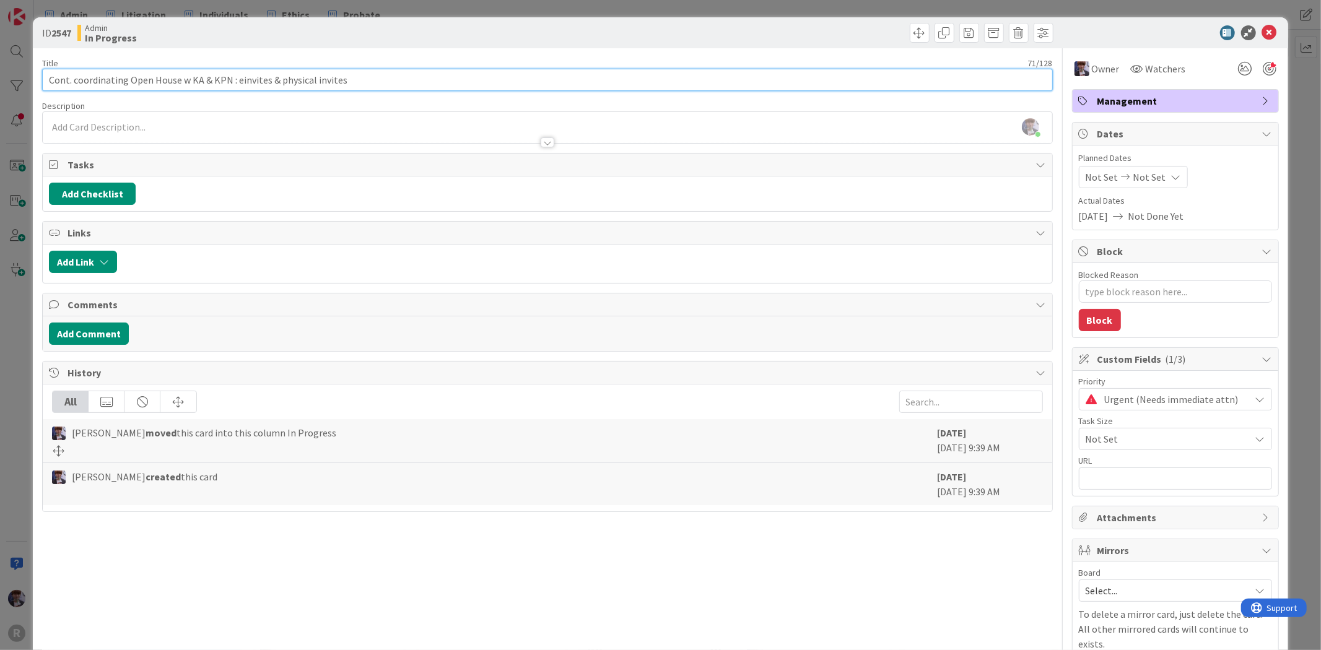
type input "Cont. coordinating Open House w KA & KPN : e-invites & physical invites"
type textarea "x"
type input "Cont. coordinating Open House w KA & KPN : e-invites & physical invites"
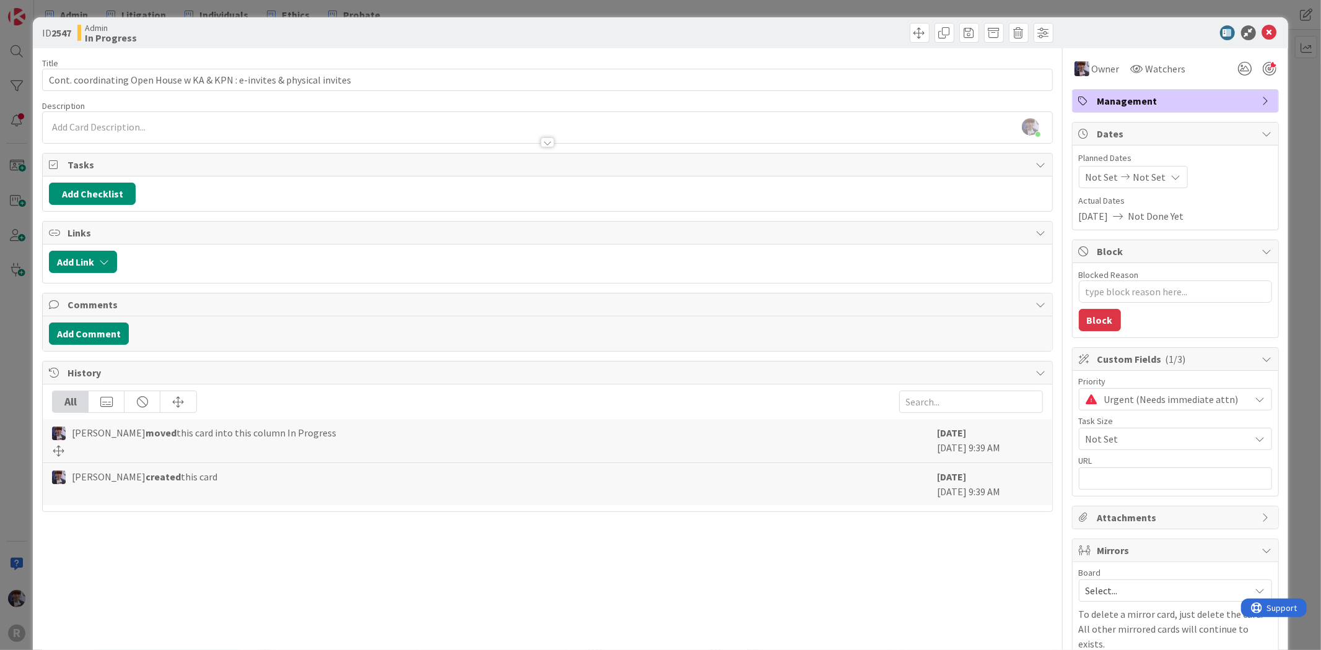
click at [27, 283] on div "ID 2547 Admin In Progress Title 72 / 128 Cont. coordinating Open House w KA & K…" at bounding box center [660, 325] width 1321 height 650
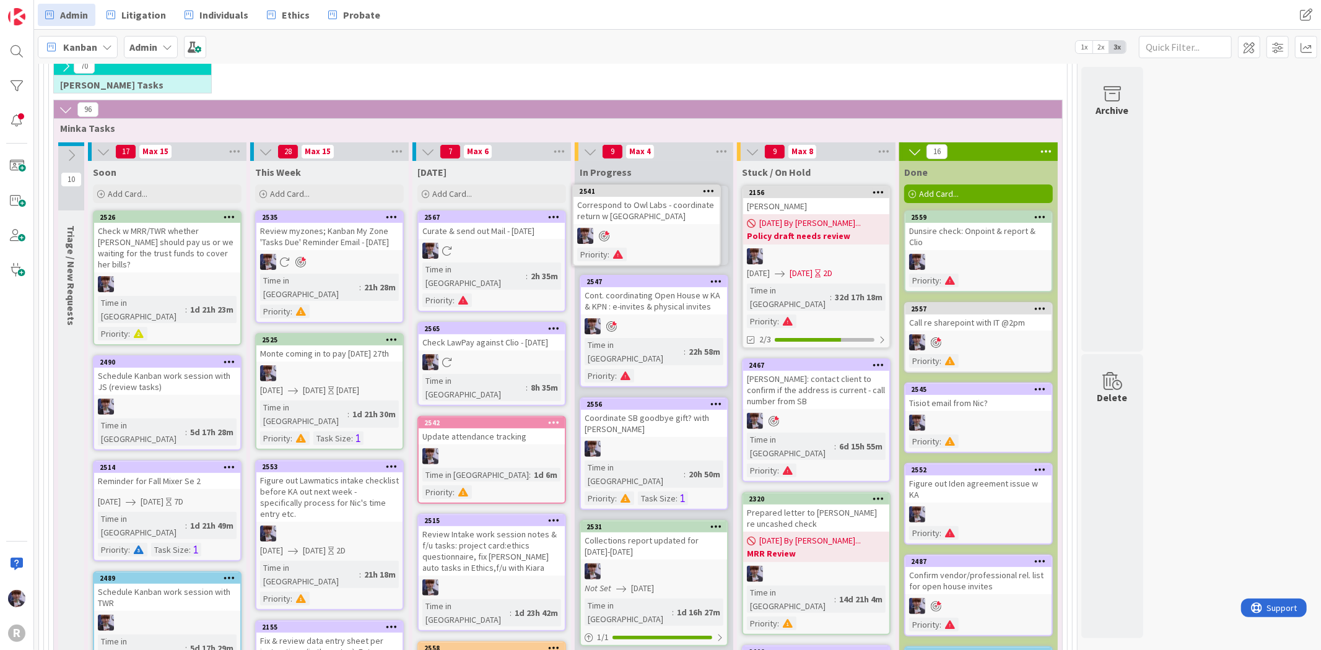
scroll to position [180, 0]
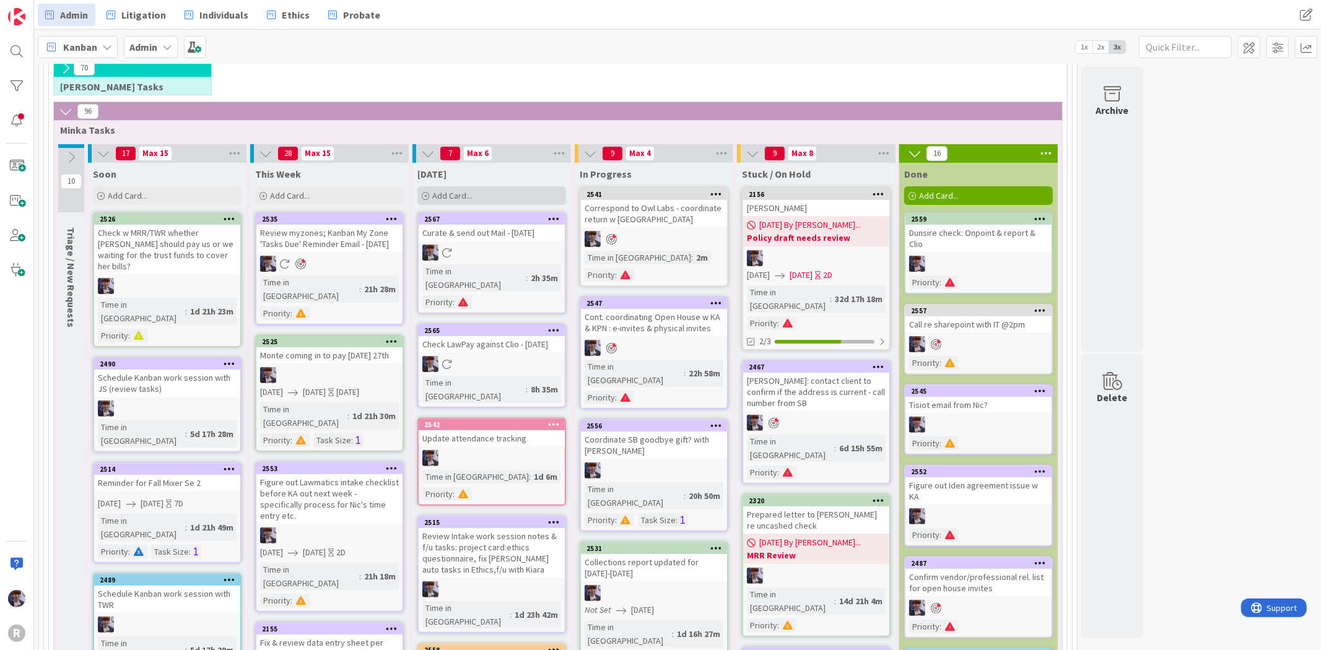
click at [497, 189] on div "Add Card..." at bounding box center [491, 195] width 149 height 19
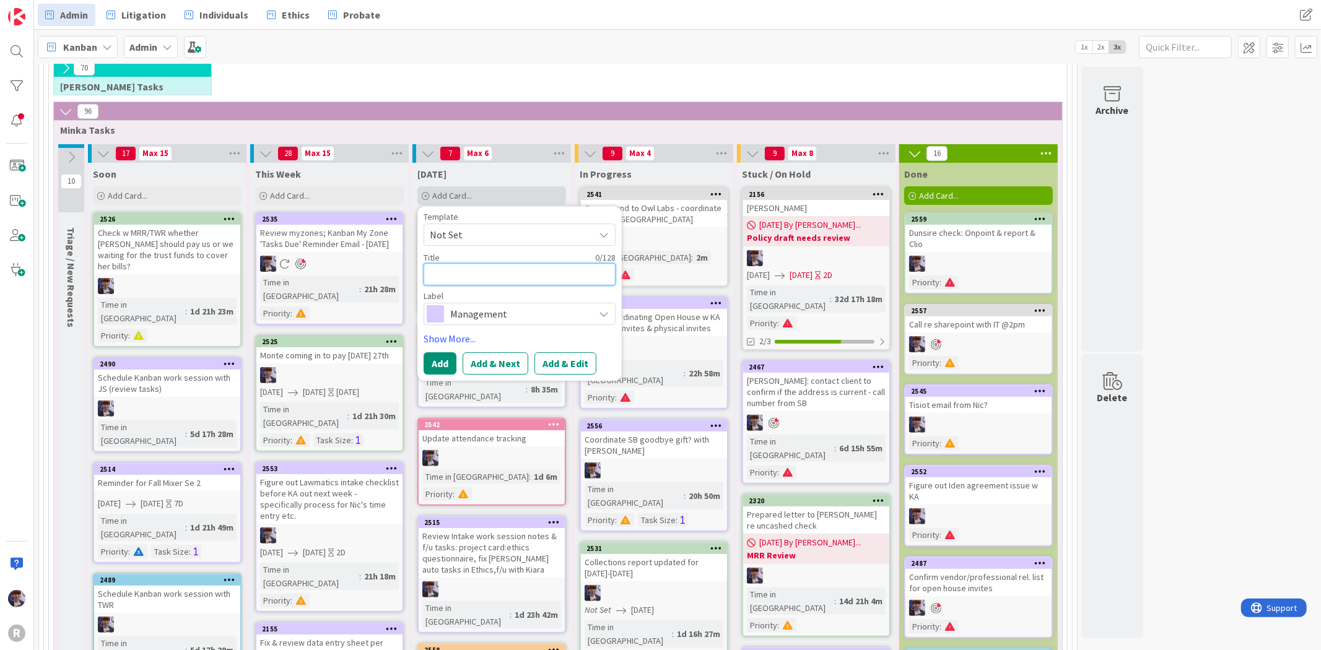
type textarea "x"
type textarea "M"
type textarea "x"
type textarea "Me"
type textarea "x"
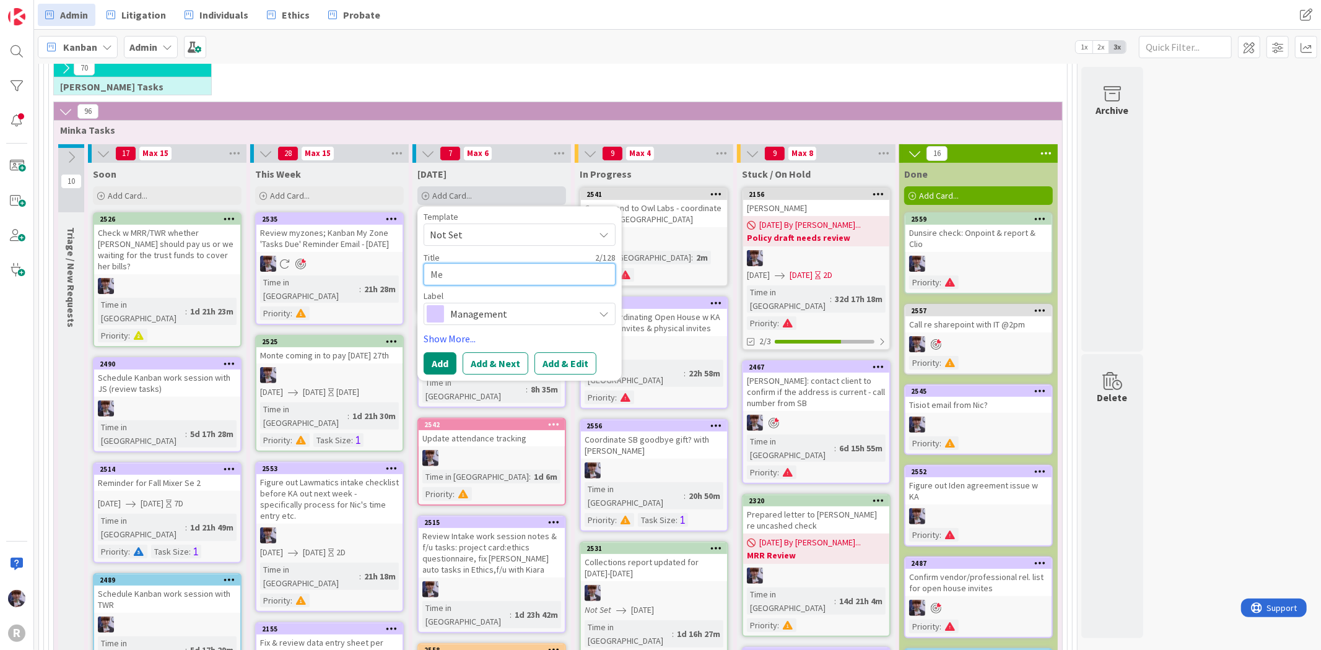
type textarea "Mee"
type textarea "x"
type textarea "Meet"
type textarea "x"
type textarea "Meet"
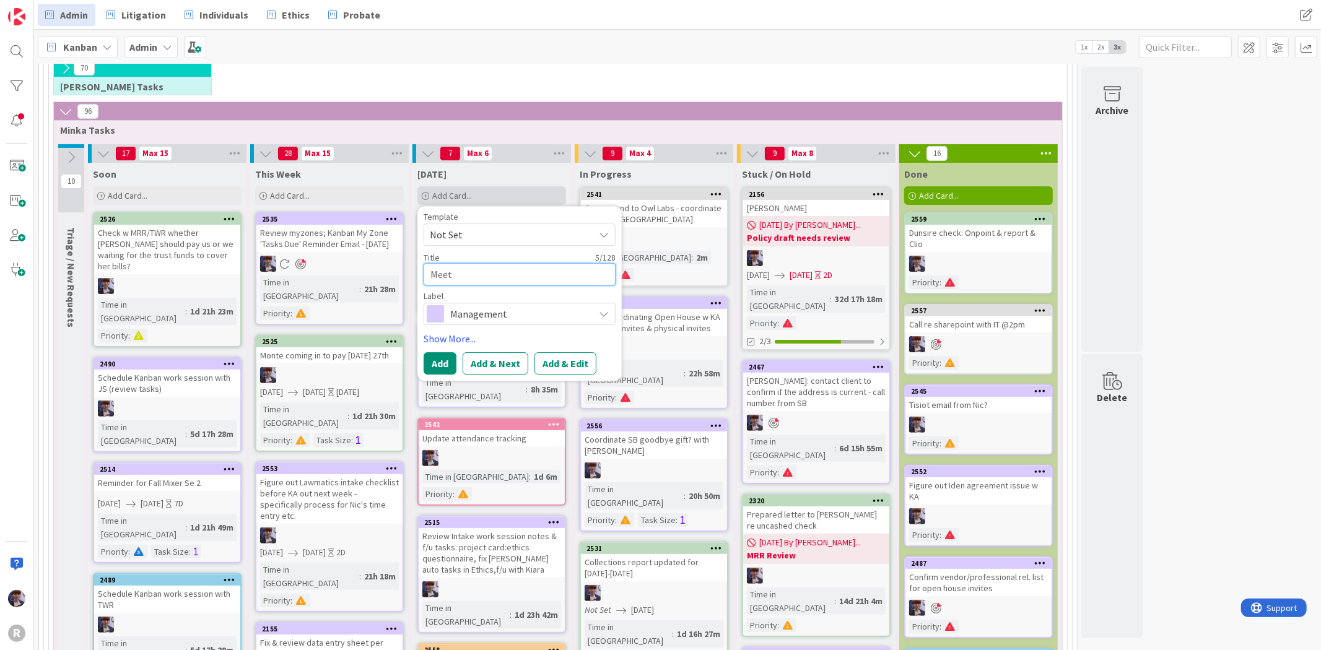
type textarea "x"
type textarea "Meet w"
type textarea "x"
type textarea "Meet [PERSON_NAME]"
type textarea "x"
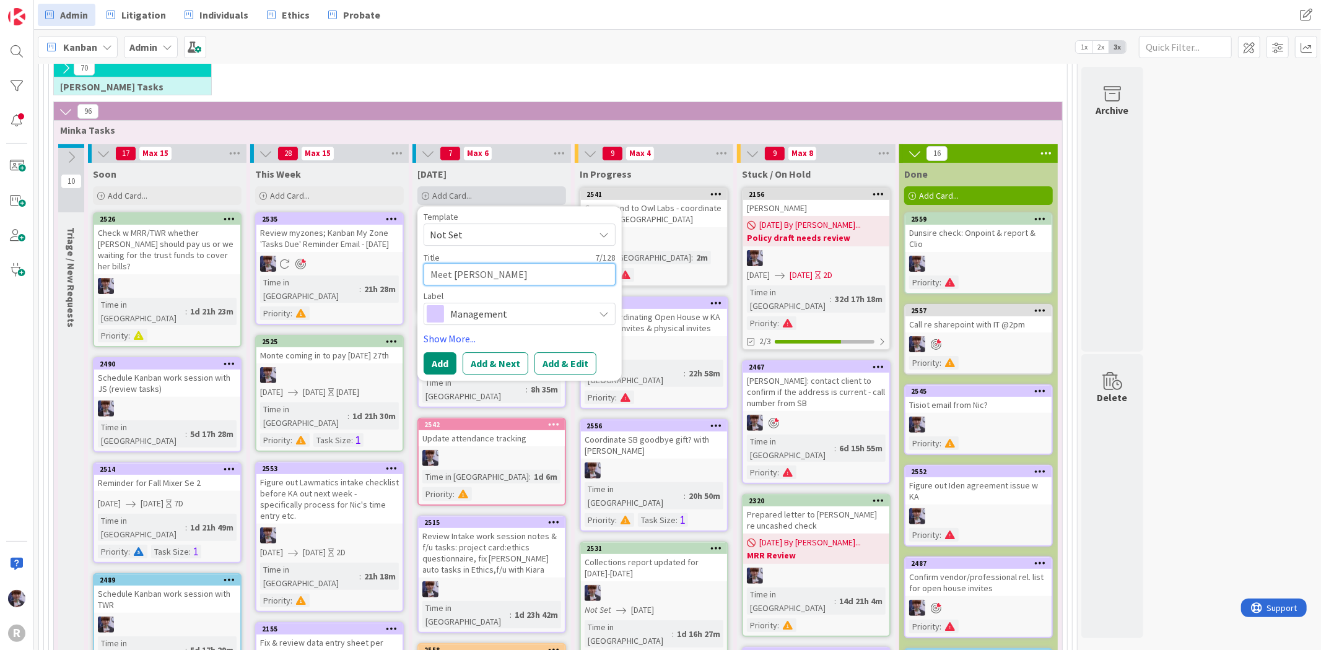
type textarea "Meet [PERSON_NAME]"
type textarea "x"
type textarea "Meet with"
type textarea "x"
type textarea "Meet with"
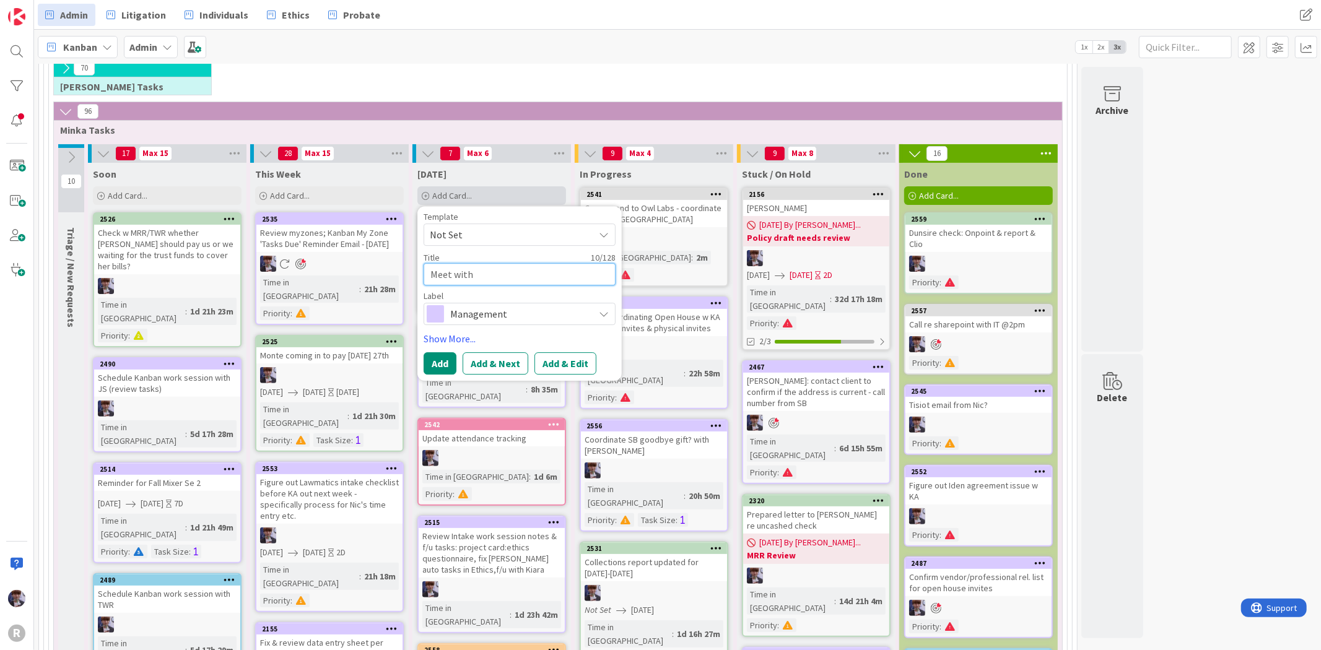
type textarea "x"
type textarea "Meet with J"
type textarea "x"
type textarea "Meet with [PERSON_NAME]"
type textarea "x"
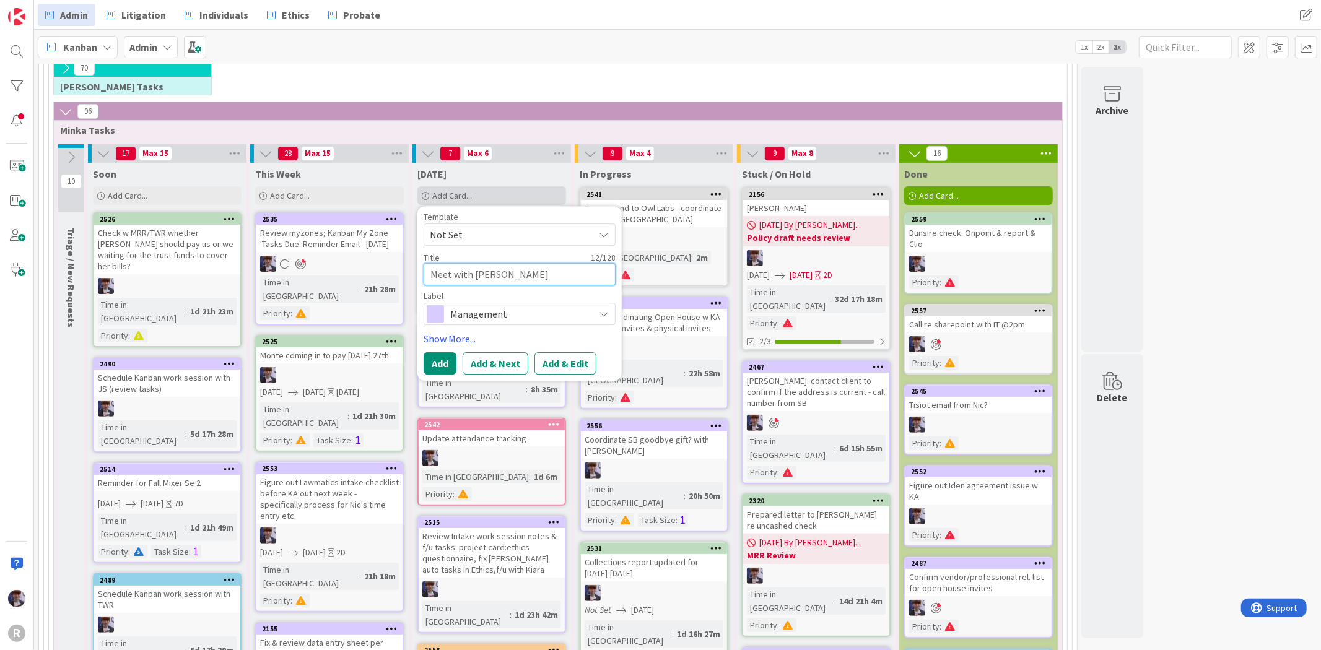
type textarea "Meet with [PERSON_NAME]"
type textarea "x"
type textarea "Meet with [PERSON_NAME]"
type textarea "x"
type textarea "Meet with [PERSON_NAME]"
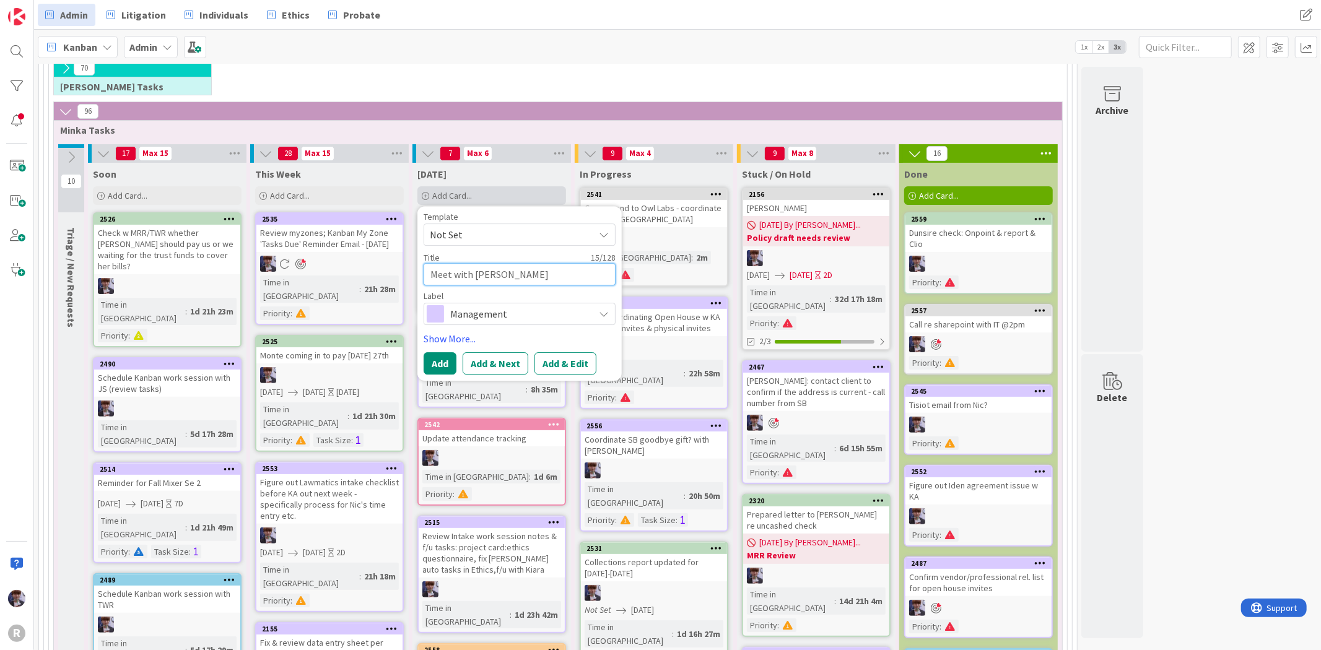
type textarea "x"
type textarea "Meet with [PERSON_NAME]"
type textarea "x"
type textarea "Meet with [PERSON_NAME] at"
type textarea "x"
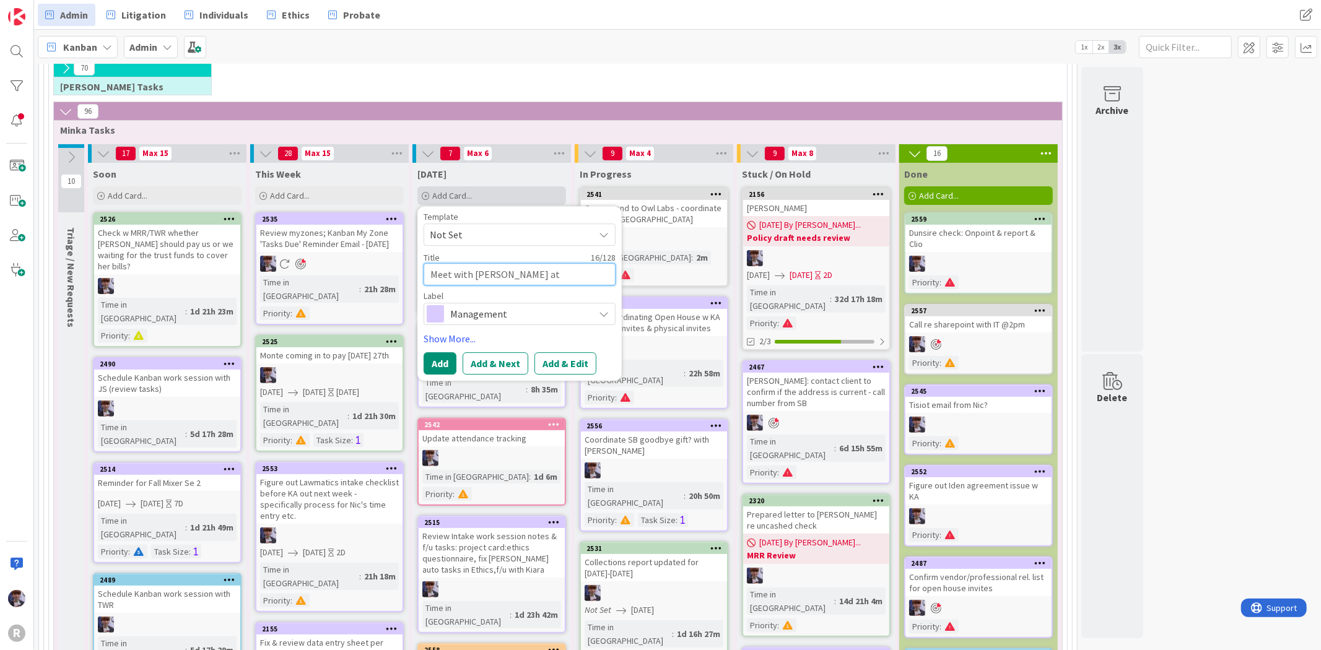
type textarea "Meet with [PERSON_NAME] at"
type textarea "x"
type textarea "Meet with [PERSON_NAME] at @"
type textarea "x"
type textarea "Meet with [PERSON_NAME] at @2"
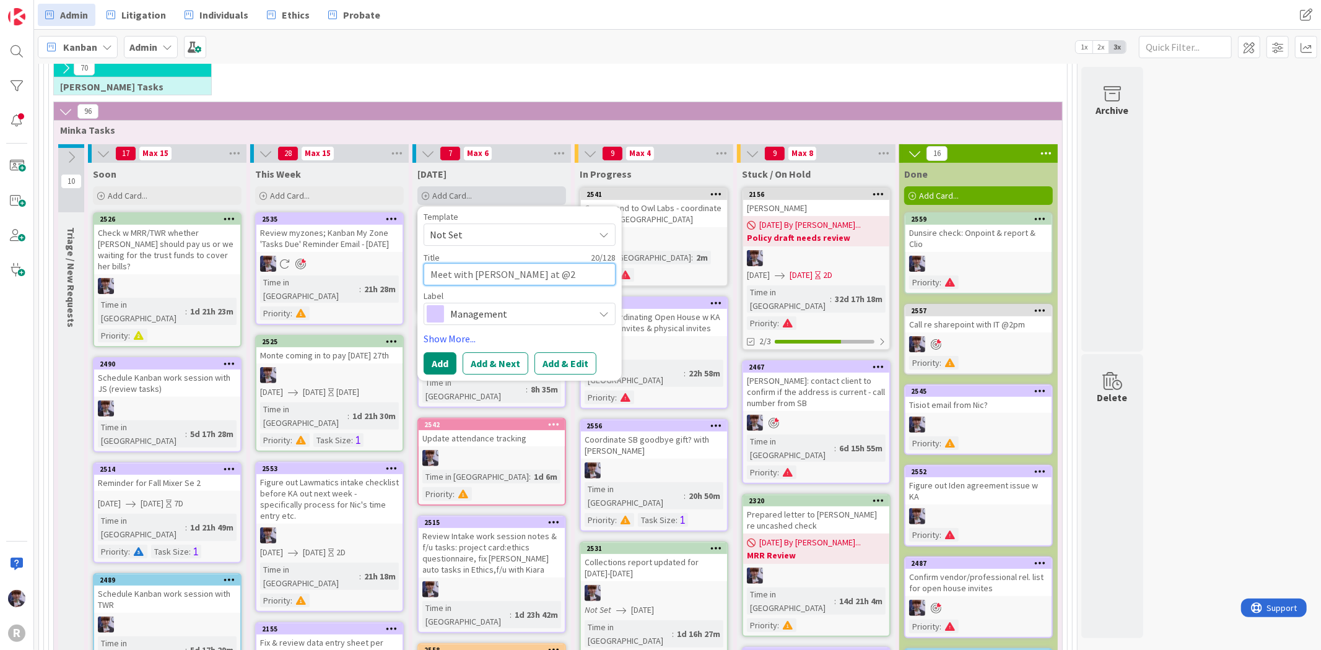
type textarea "x"
type textarea "Meet with [PERSON_NAME] at @2p"
type textarea "x"
type textarea "Meet with [PERSON_NAME] at @2pn"
type textarea "x"
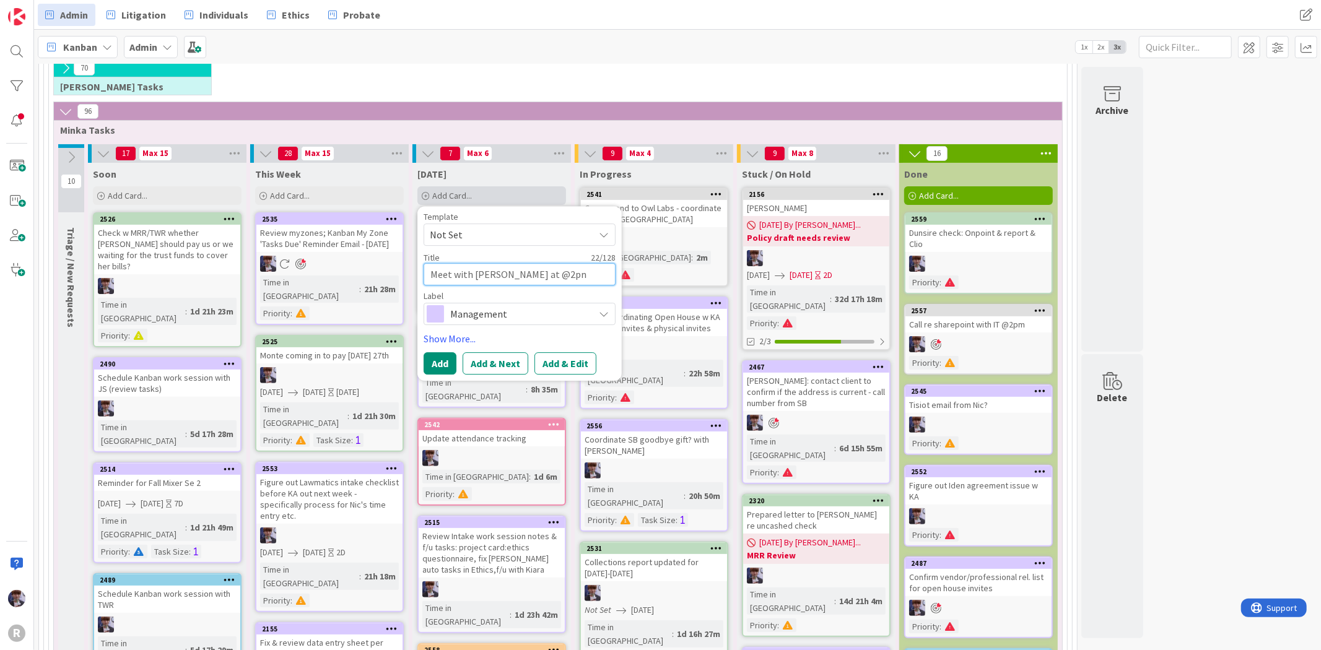
type textarea "Meet with [PERSON_NAME] at @2p"
type textarea "x"
type textarea "Meet with [PERSON_NAME] at @2"
type textarea "x"
type textarea "Meet with [PERSON_NAME] at @2p"
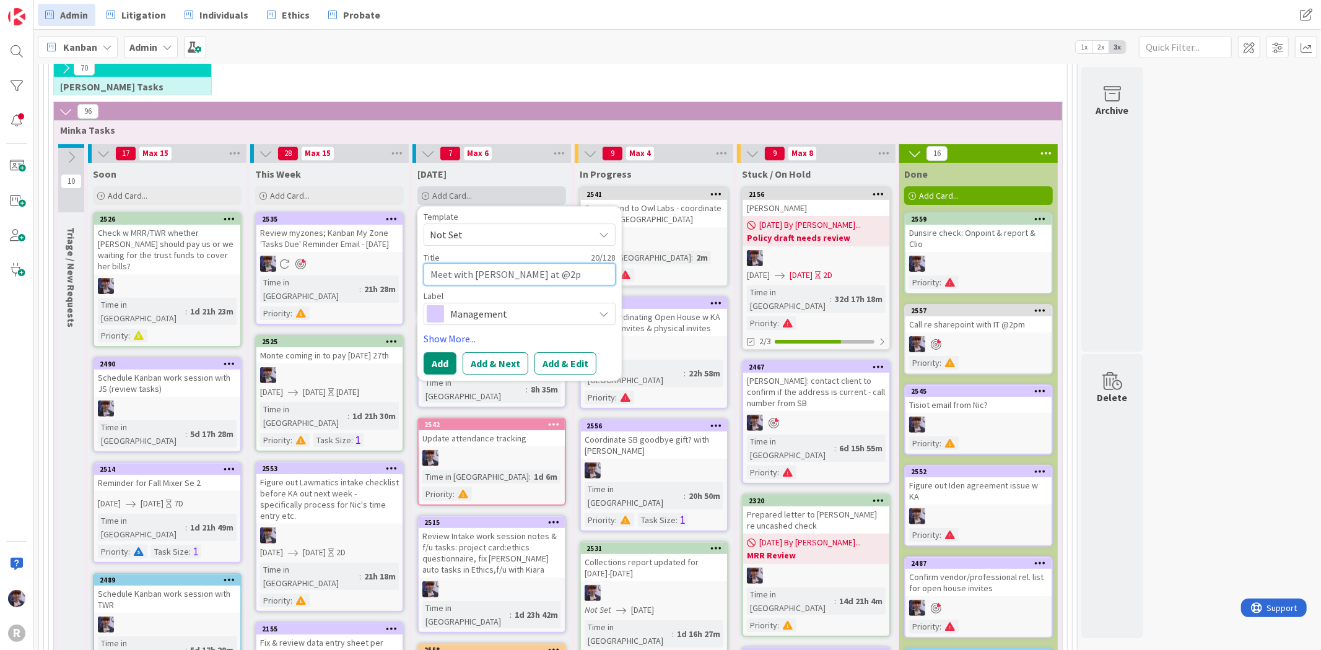
type textarea "x"
type textarea "Meet with [PERSON_NAME] at @2pm"
click at [464, 337] on link "Show More..." at bounding box center [520, 338] width 192 height 15
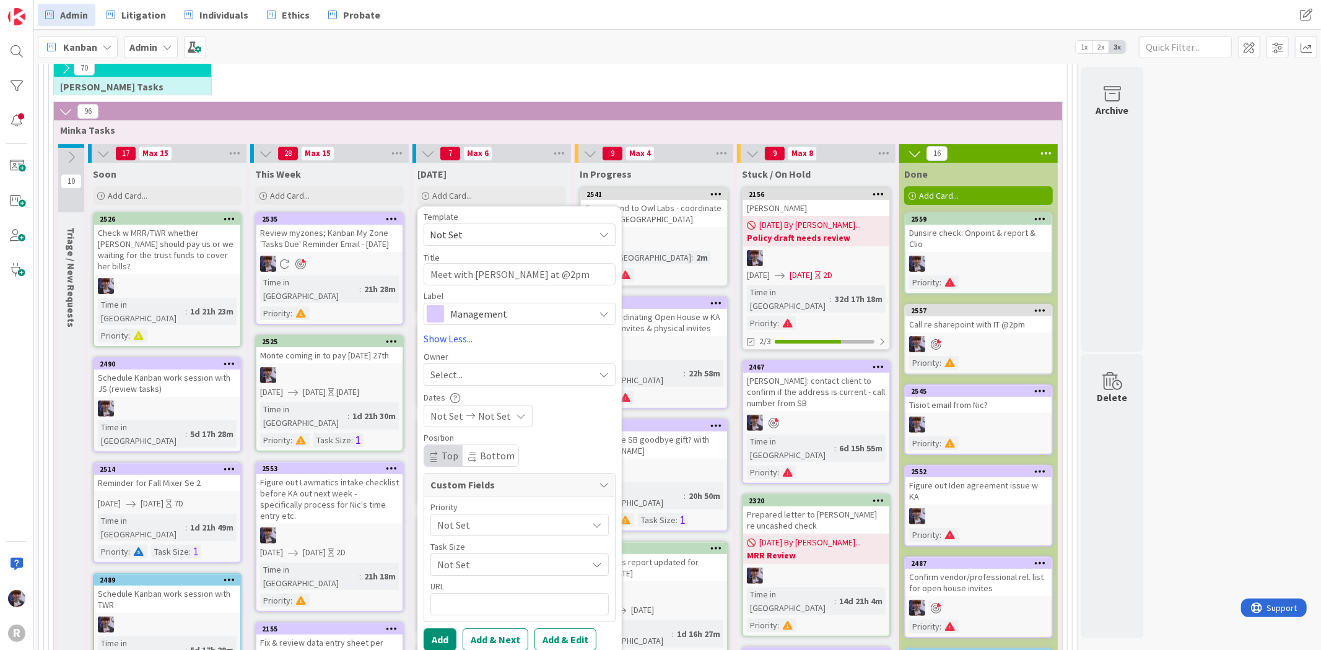
click at [504, 373] on div "Select..." at bounding box center [511, 374] width 163 height 15
click at [487, 481] on span "[PERSON_NAME]" at bounding box center [501, 478] width 60 height 19
click at [468, 538] on div "Priority Not Set Task Size Not Set URL" at bounding box center [519, 559] width 178 height 113
click at [472, 528] on span "Not Set" at bounding box center [509, 524] width 144 height 17
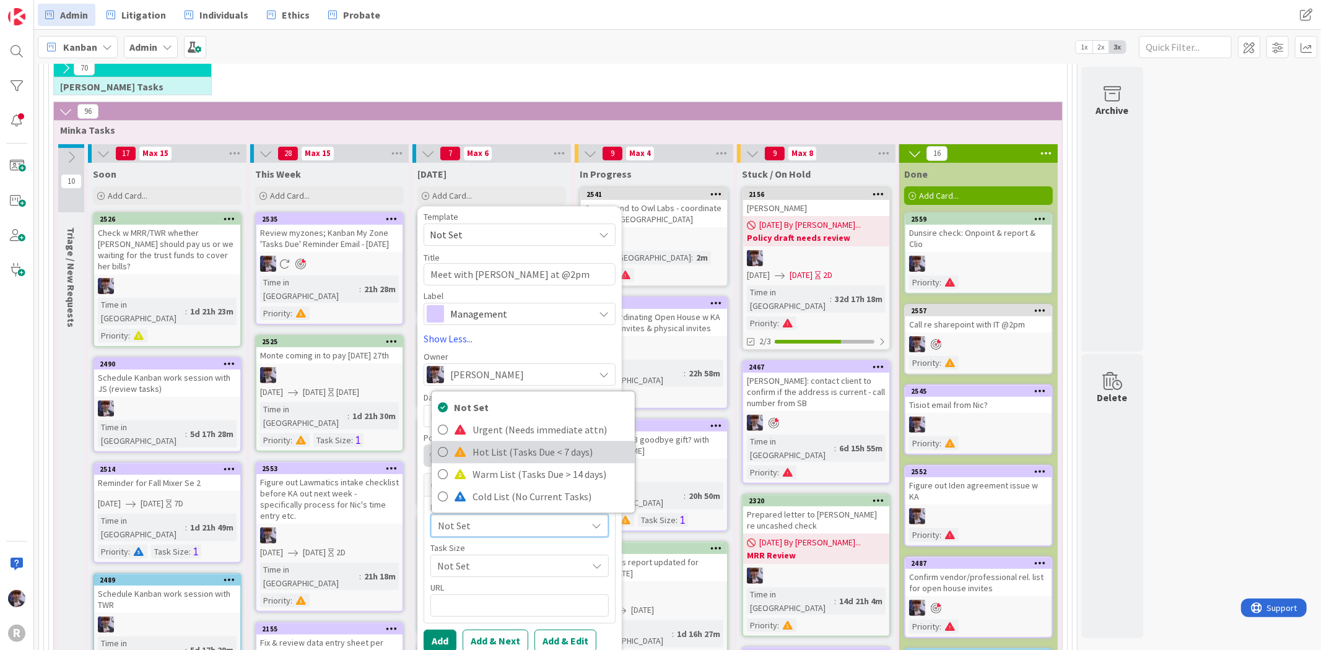
click at [485, 451] on span "Hot List (Tasks Due < 7 days)" at bounding box center [550, 452] width 156 height 19
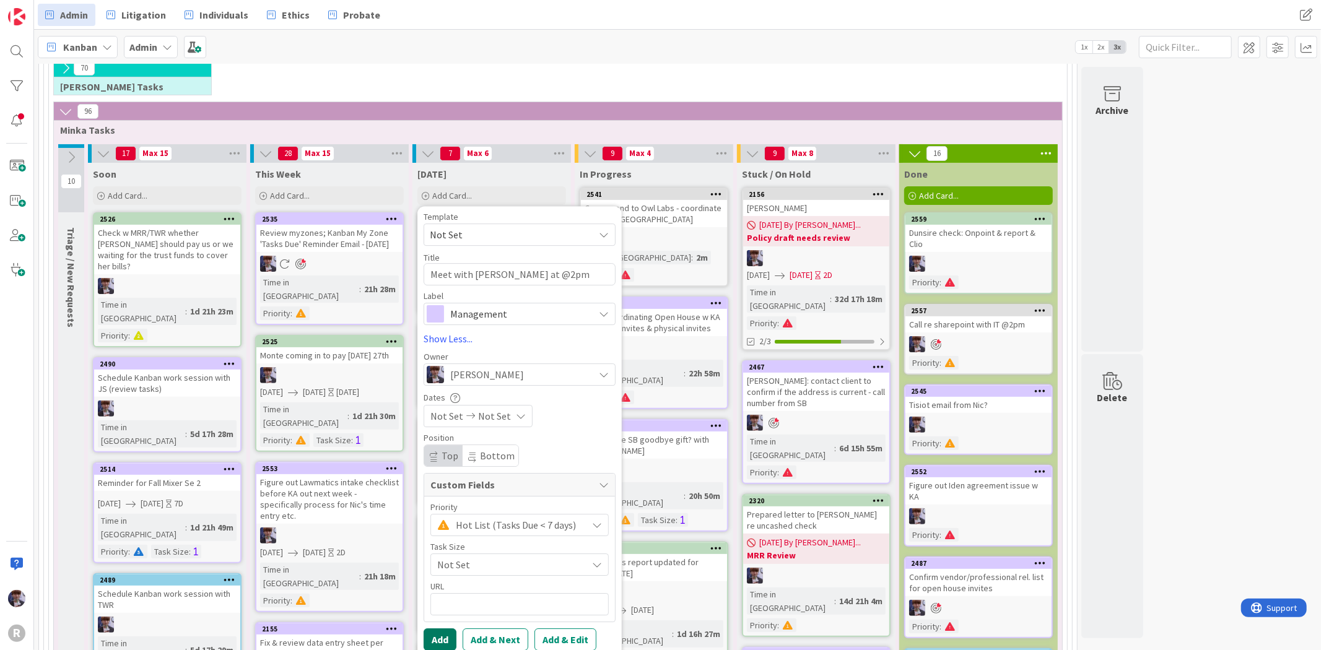
click at [438, 641] on button "Add" at bounding box center [440, 640] width 33 height 22
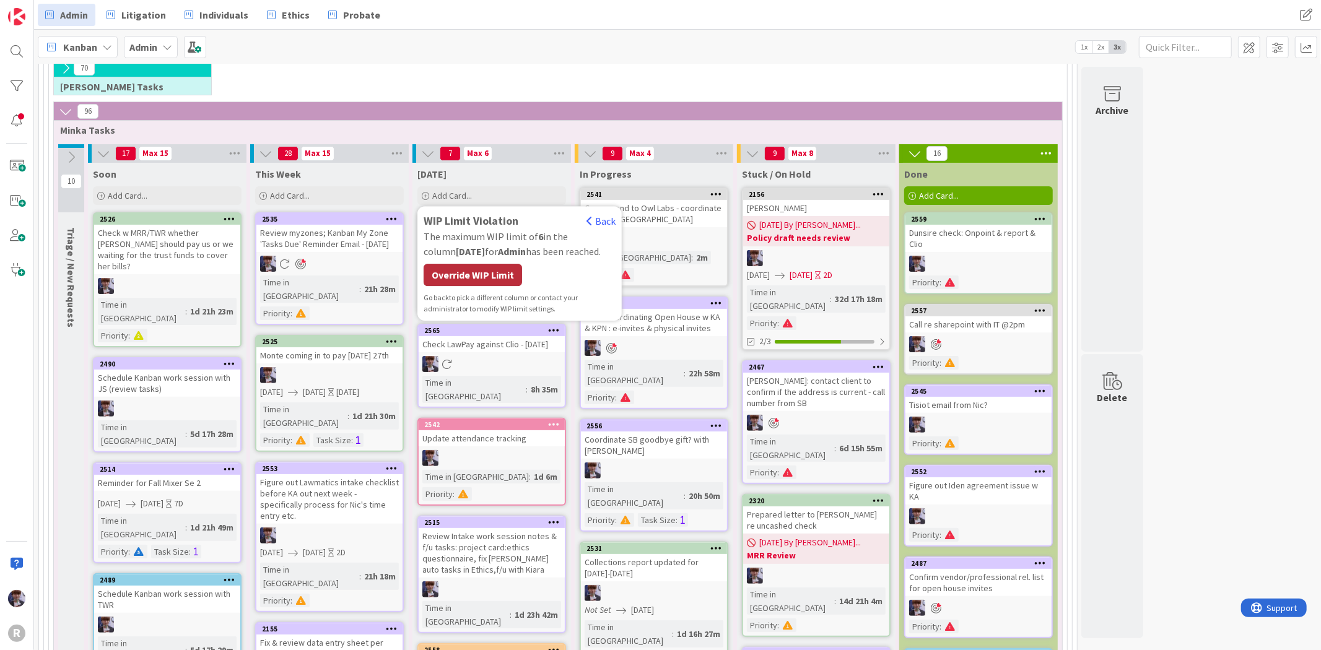
click at [473, 273] on div "Override WIP Limit" at bounding box center [473, 275] width 98 height 22
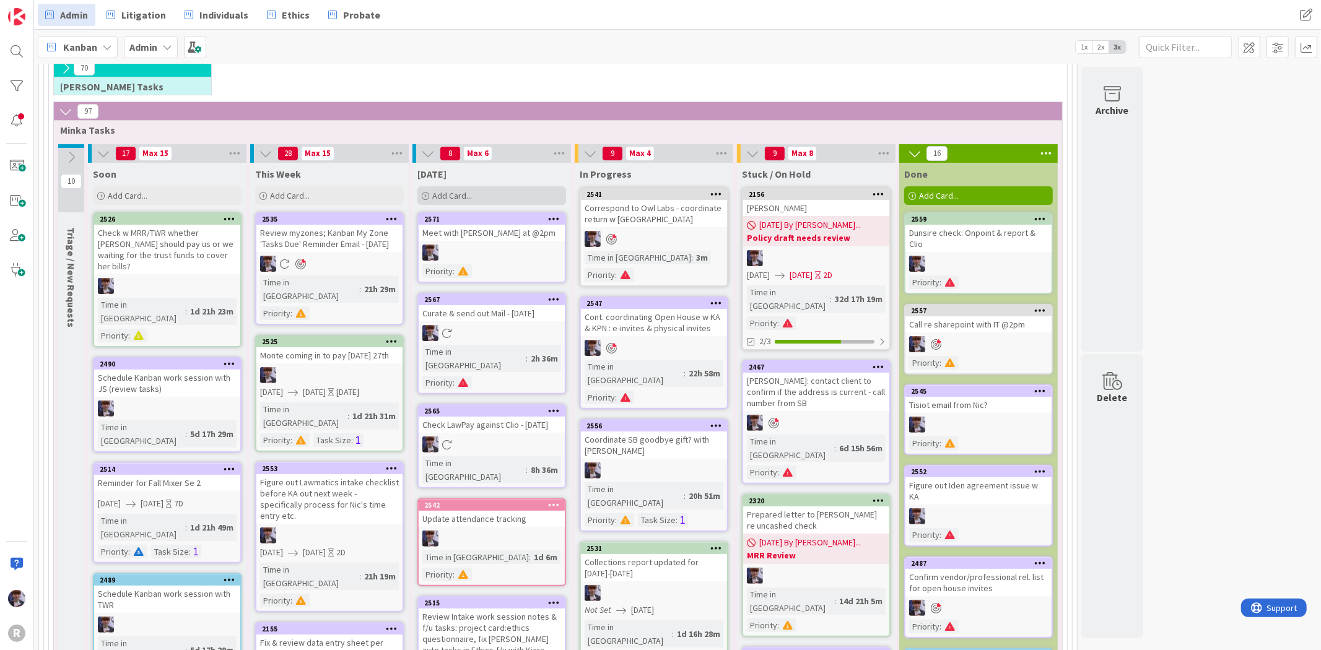
click at [472, 196] on div "Add Card..." at bounding box center [491, 195] width 149 height 19
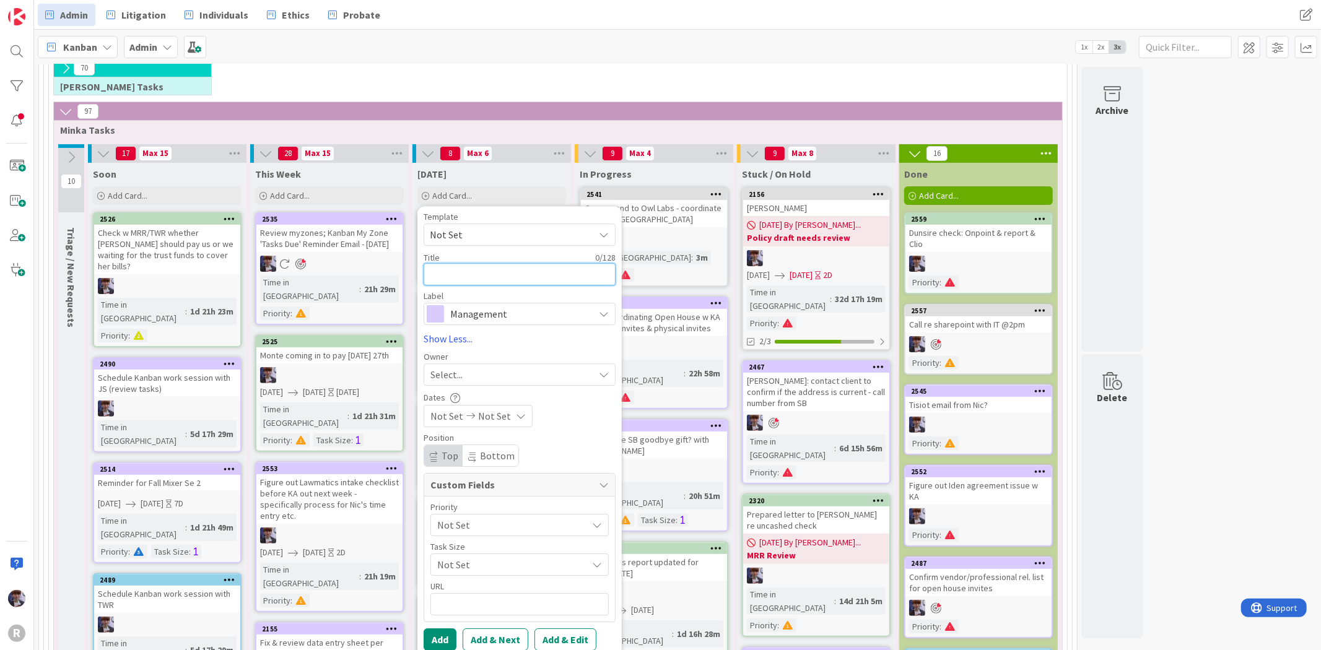
type textarea "x"
type textarea "A"
type textarea "x"
type textarea "Ad"
type textarea "x"
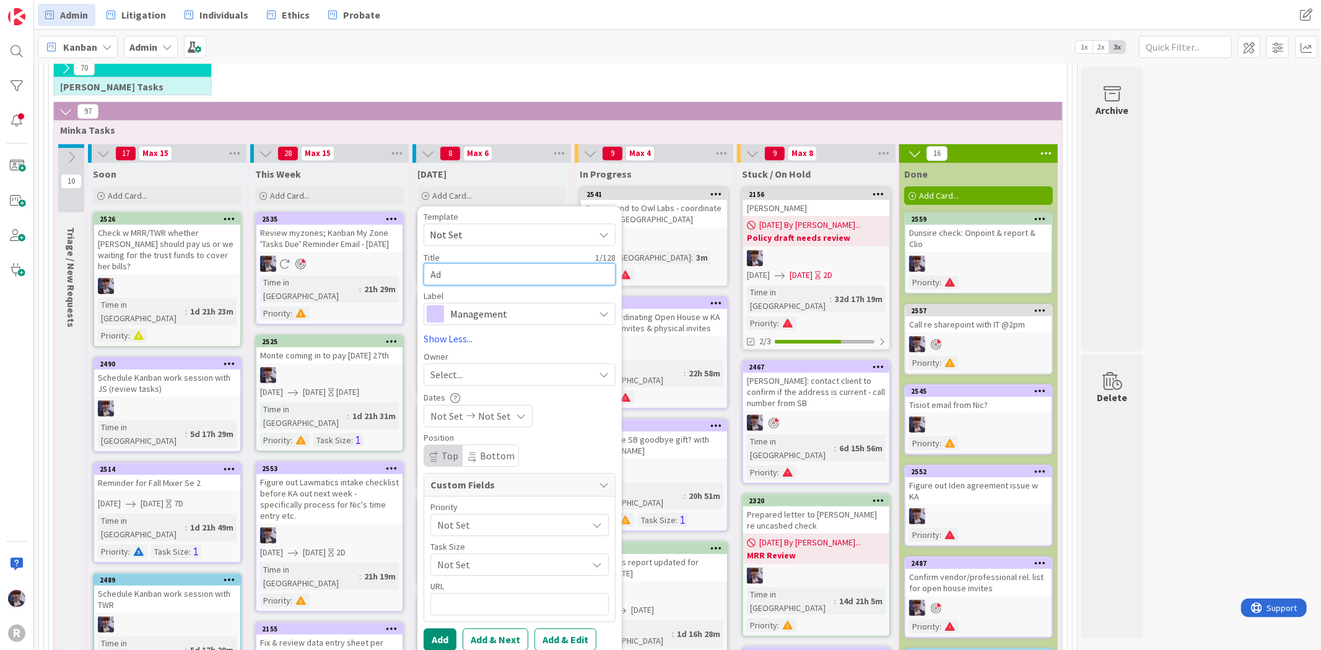
type textarea "Adm"
type textarea "x"
type textarea "Admi"
type textarea "x"
type textarea "Admin"
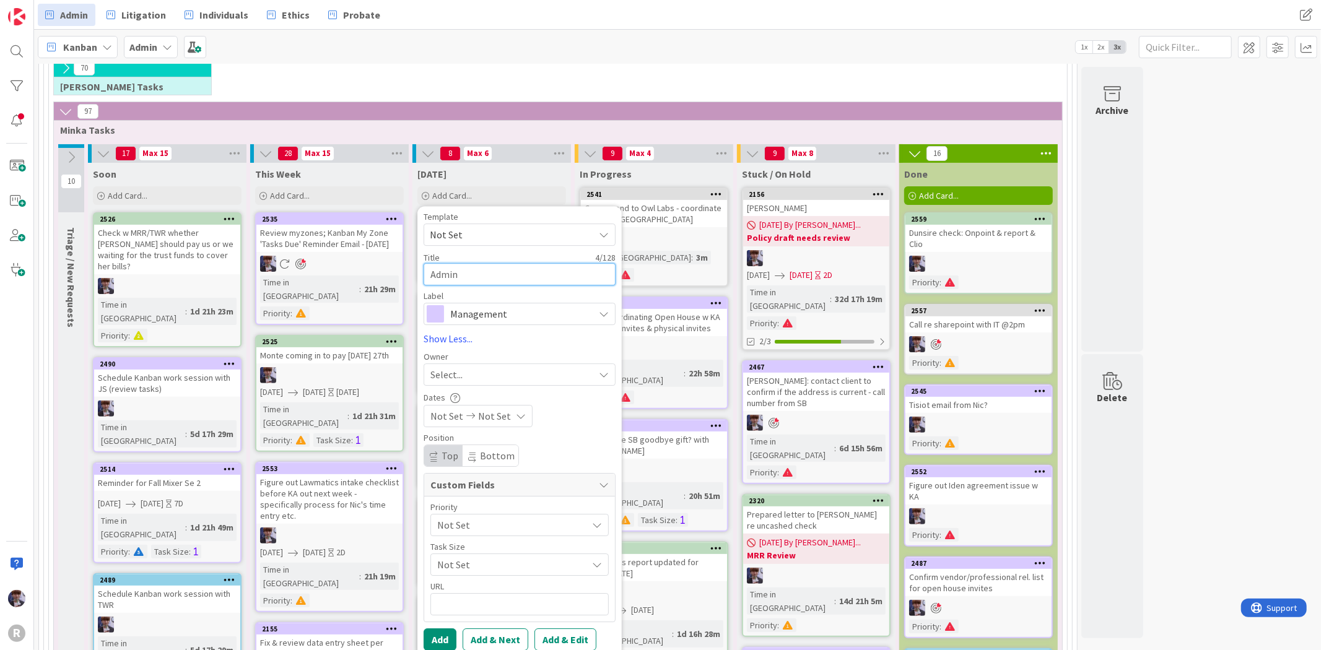
type textarea "x"
type textarea "Admin"
type textarea "x"
type textarea "Admin m"
type textarea "x"
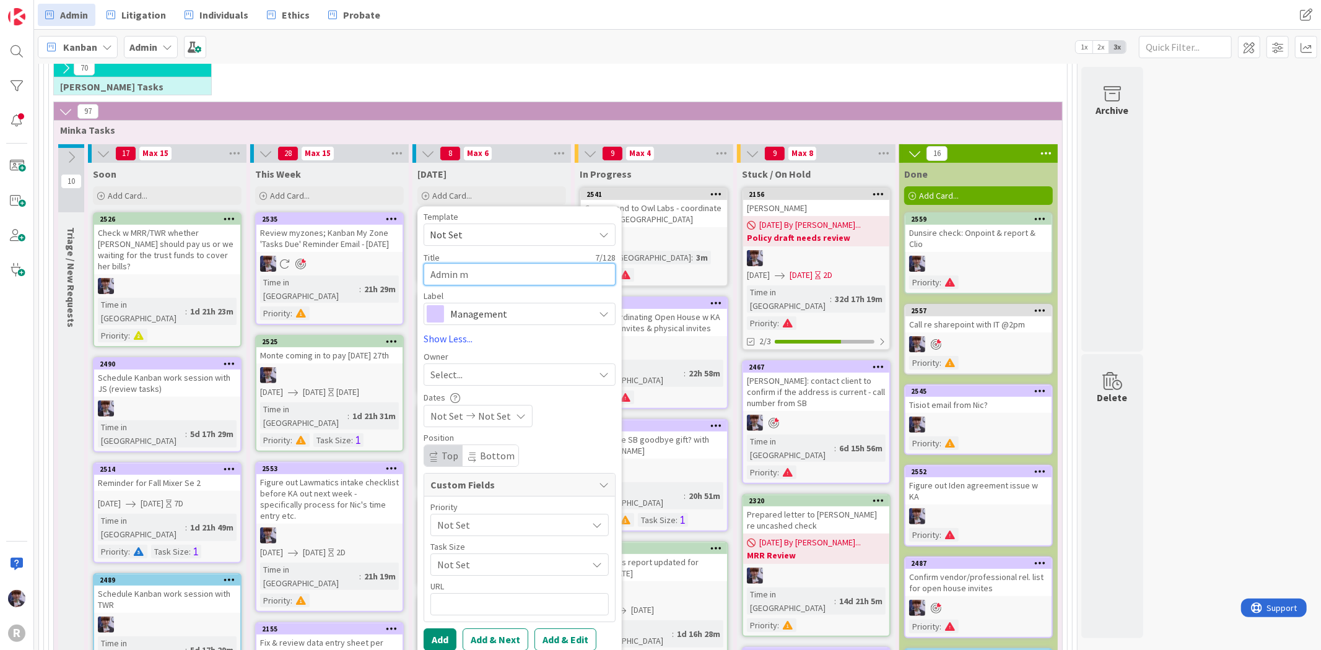
type textarea "Admin me"
type textarea "x"
type textarea "Admin mee"
type textarea "x"
type textarea "Admin meet"
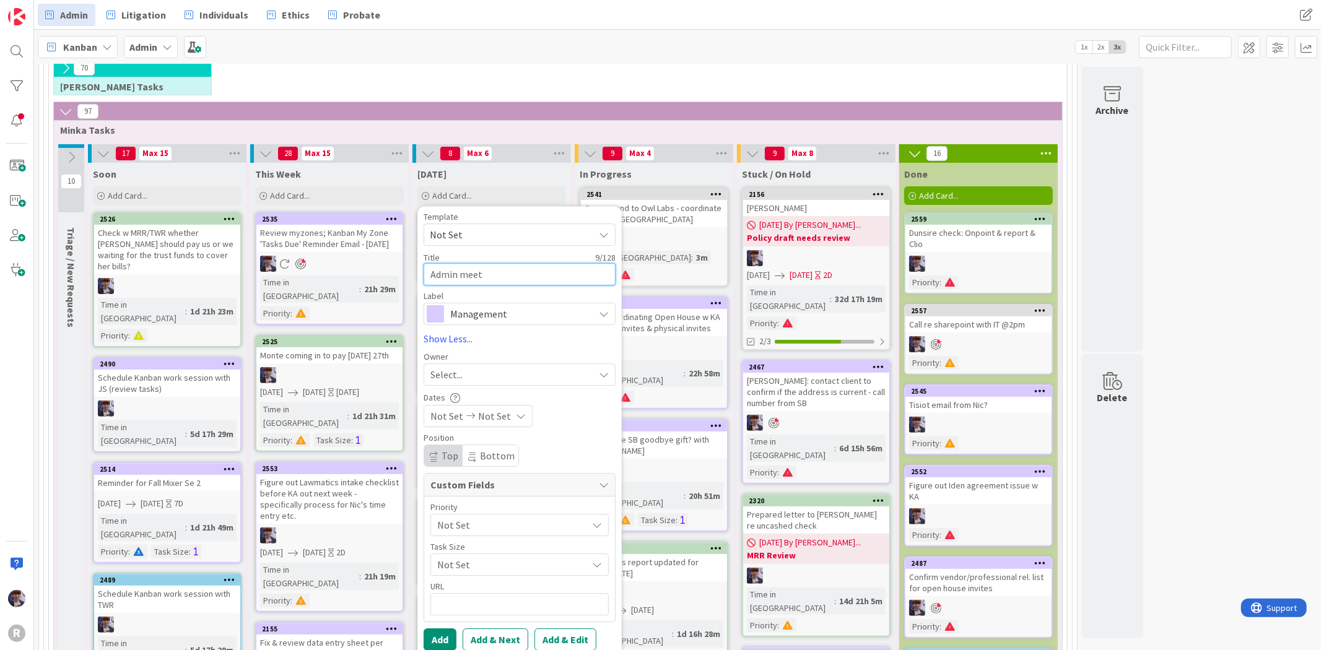
type textarea "x"
type textarea "Admin meeti"
type textarea "x"
type textarea "Admin meetin"
type textarea "x"
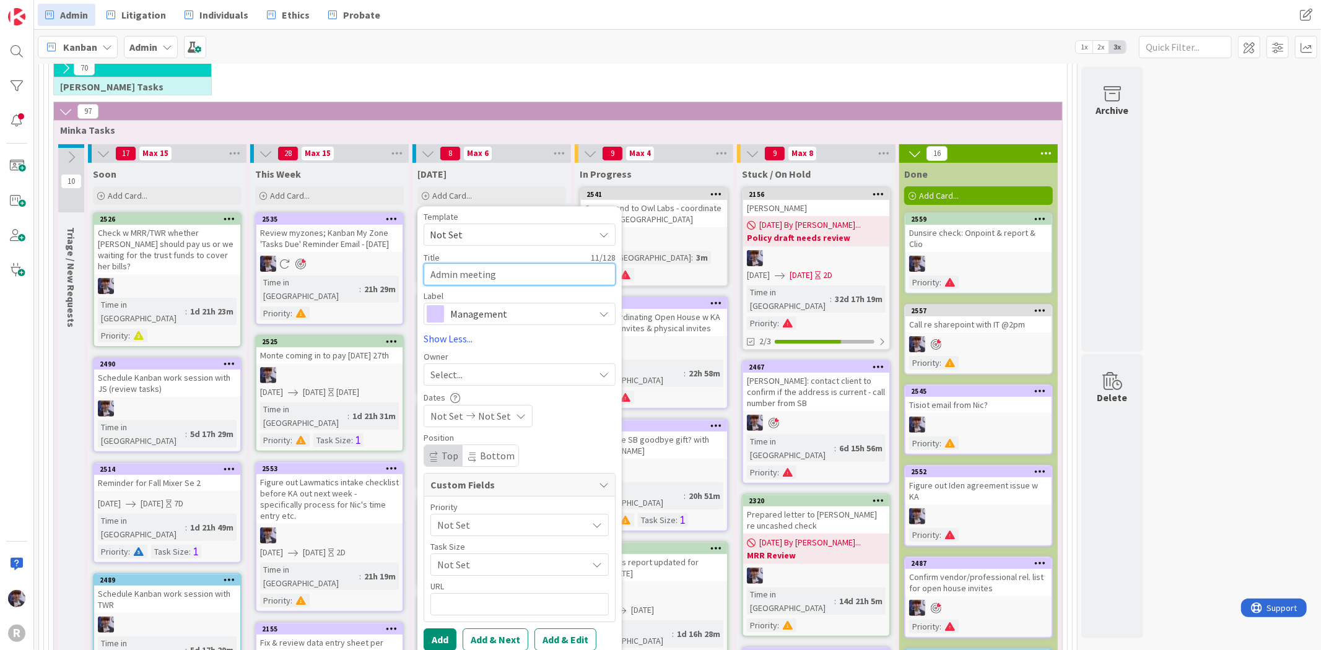
type textarea "Admin meeting"
type textarea "x"
type textarea "Admin meeting a"
type textarea "x"
type textarea "Admin meeting at"
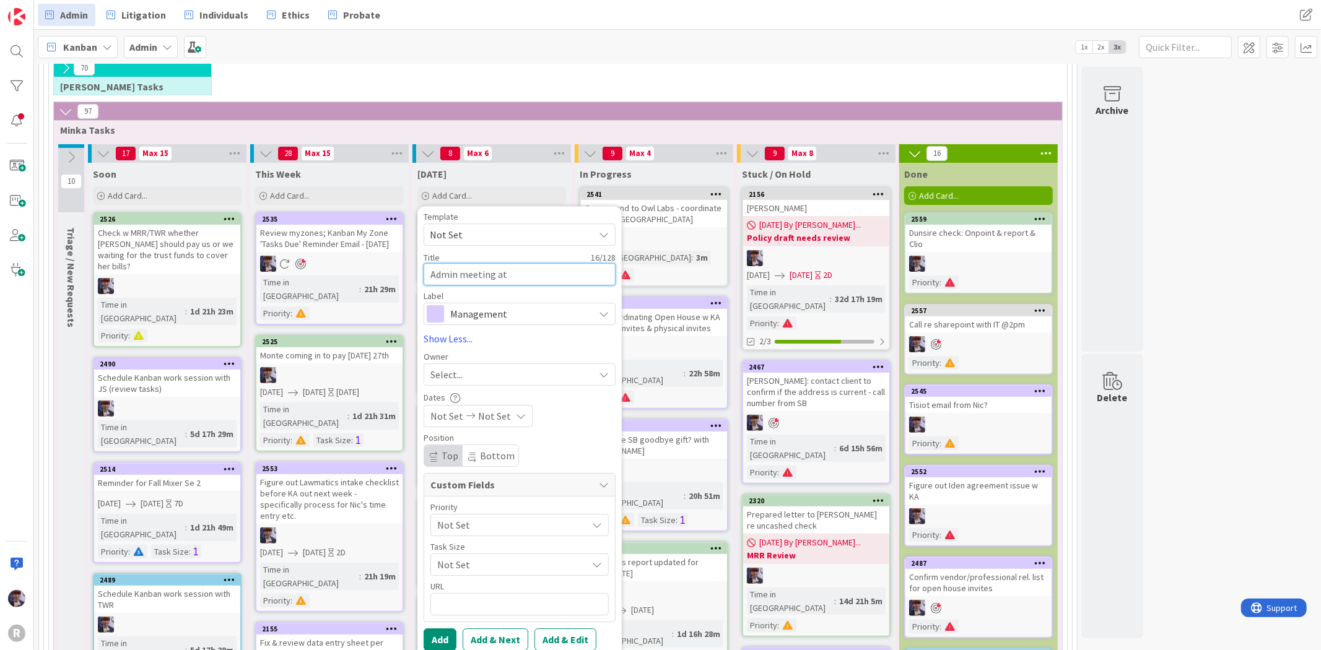
type textarea "x"
type textarea "Admin meeting at"
type textarea "x"
type textarea "Admin meeting at @"
type textarea "x"
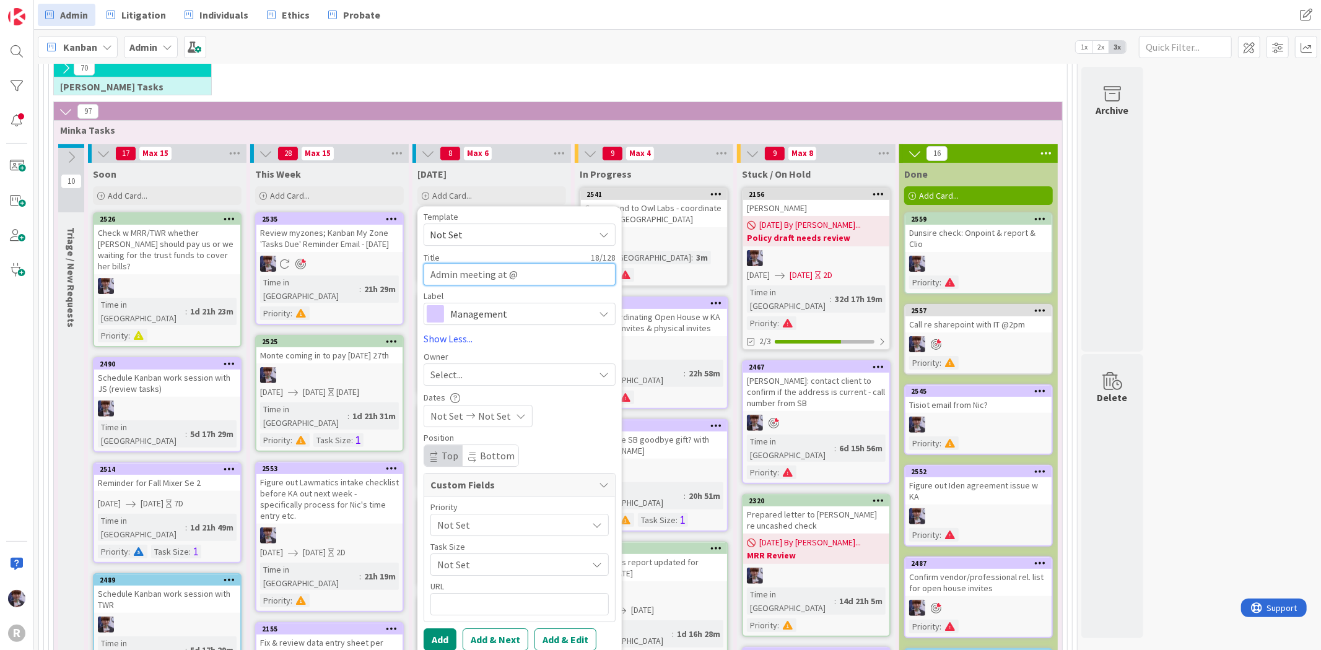
type textarea "Admin meeting at @3"
type textarea "x"
type textarea "Admin meeting at @3."
type textarea "x"
type textarea "Admin meeting at @3.3"
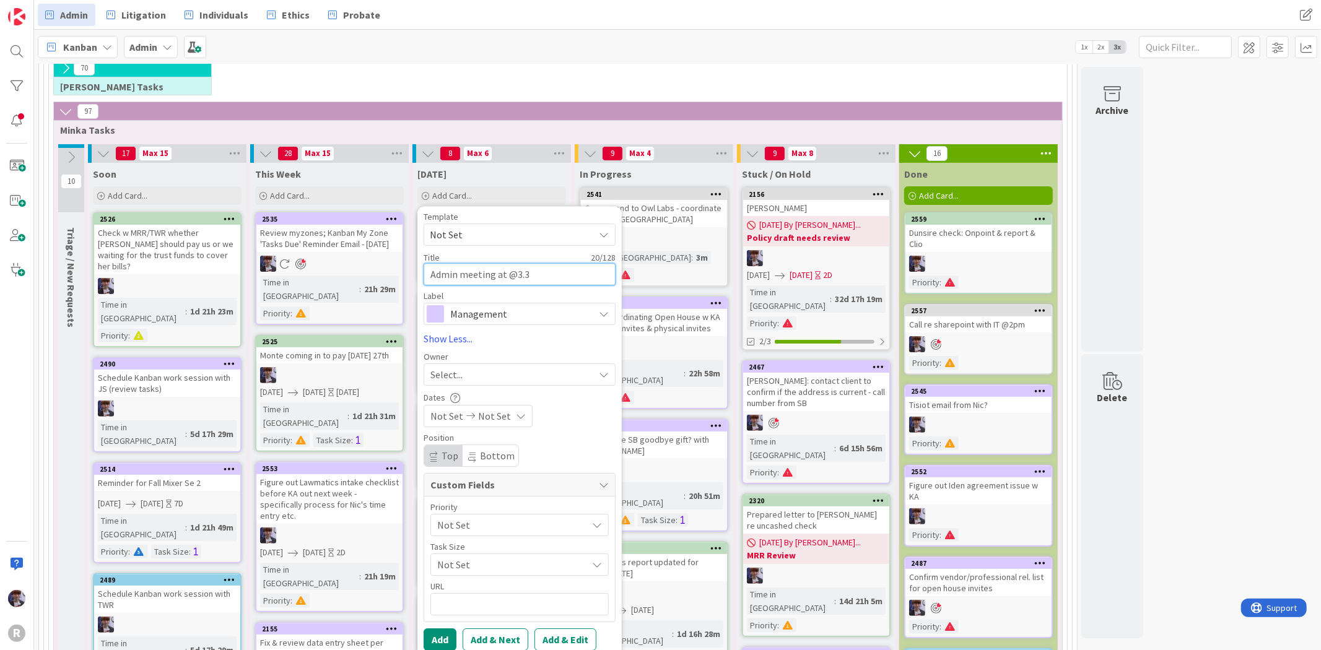
type textarea "x"
type textarea "Admin meeting at @3.30"
type textarea "x"
type textarea "Admin meeting at @3.30"
type textarea "x"
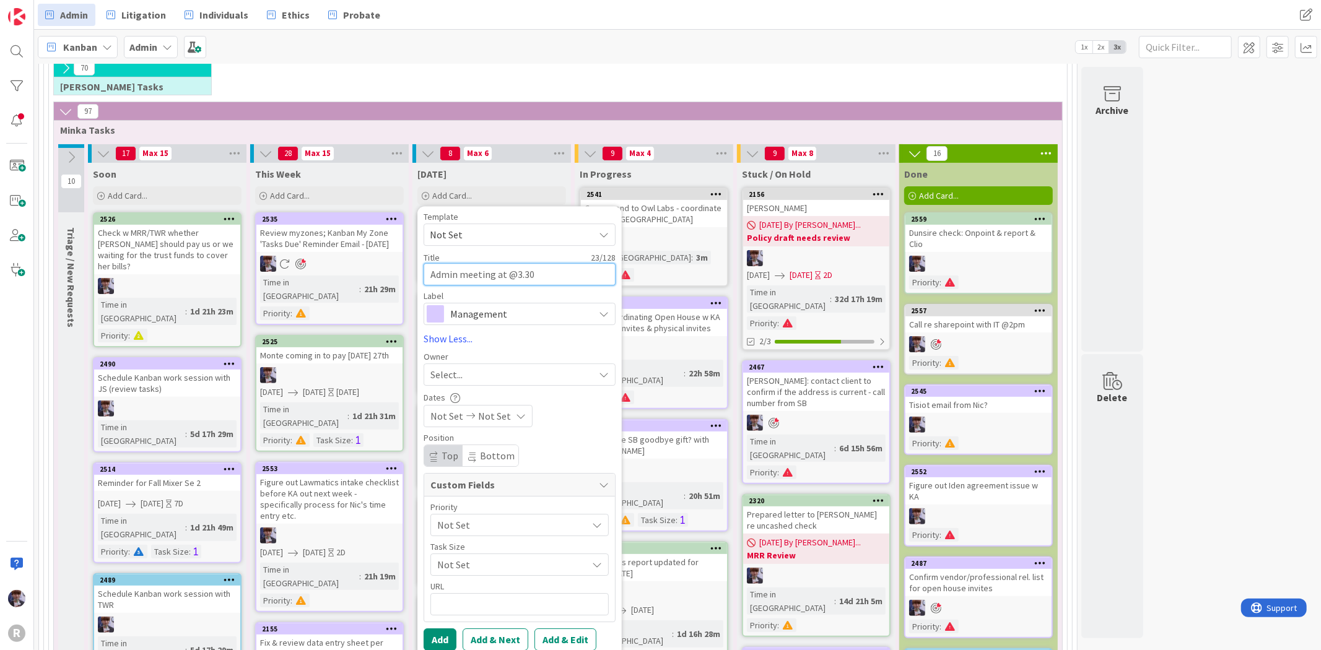
type textarea "Admin meeting at @3.30 p"
type textarea "x"
type textarea "Admin meeting at @3.30 pm"
click at [469, 380] on div "Select..." at bounding box center [511, 374] width 163 height 15
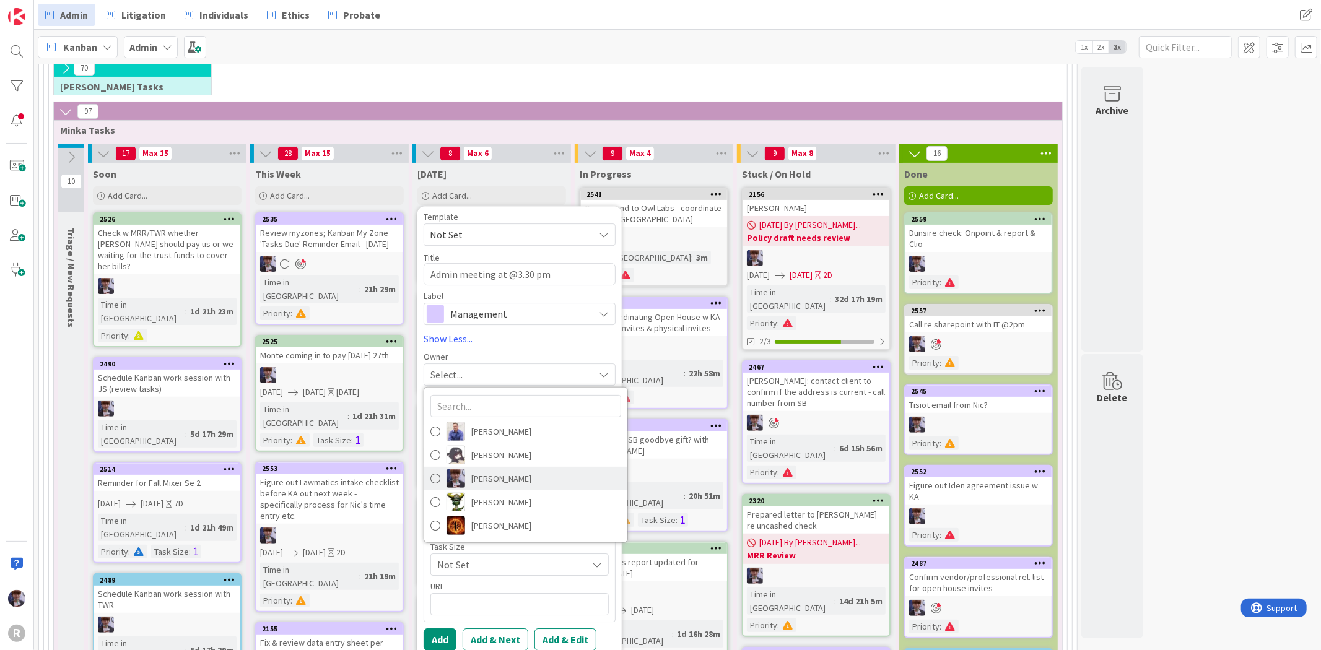
click at [475, 472] on span "[PERSON_NAME]" at bounding box center [501, 478] width 60 height 19
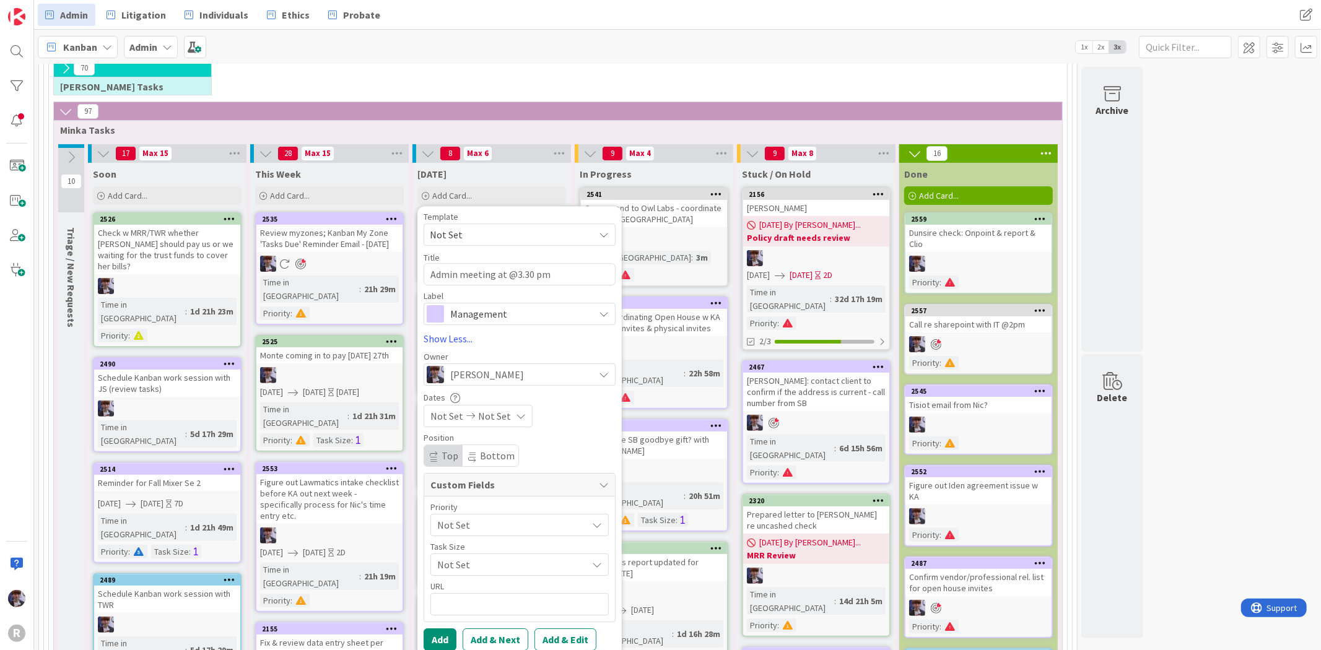
click at [490, 533] on span "Not Set" at bounding box center [509, 524] width 144 height 17
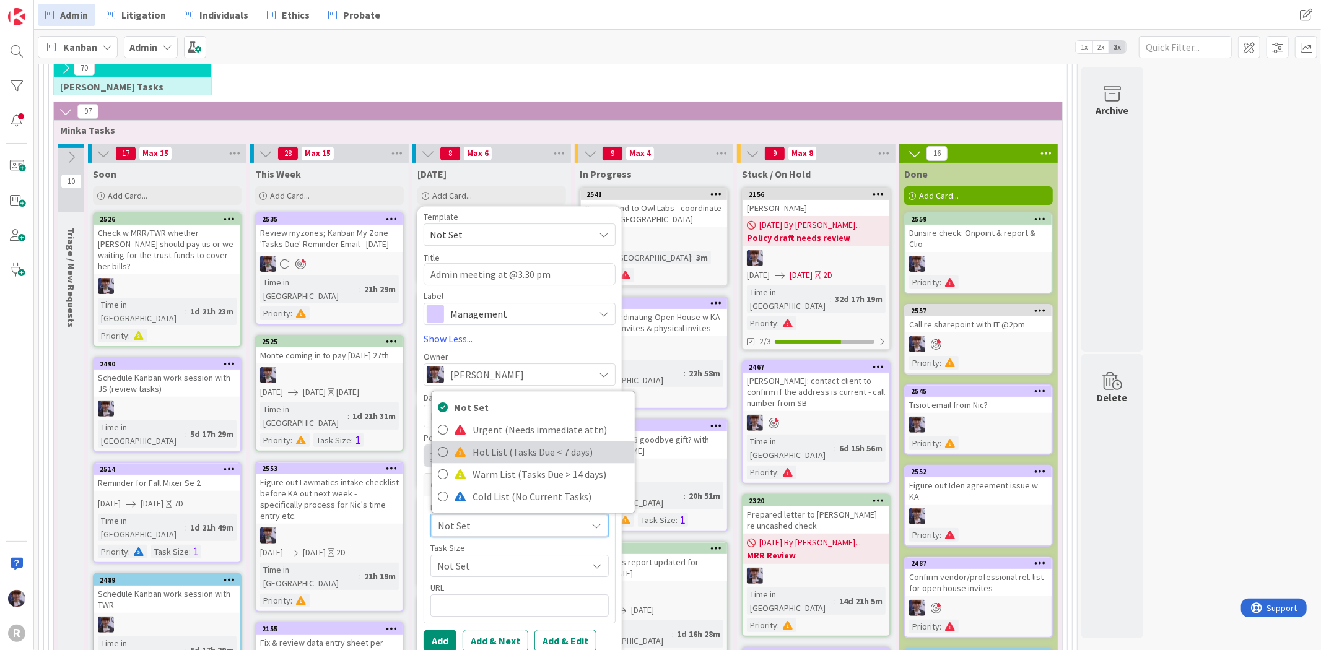
click at [492, 460] on span "Hot List (Tasks Due < 7 days)" at bounding box center [550, 452] width 156 height 19
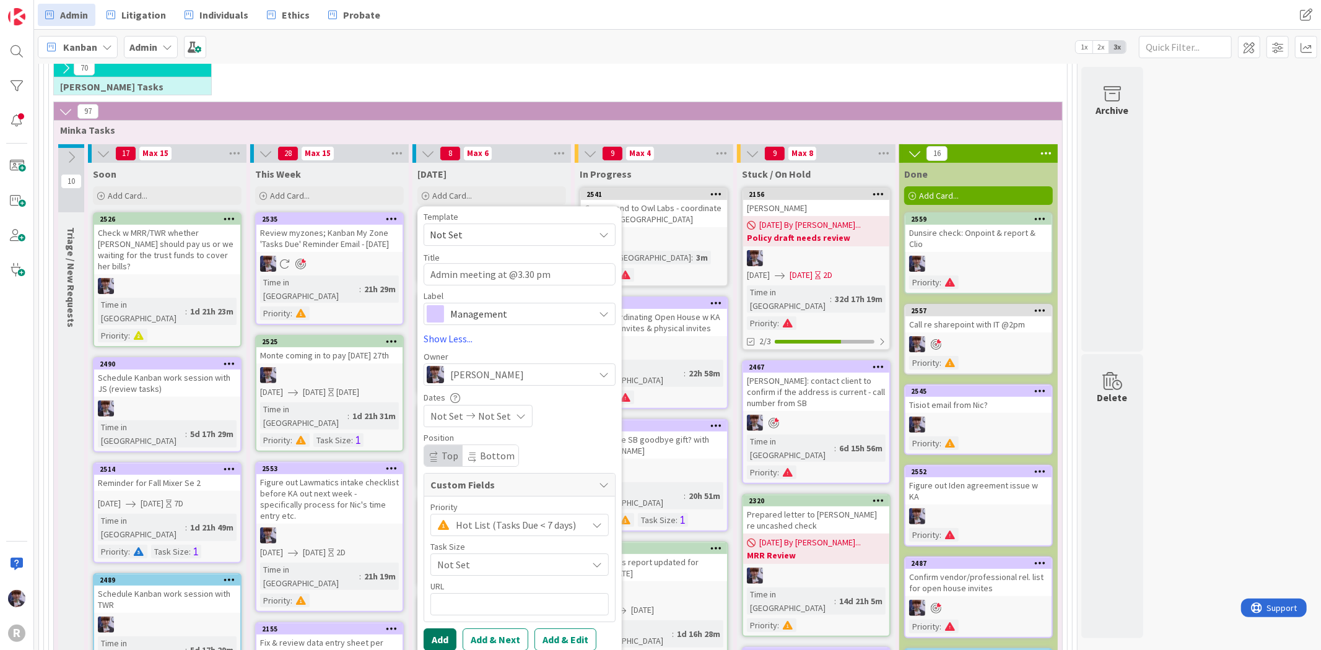
click at [442, 635] on button "Add" at bounding box center [440, 640] width 33 height 22
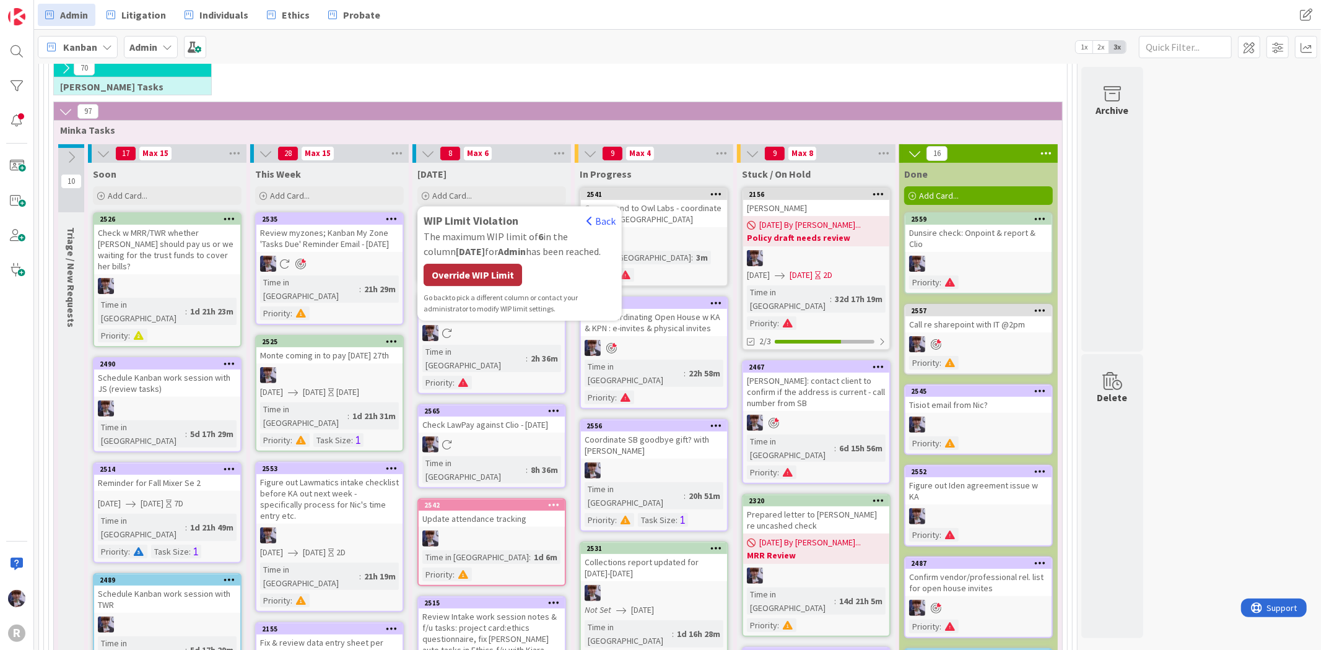
click at [474, 276] on div "Override WIP Limit" at bounding box center [473, 275] width 98 height 22
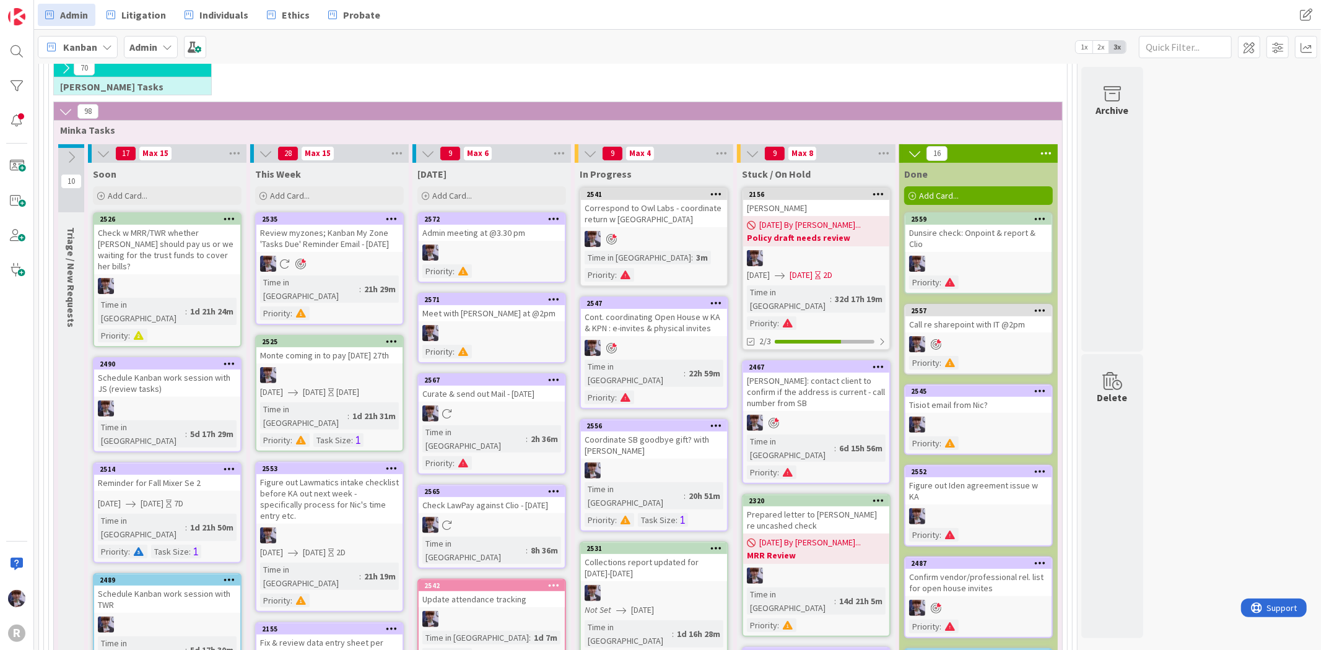
click at [486, 245] on div at bounding box center [492, 253] width 146 height 16
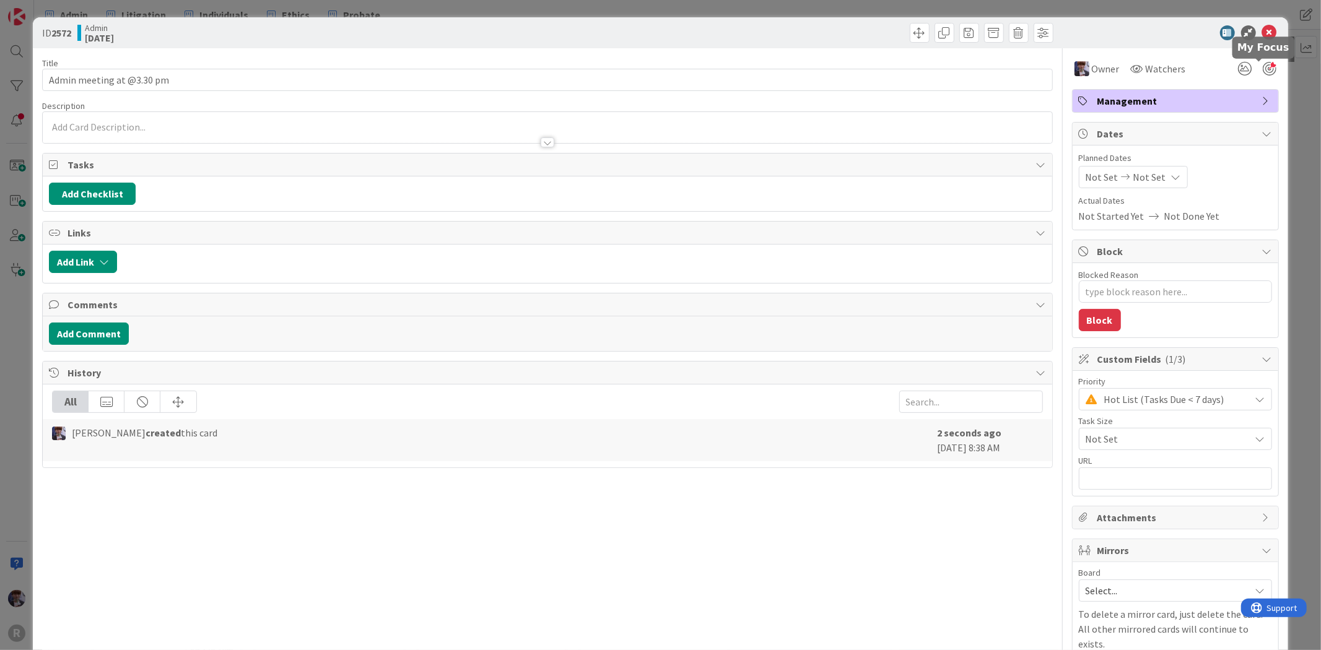
click at [1265, 73] on div at bounding box center [1270, 69] width 14 height 14
click at [1286, 97] on div "ID 2572 Admin [DATE] Title 25 / 128 Admin meeting at @3.30 pm Description [PERS…" at bounding box center [660, 325] width 1321 height 650
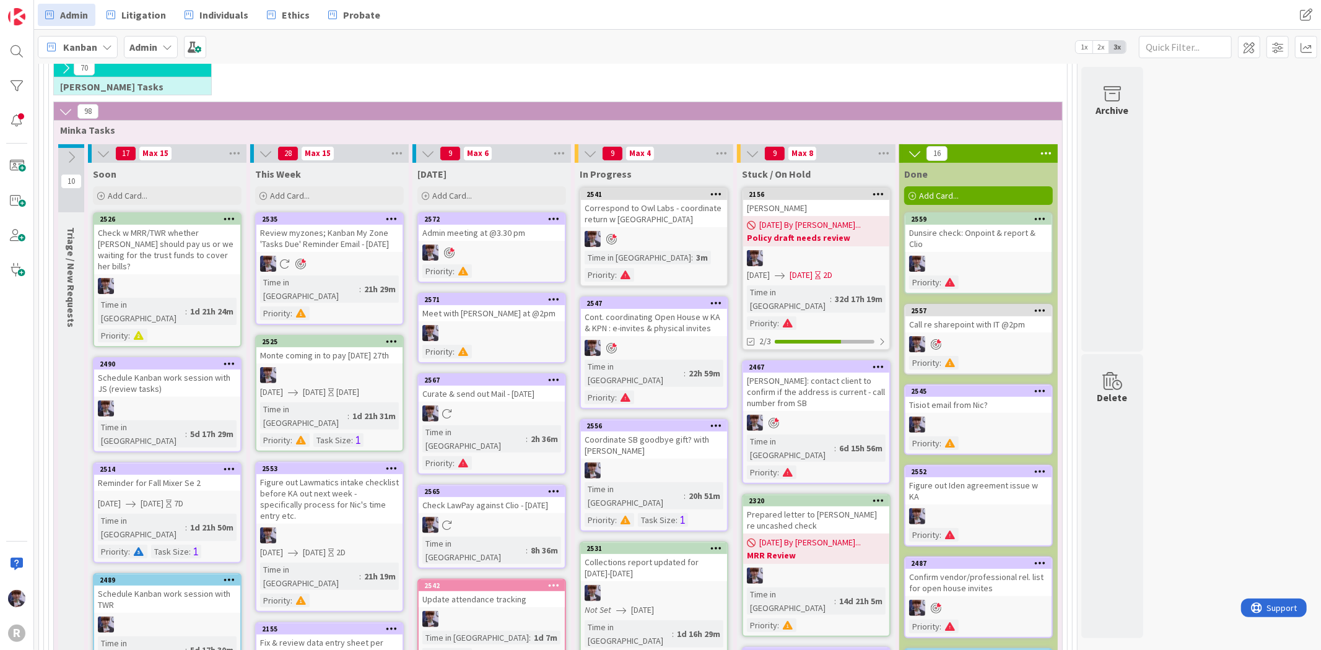
click at [539, 322] on link "2571 Meet with [PERSON_NAME] at @2pm Priority :" at bounding box center [491, 328] width 149 height 71
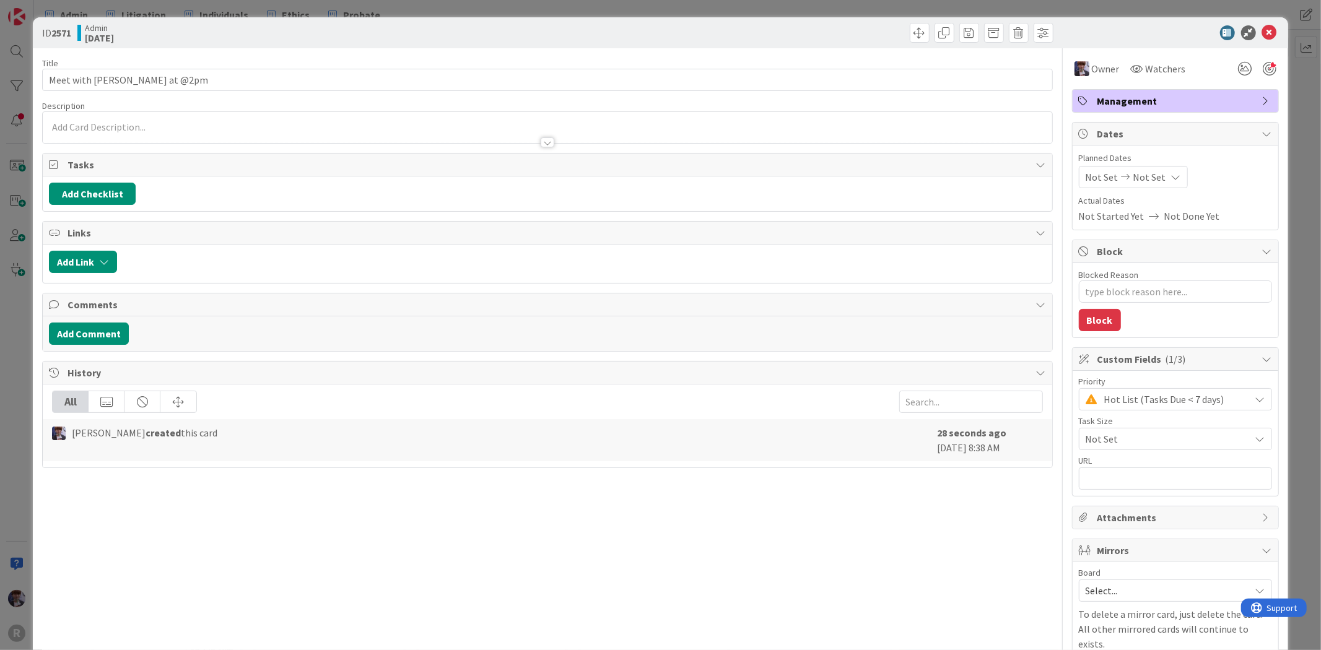
click at [1265, 70] on div at bounding box center [1270, 69] width 14 height 14
click at [1290, 95] on div "ID 2571 Admin [DATE] Title 22 / 128 Meet with [PERSON_NAME] at @2pm Description…" at bounding box center [660, 325] width 1321 height 650
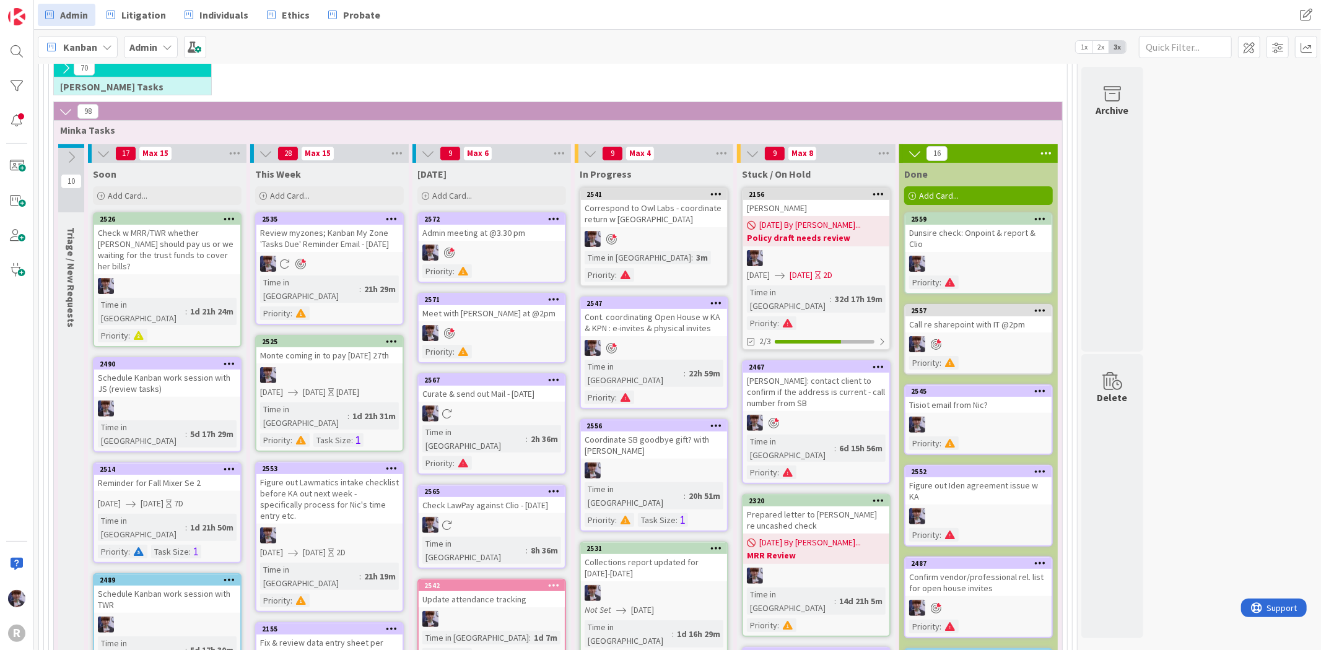
click at [503, 245] on div at bounding box center [492, 253] width 146 height 16
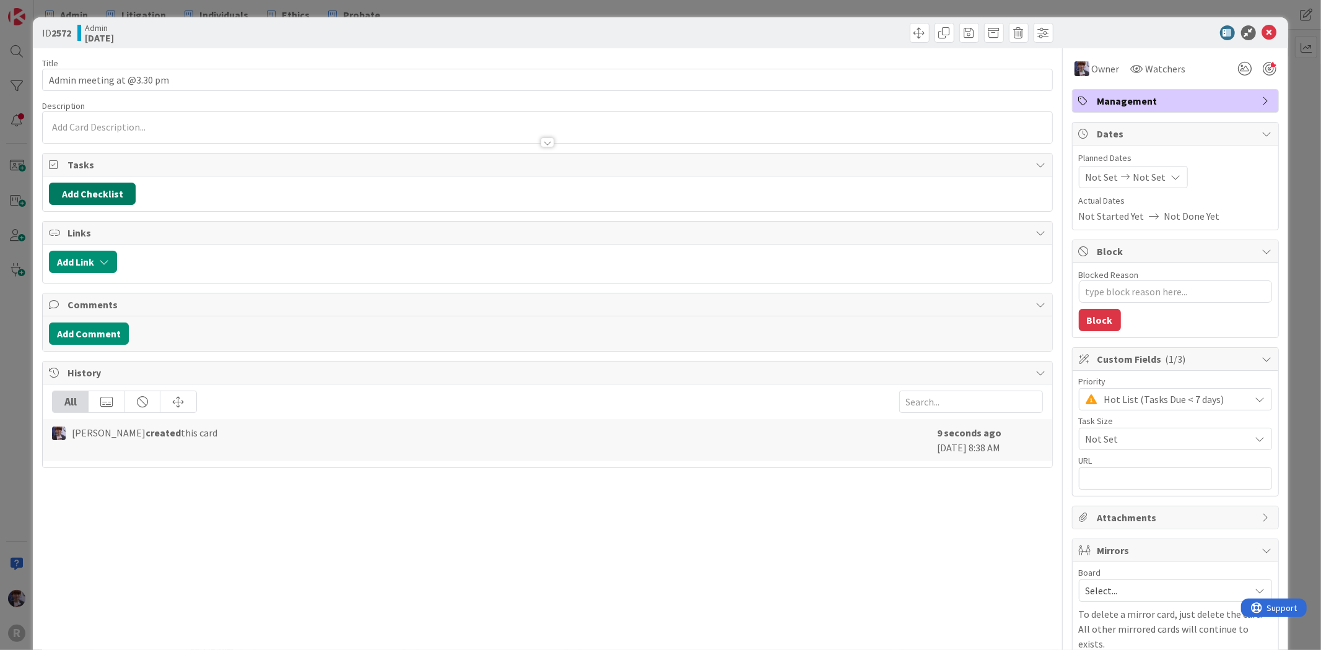
click at [128, 193] on button "Add Checklist" at bounding box center [92, 194] width 87 height 22
type textarea "x"
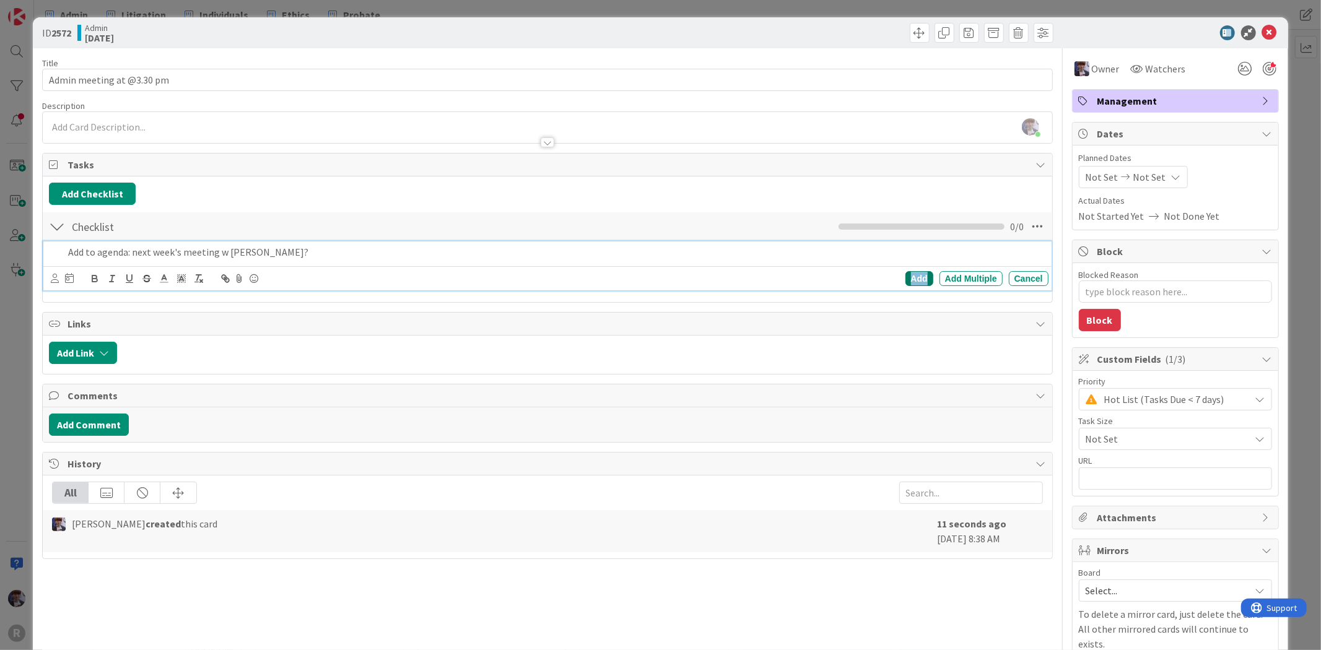
click at [909, 277] on div "Add" at bounding box center [919, 278] width 28 height 15
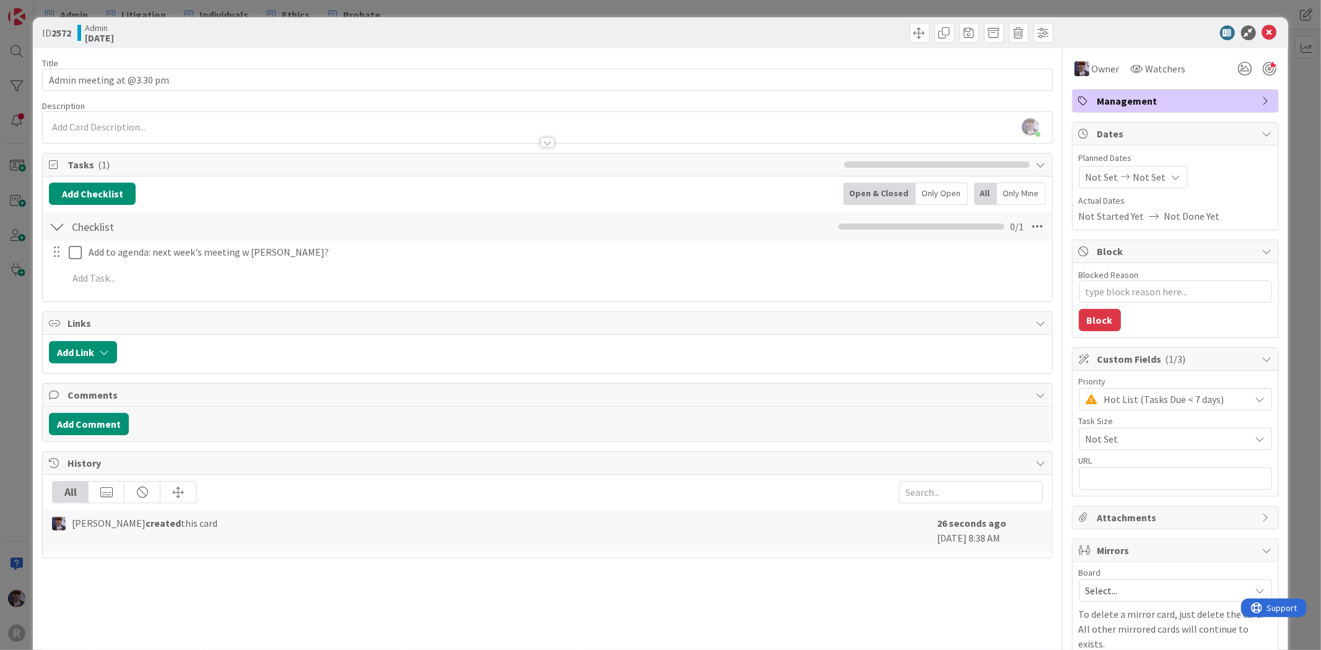
click at [24, 362] on div "ID 2572 Admin [DATE] Title 25 / 128 Admin meeting at @3.30 pm Description [PERS…" at bounding box center [660, 325] width 1321 height 650
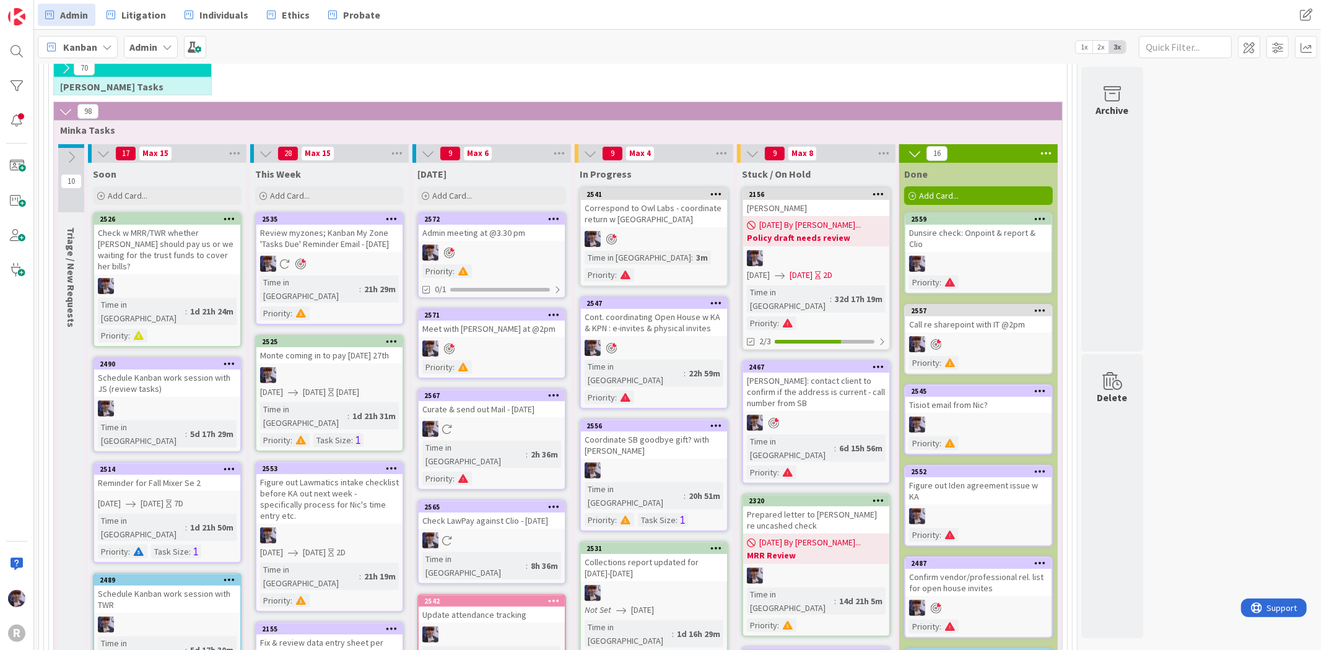
click at [71, 48] on span "Kanban" at bounding box center [80, 47] width 34 height 15
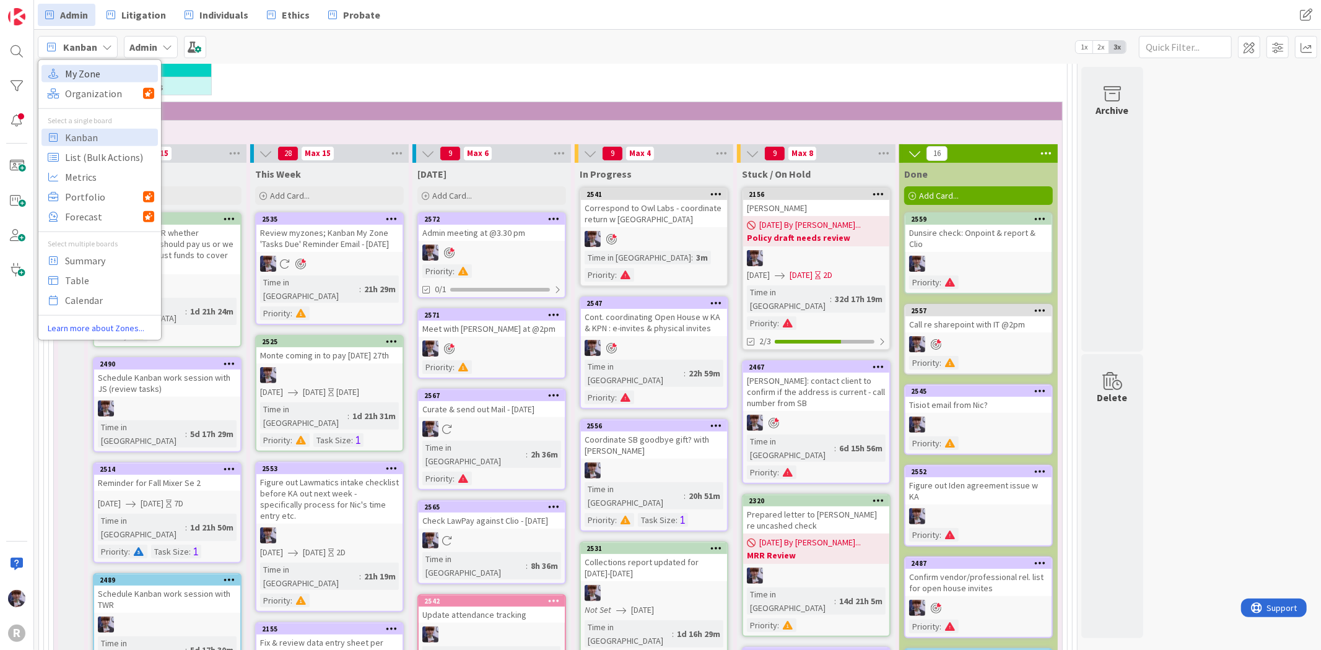
click at [83, 66] on span "My Zone" at bounding box center [109, 73] width 89 height 19
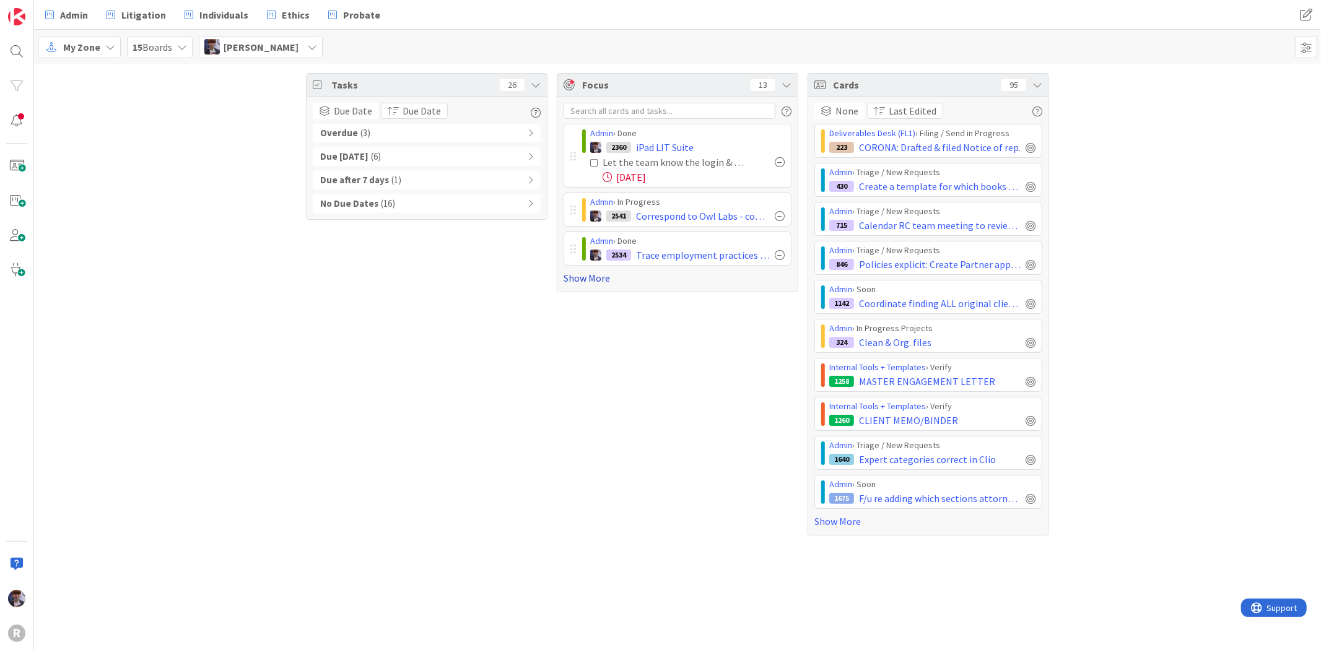
click at [568, 279] on link "Show More" at bounding box center [678, 278] width 228 height 15
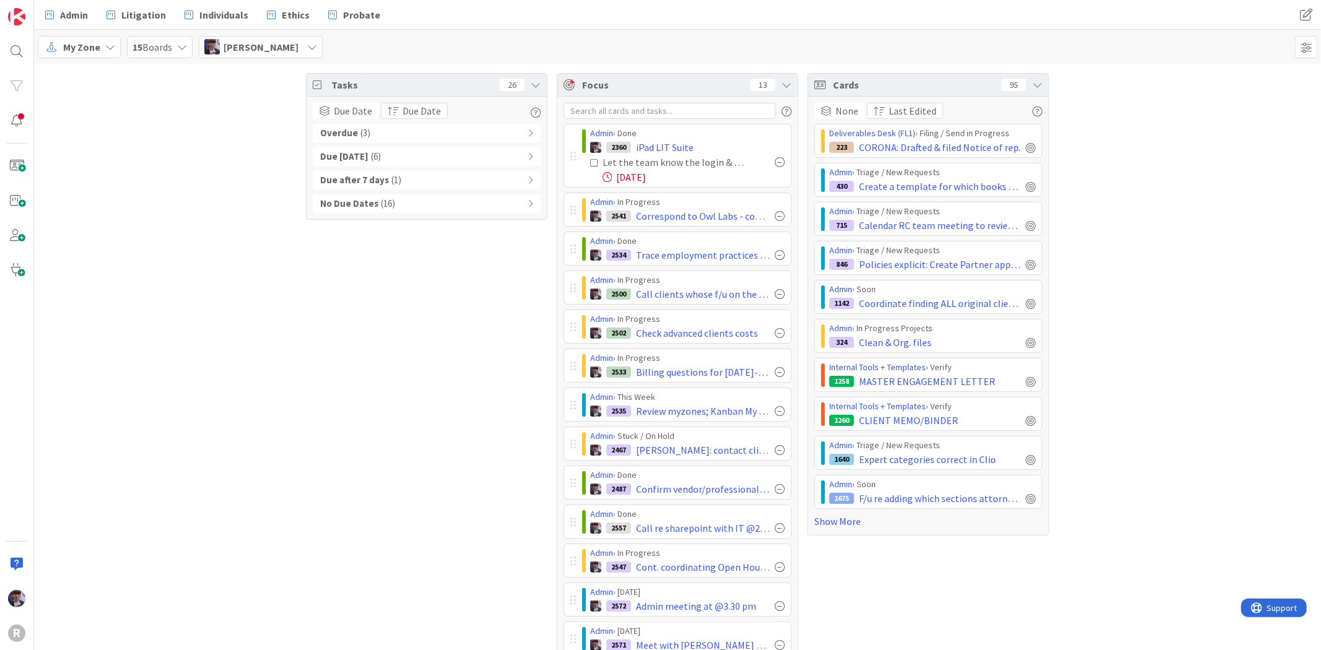
click at [1025, 87] on div "Cards 95" at bounding box center [928, 85] width 240 height 23
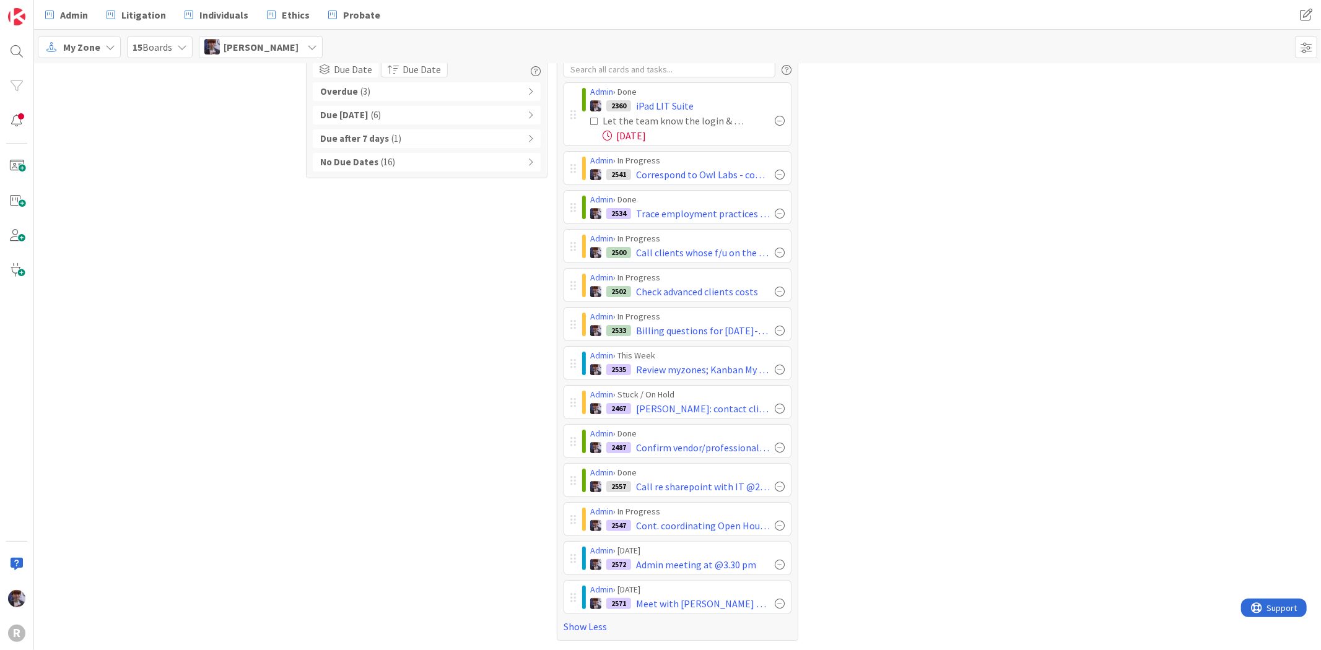
scroll to position [43, 0]
click at [570, 164] on div at bounding box center [573, 168] width 6 height 11
click at [775, 488] on div at bounding box center [780, 487] width 10 height 10
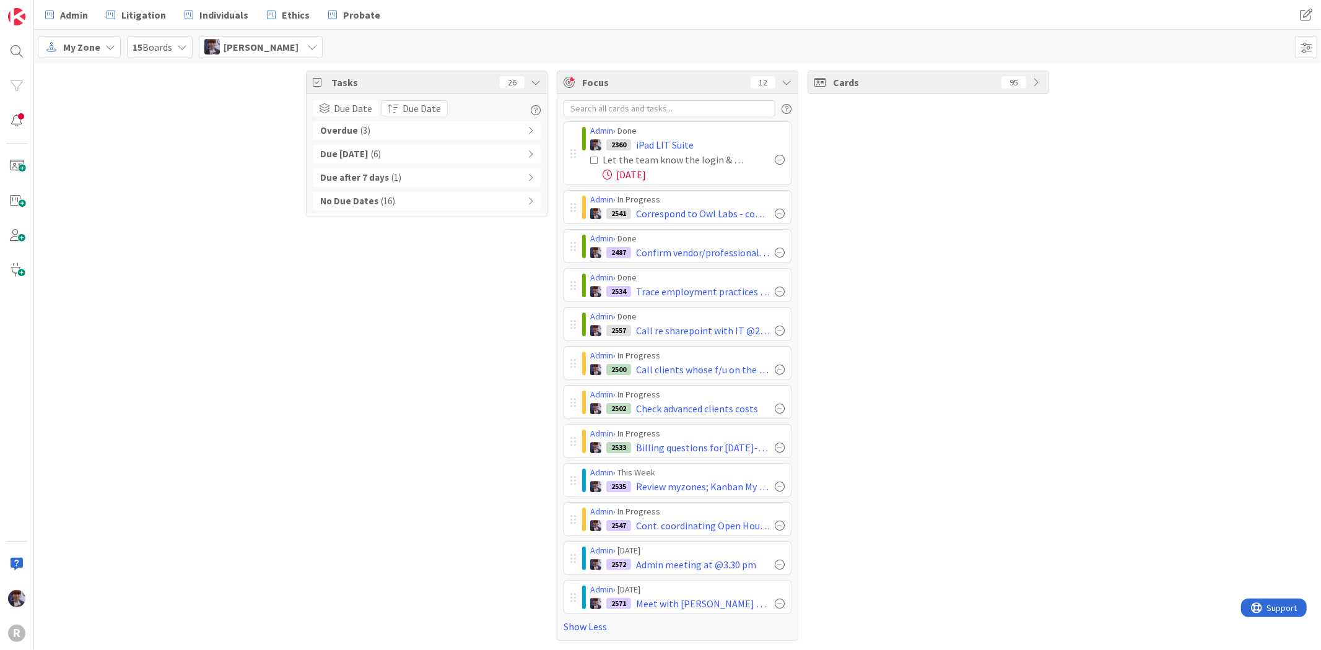
scroll to position [4, 0]
click at [831, 465] on div "Cards 95" at bounding box center [929, 356] width 242 height 570
click at [775, 452] on div at bounding box center [780, 450] width 10 height 10
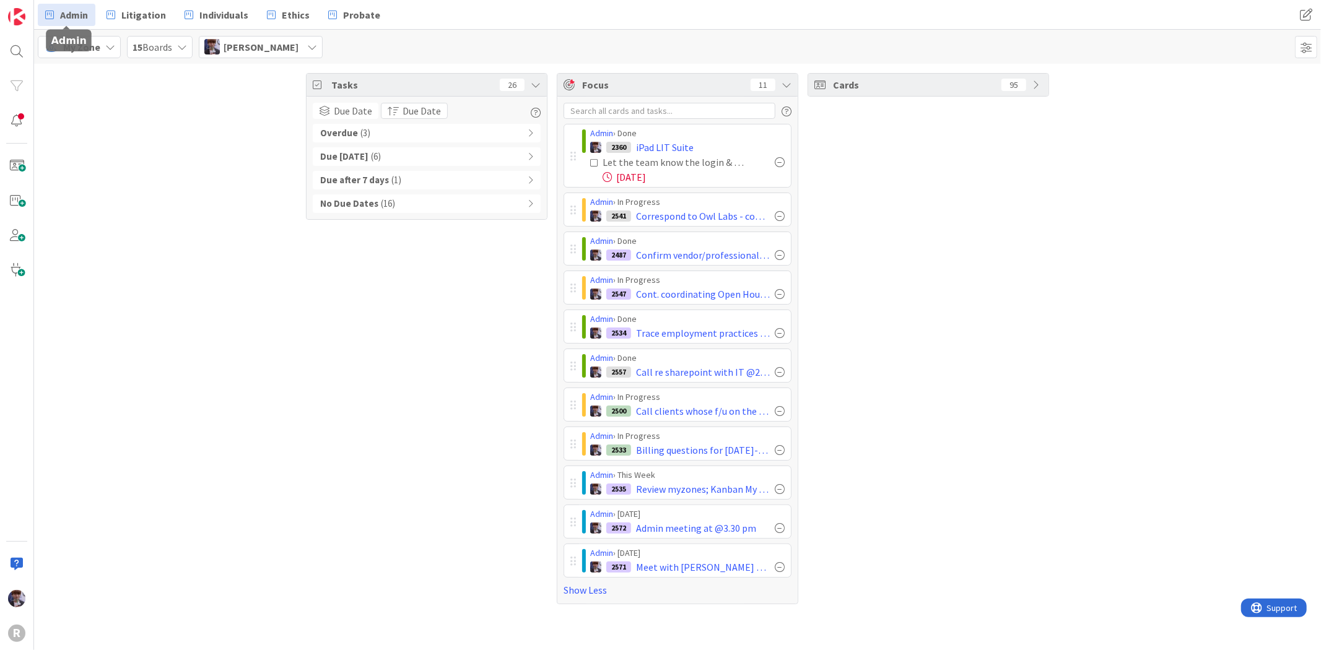
click at [87, 8] on span "Admin" at bounding box center [74, 14] width 28 height 15
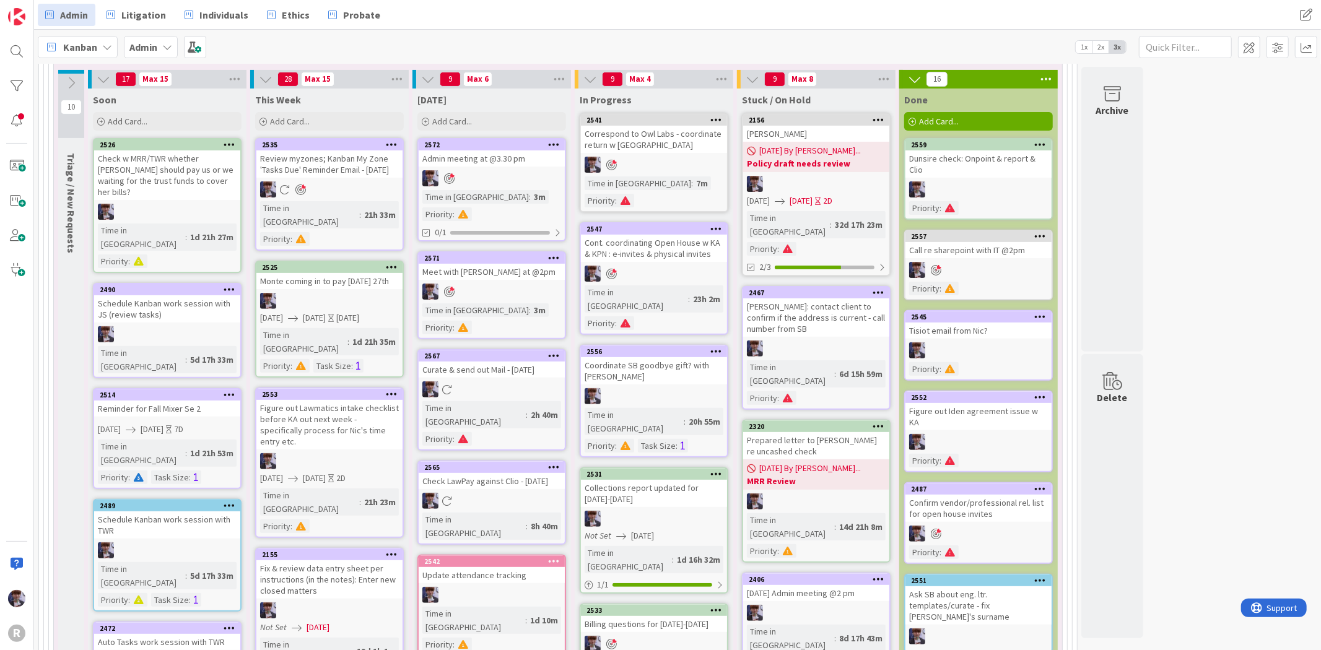
scroll to position [275, 0]
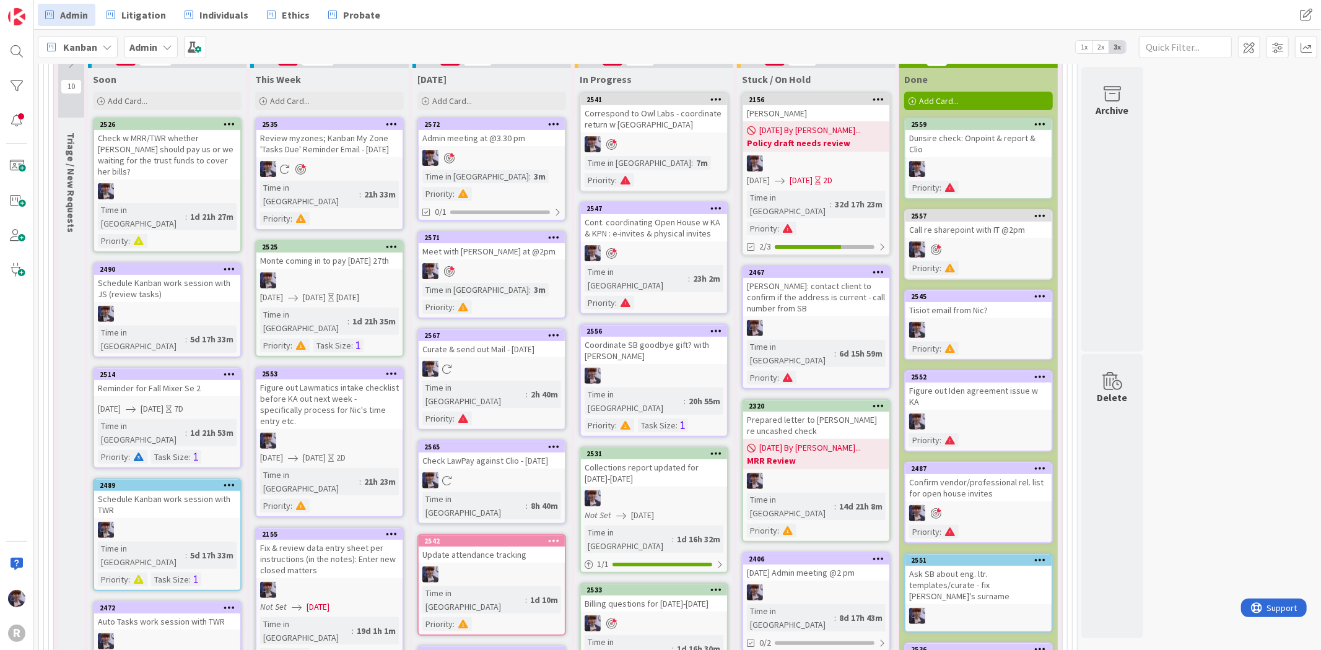
click at [552, 536] on icon at bounding box center [554, 540] width 12 height 9
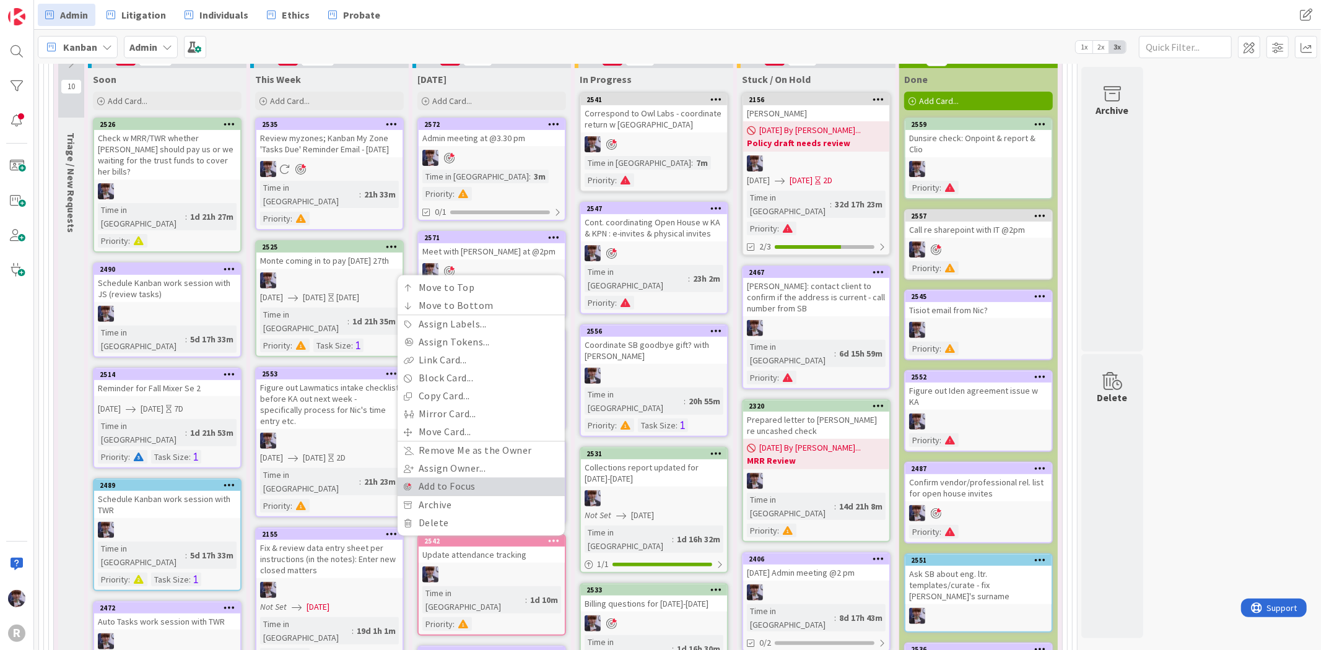
click at [508, 477] on link "Add to Focus" at bounding box center [481, 486] width 167 height 18
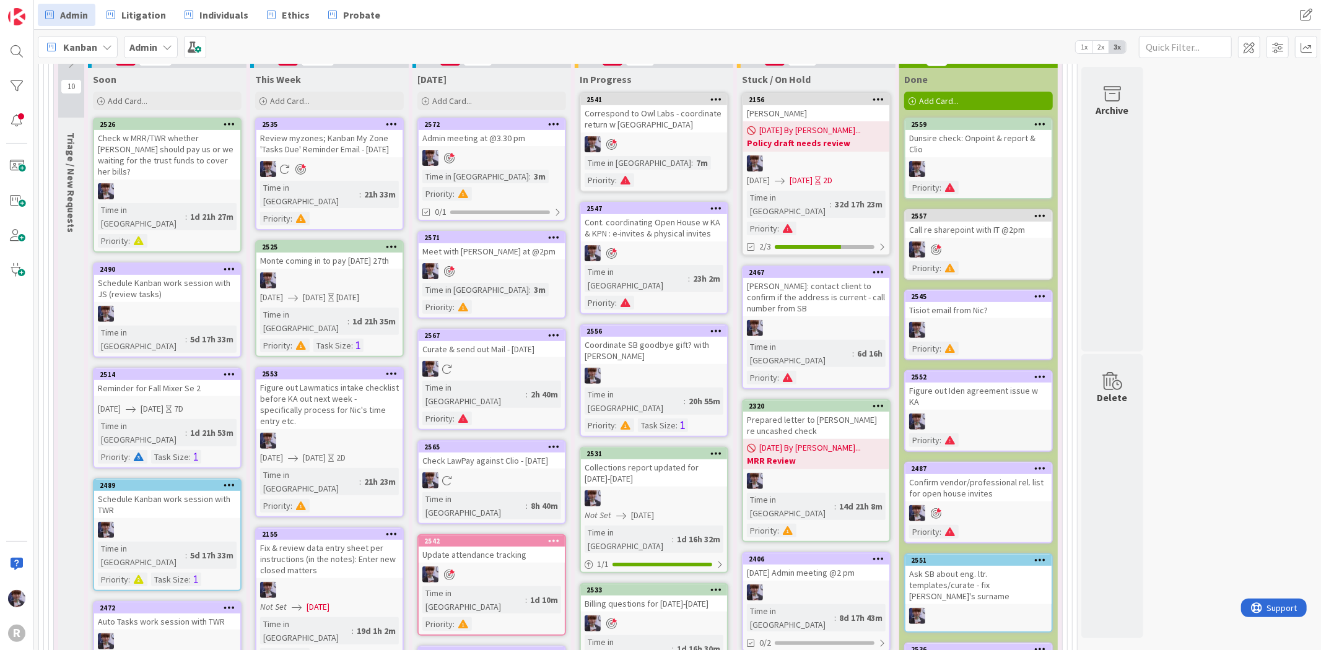
click at [89, 48] on span "Kanban" at bounding box center [80, 47] width 34 height 15
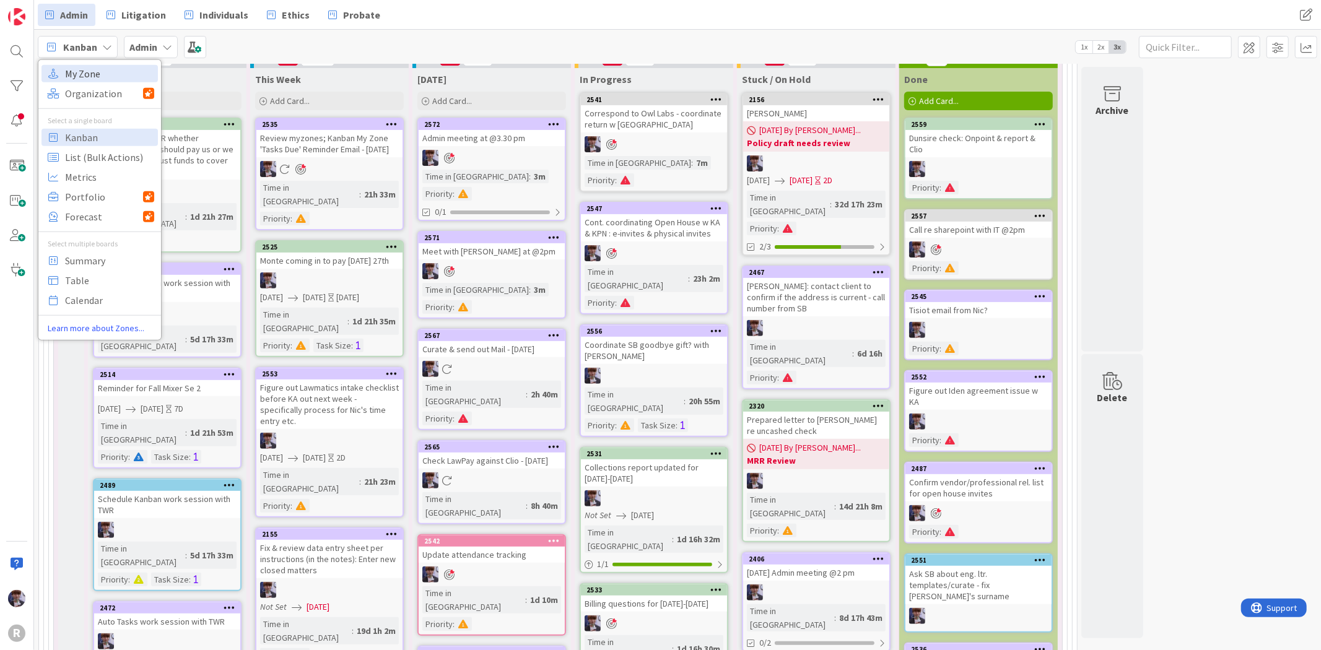
click at [83, 76] on span "My Zone" at bounding box center [109, 73] width 89 height 19
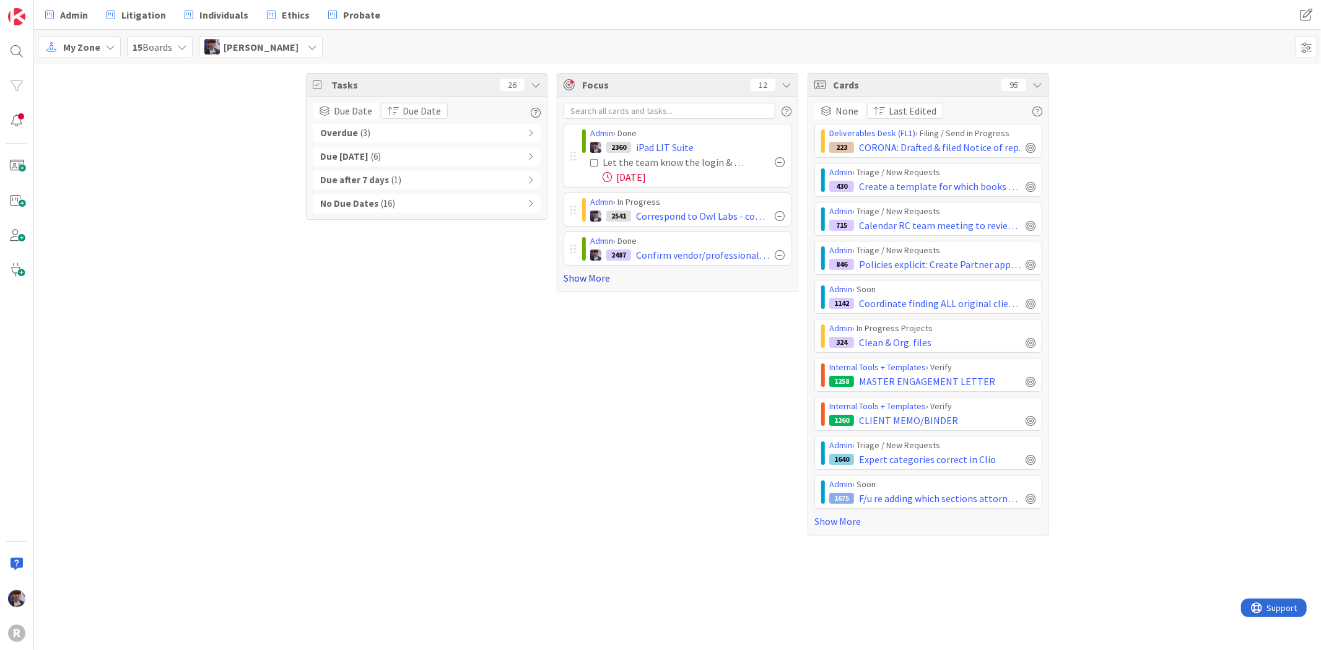
click at [609, 272] on link "Show More" at bounding box center [678, 278] width 228 height 15
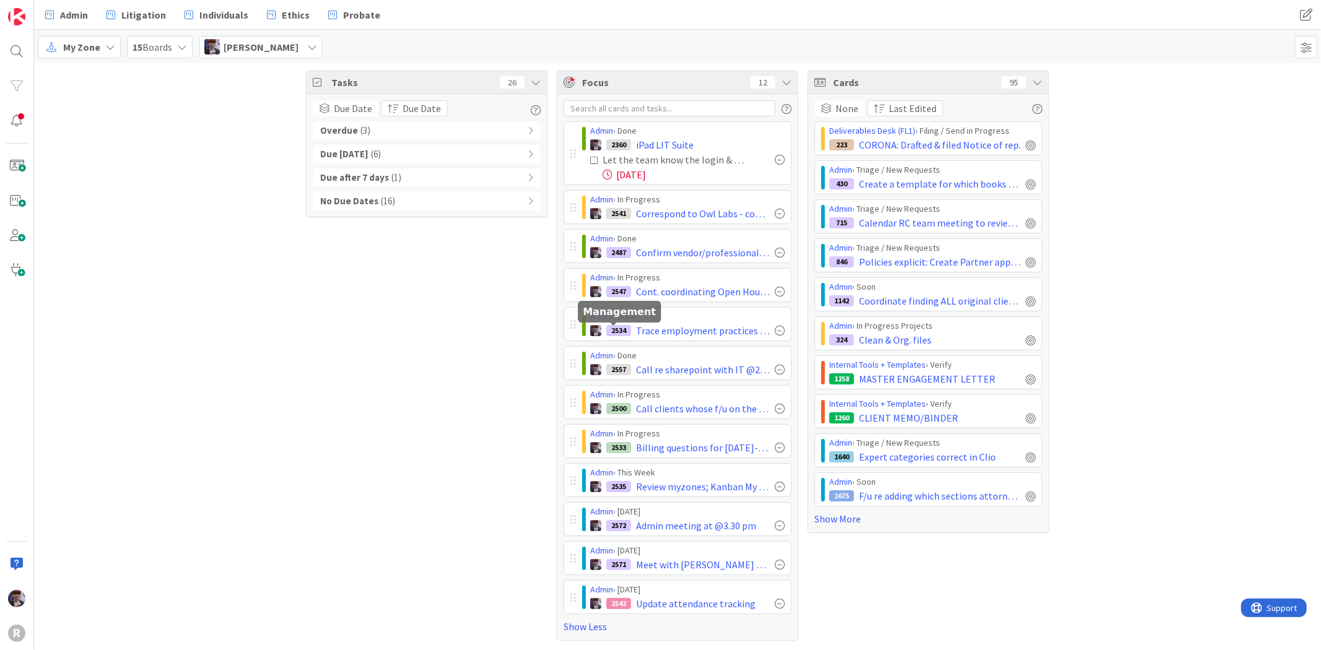
scroll to position [4, 0]
click at [1032, 81] on icon at bounding box center [1037, 82] width 10 height 10
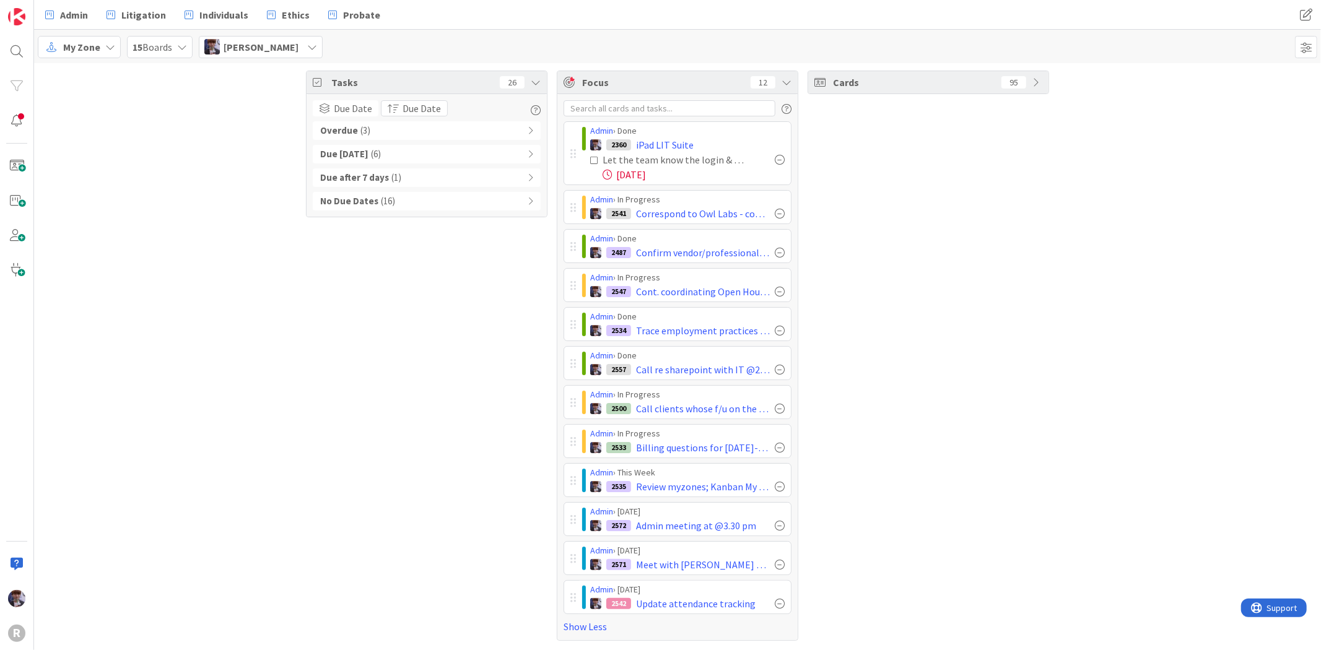
click at [531, 81] on icon at bounding box center [536, 82] width 10 height 10
click at [406, 332] on div "Tasks 26" at bounding box center [427, 356] width 242 height 570
click at [868, 391] on div "Cards 95" at bounding box center [929, 356] width 242 height 570
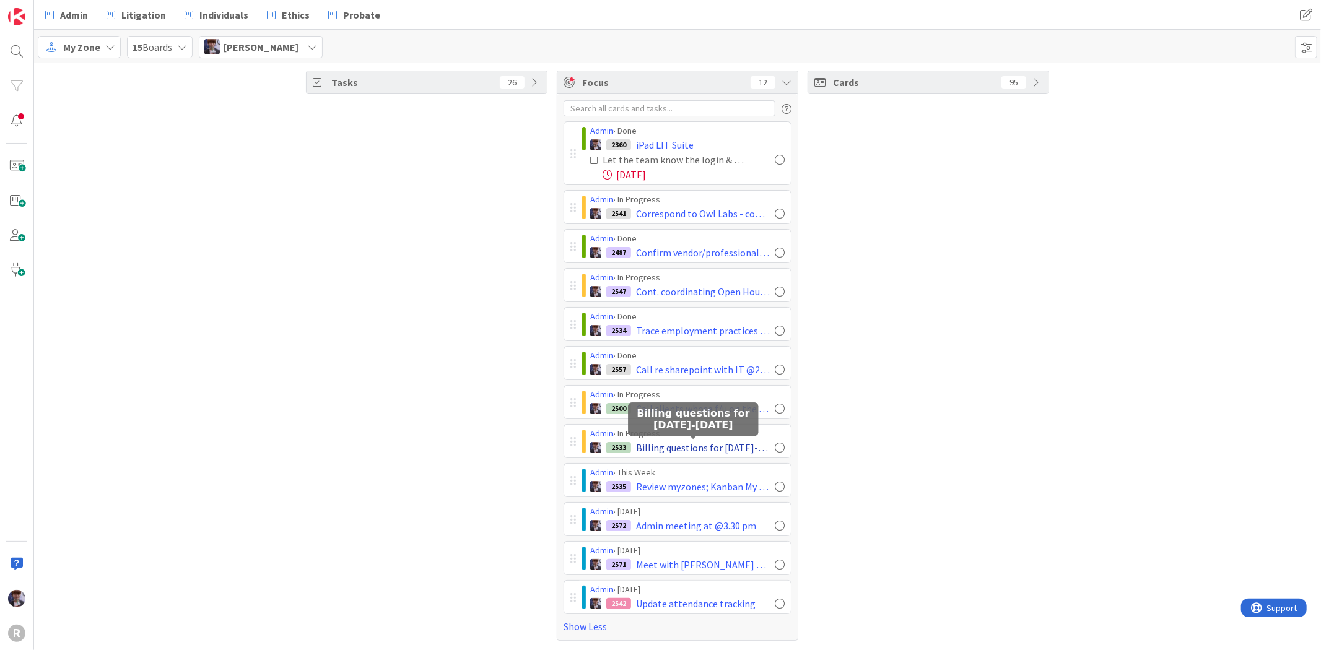
click at [687, 443] on span "Billing questions for [DATE]-[DATE]" at bounding box center [703, 447] width 134 height 15
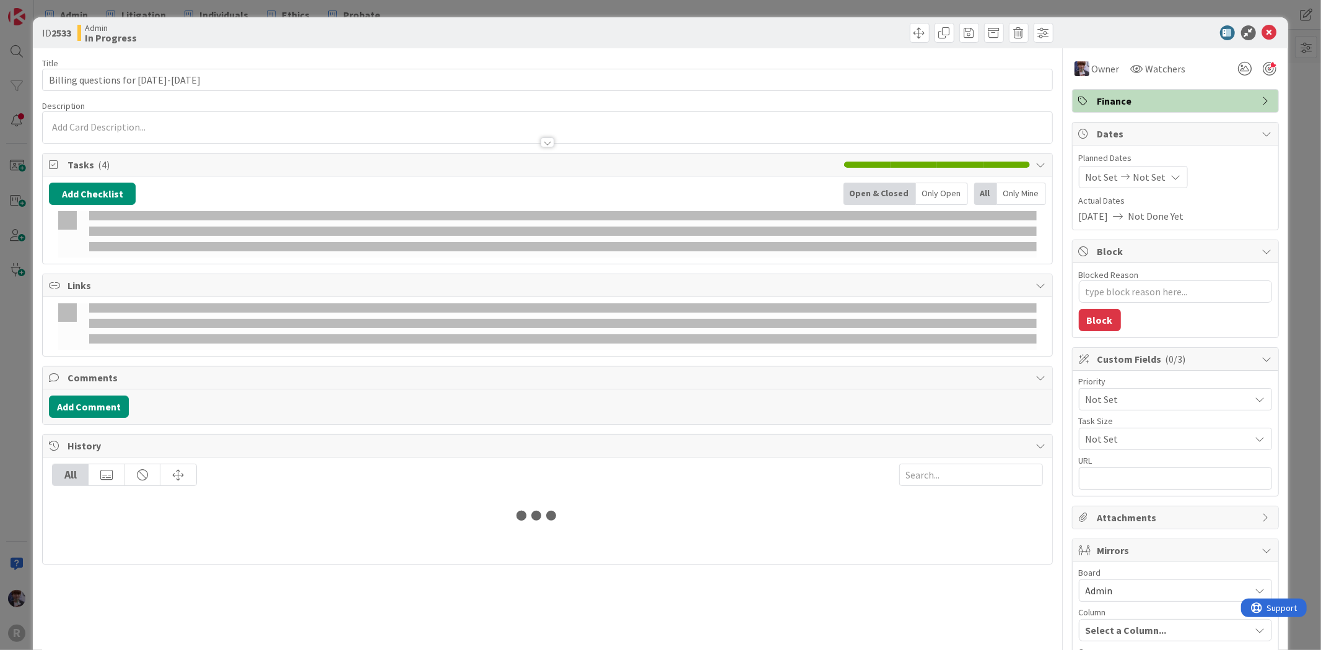
type textarea "x"
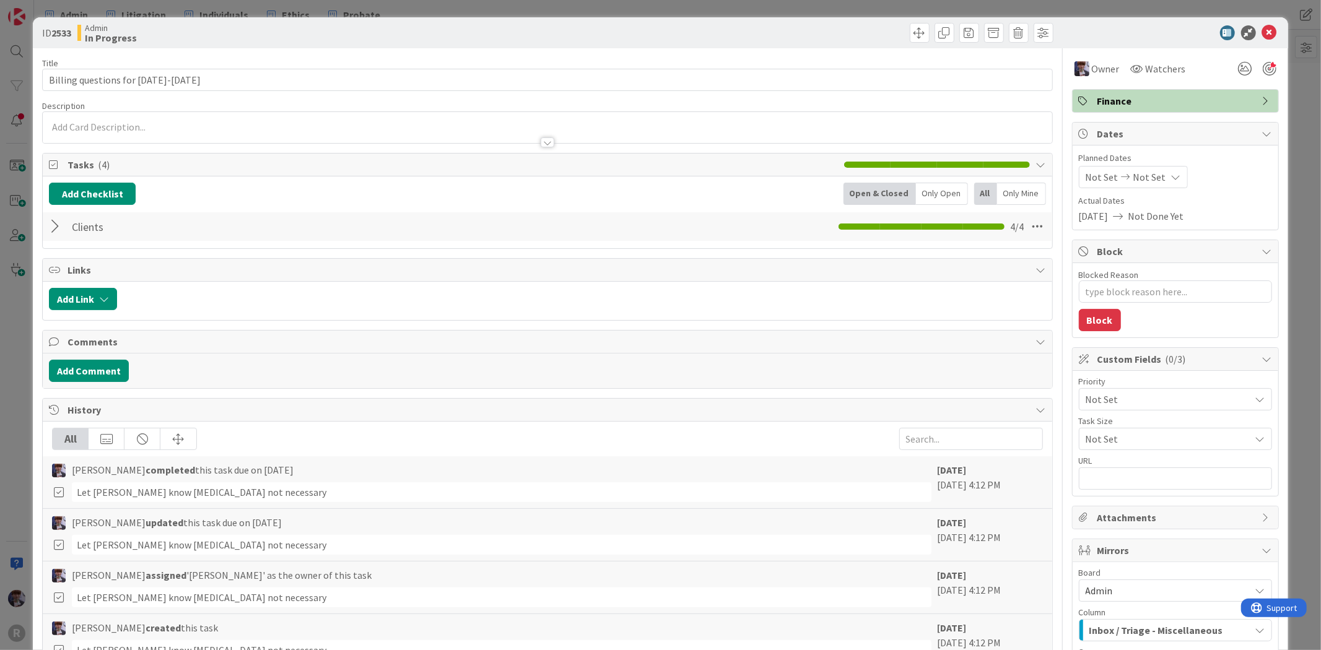
click at [58, 224] on div at bounding box center [57, 226] width 16 height 22
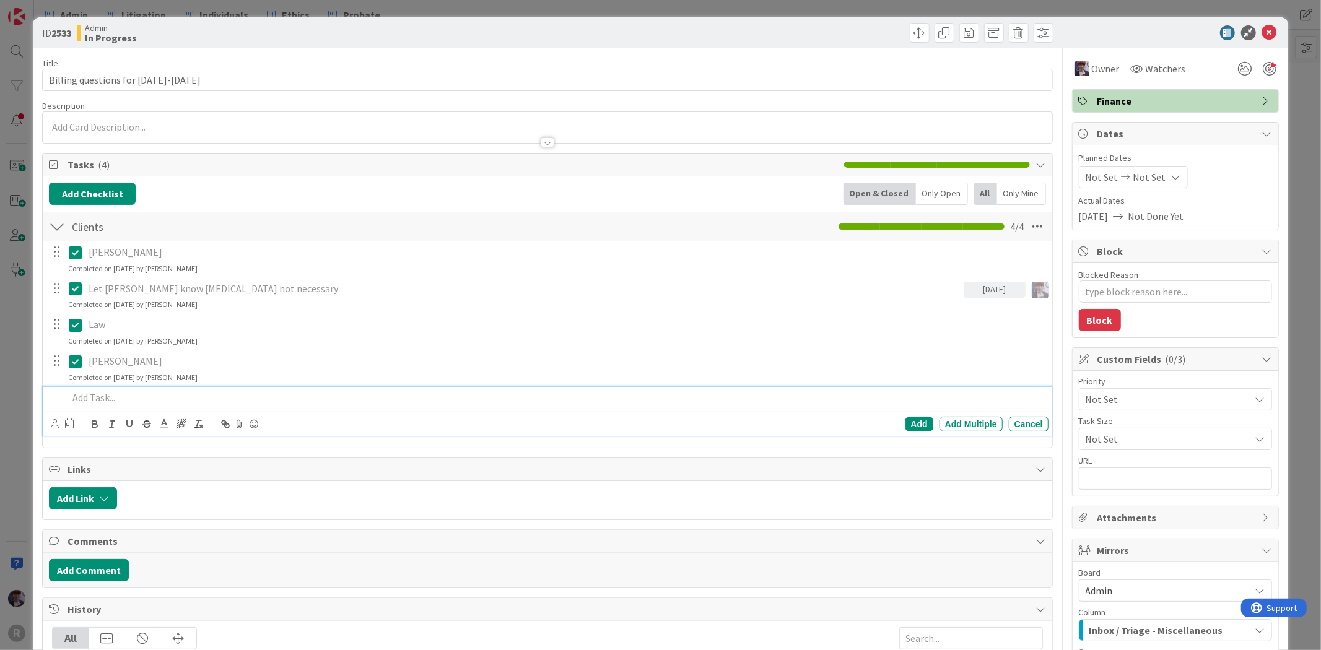
click at [109, 393] on p at bounding box center [555, 398] width 975 height 14
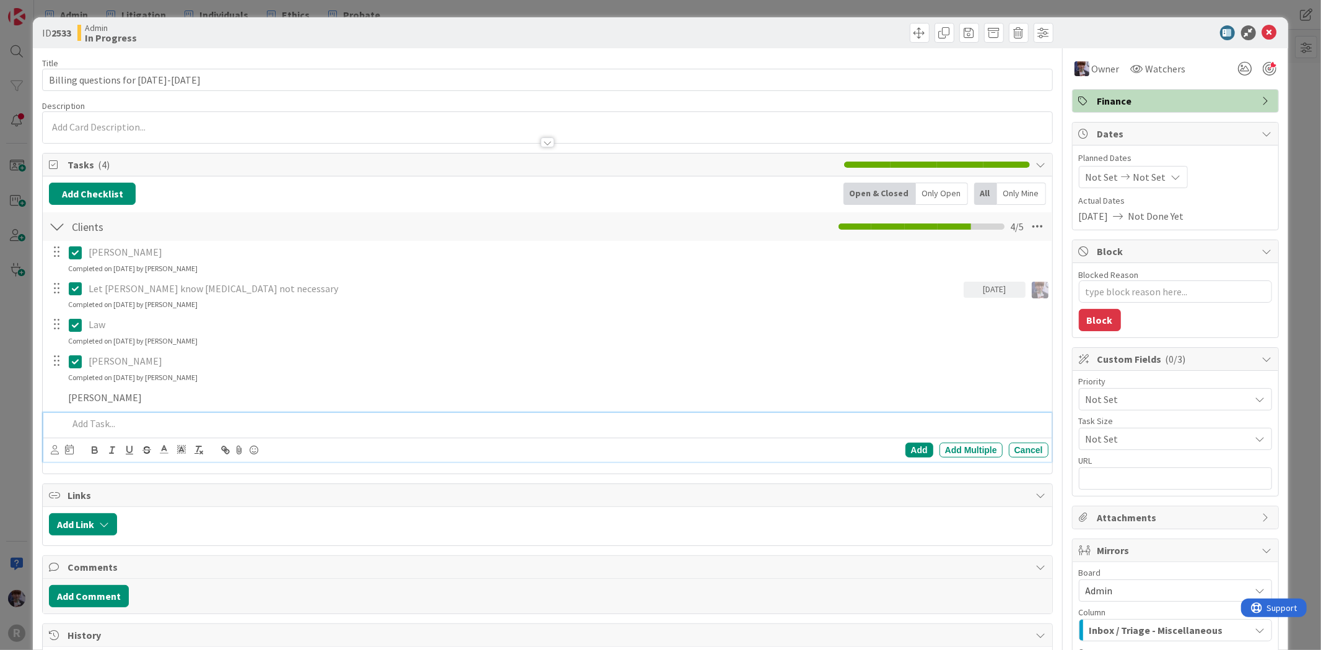
type textarea "x"
click at [20, 424] on div "ID 2533 Admin In Progress Title 31 / 128 Billing questions for [DATE]-[DATE] De…" at bounding box center [660, 325] width 1321 height 650
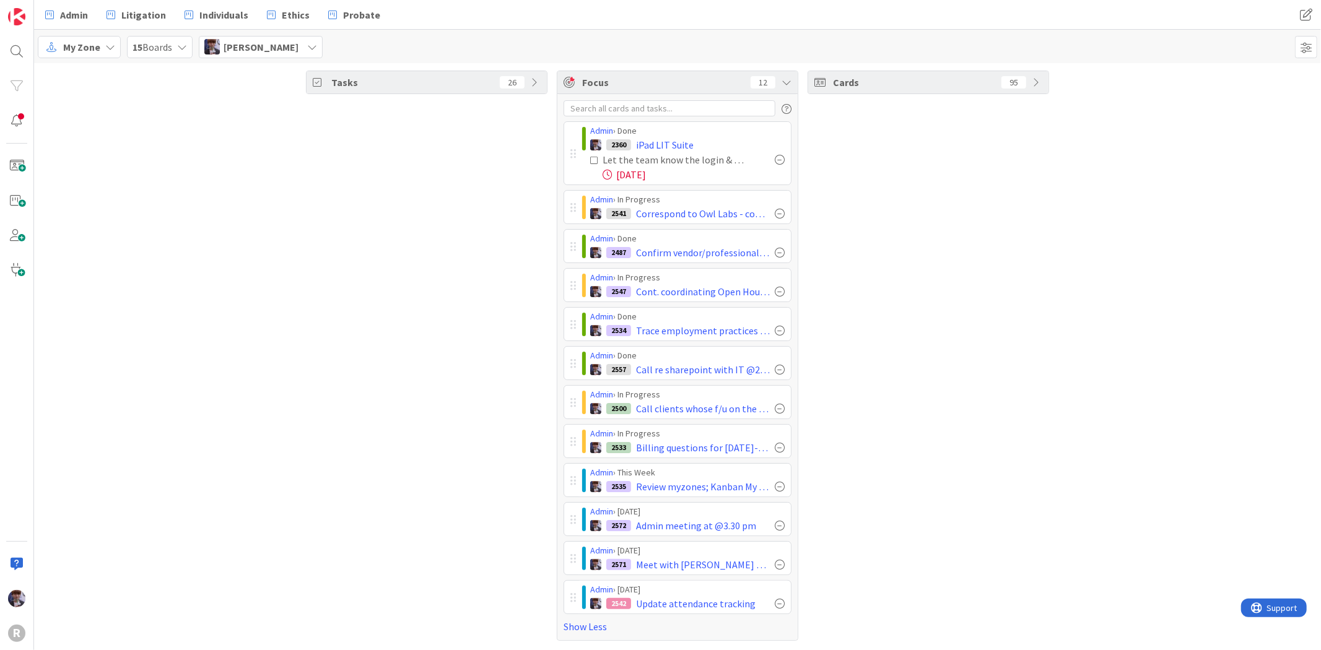
click at [306, 226] on div "Tasks 26" at bounding box center [427, 356] width 242 height 570
